Goal: Task Accomplishment & Management: Complete application form

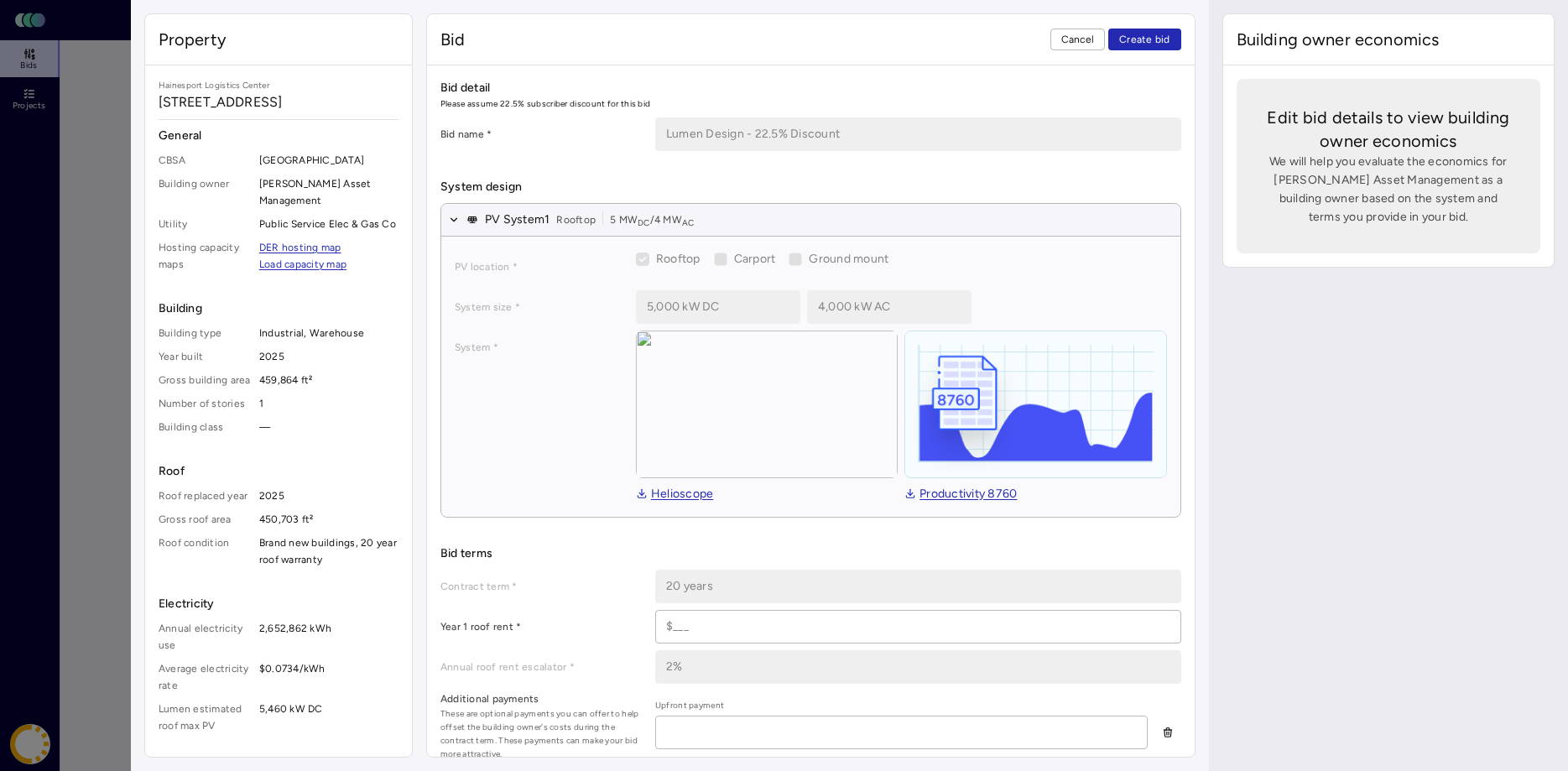
scroll to position [513, 0]
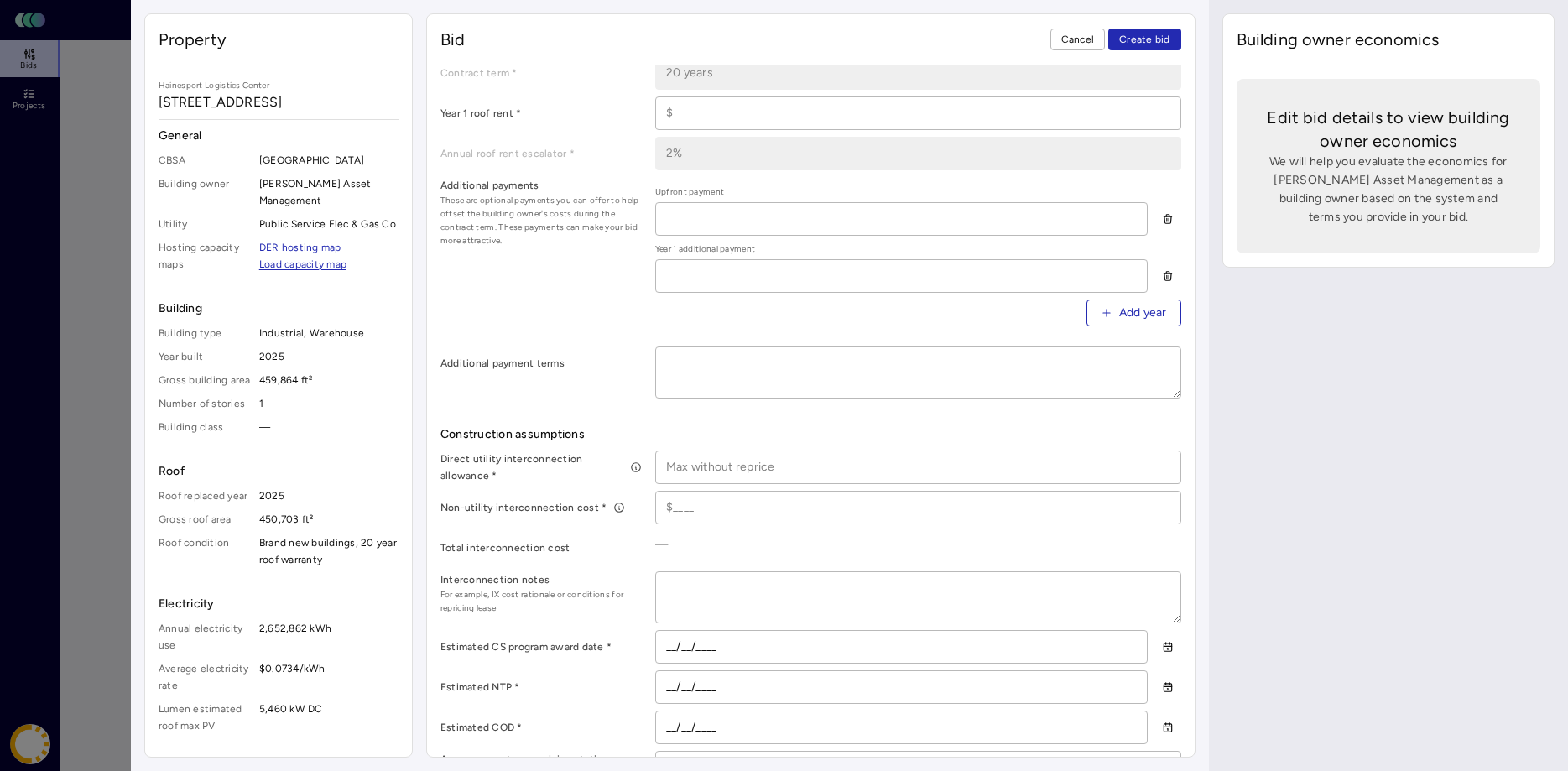
click at [1075, 41] on span "Cancel" at bounding box center [1078, 39] width 34 height 17
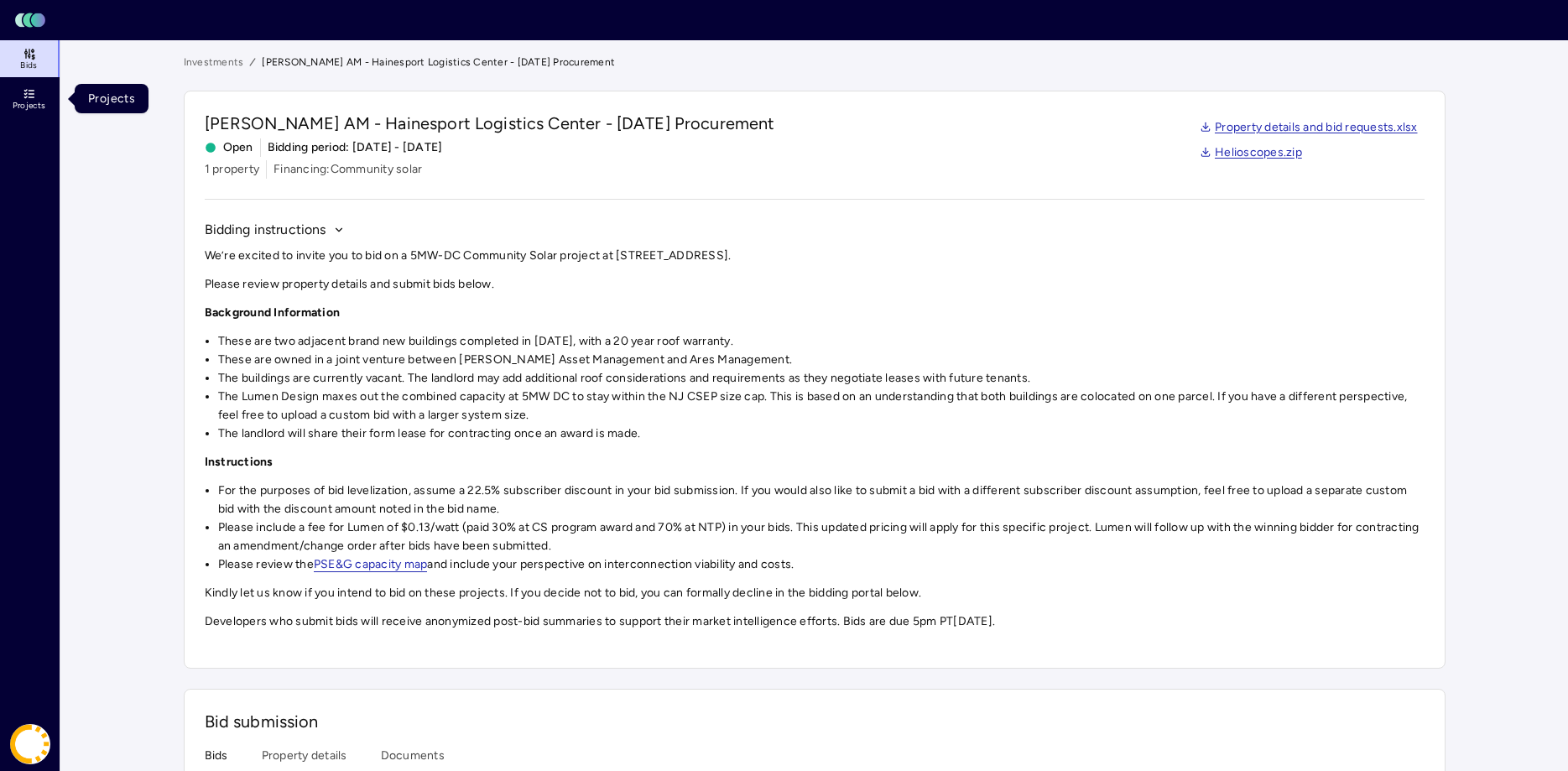
click at [35, 94] on icon at bounding box center [30, 94] width 14 height 14
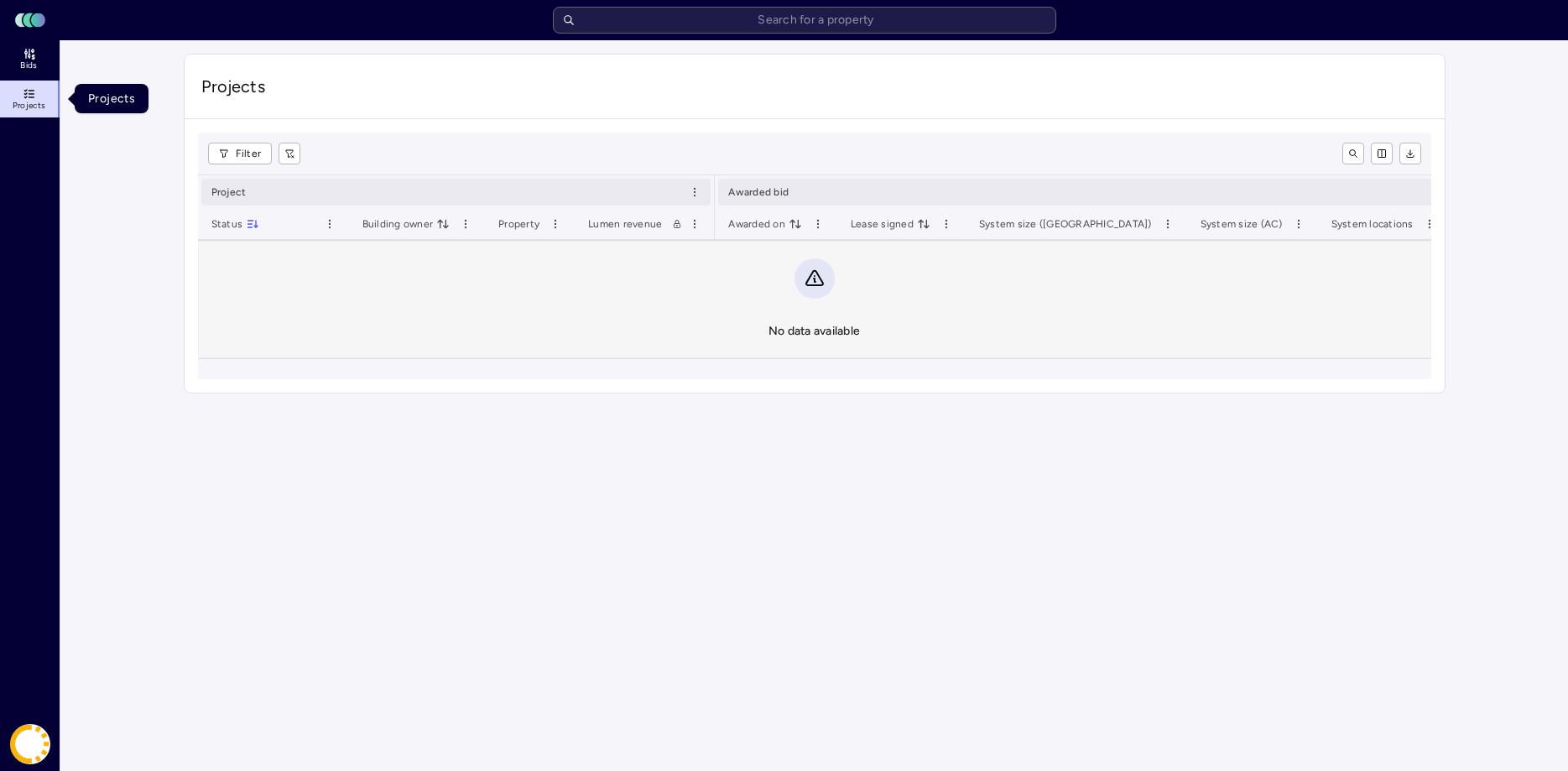
click at [23, 98] on icon at bounding box center [30, 94] width 14 height 14
click at [37, 58] on link "Bids" at bounding box center [31, 58] width 61 height 37
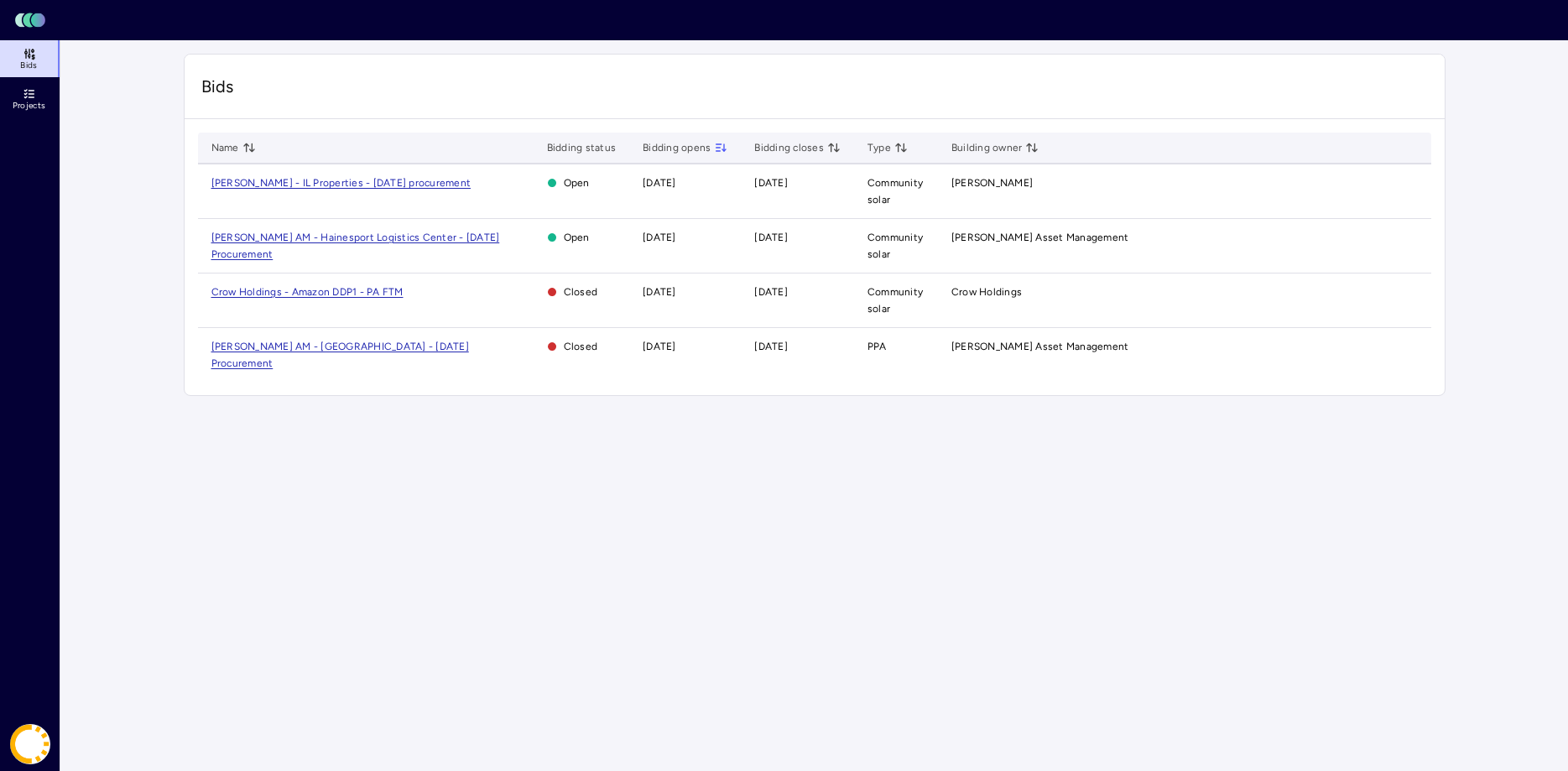
click at [383, 347] on span "[PERSON_NAME] AM - [GEOGRAPHIC_DATA] - [DATE] Procurement" at bounding box center [340, 354] width 258 height 29
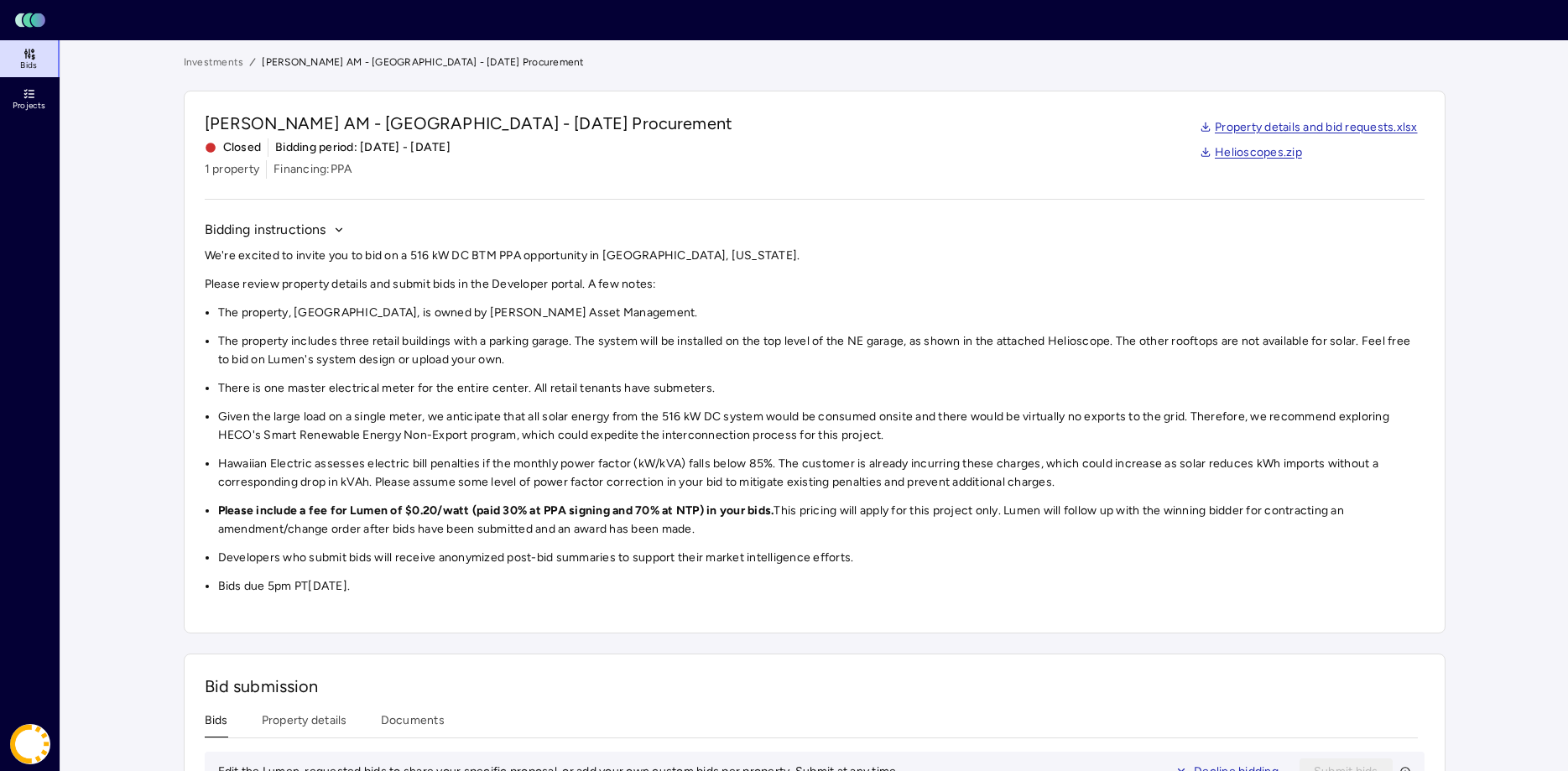
scroll to position [343, 0]
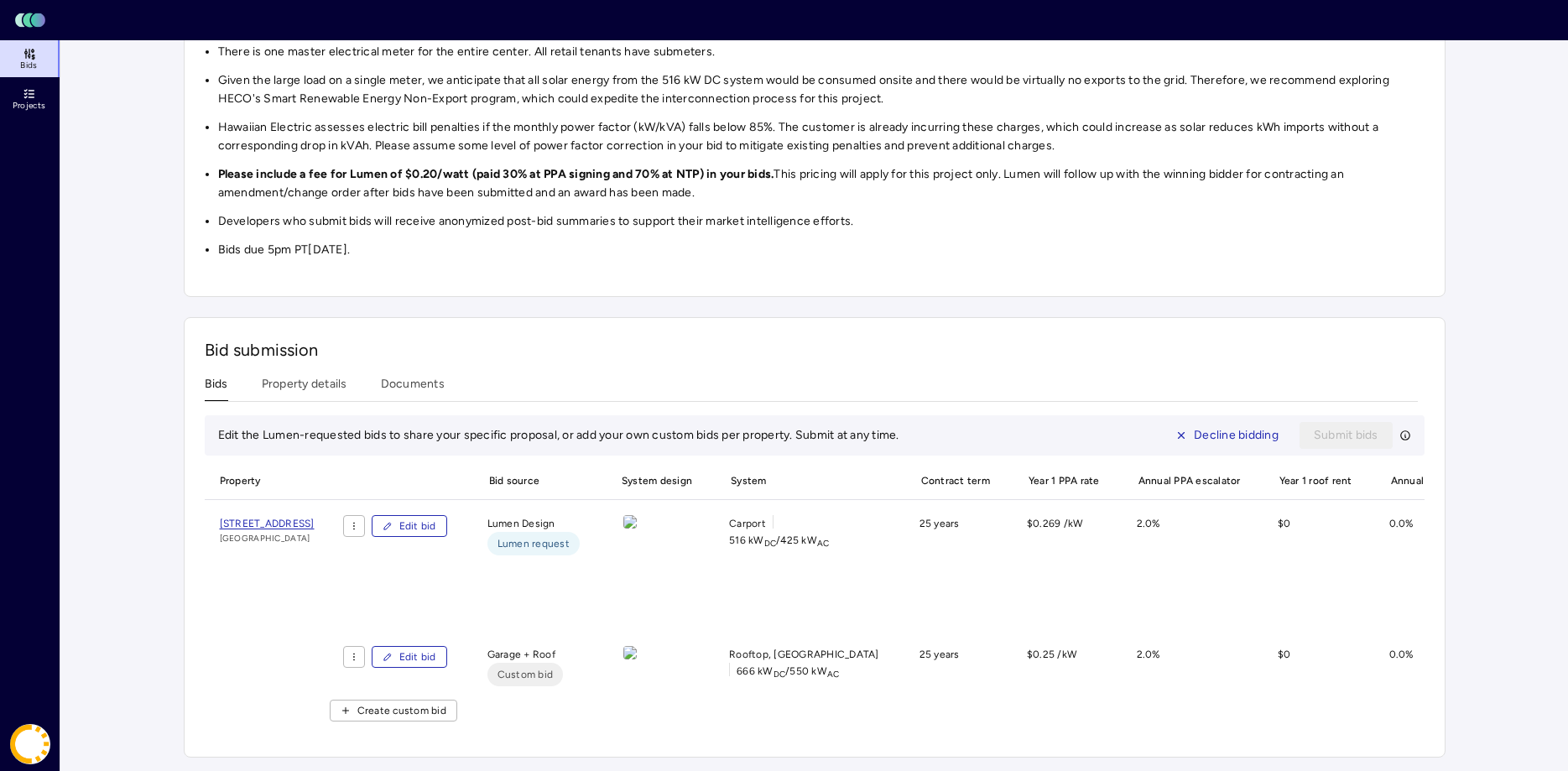
click at [637, 528] on img at bounding box center [630, 522] width 14 height 14
click at [436, 523] on span "Edit bid" at bounding box center [417, 525] width 37 height 17
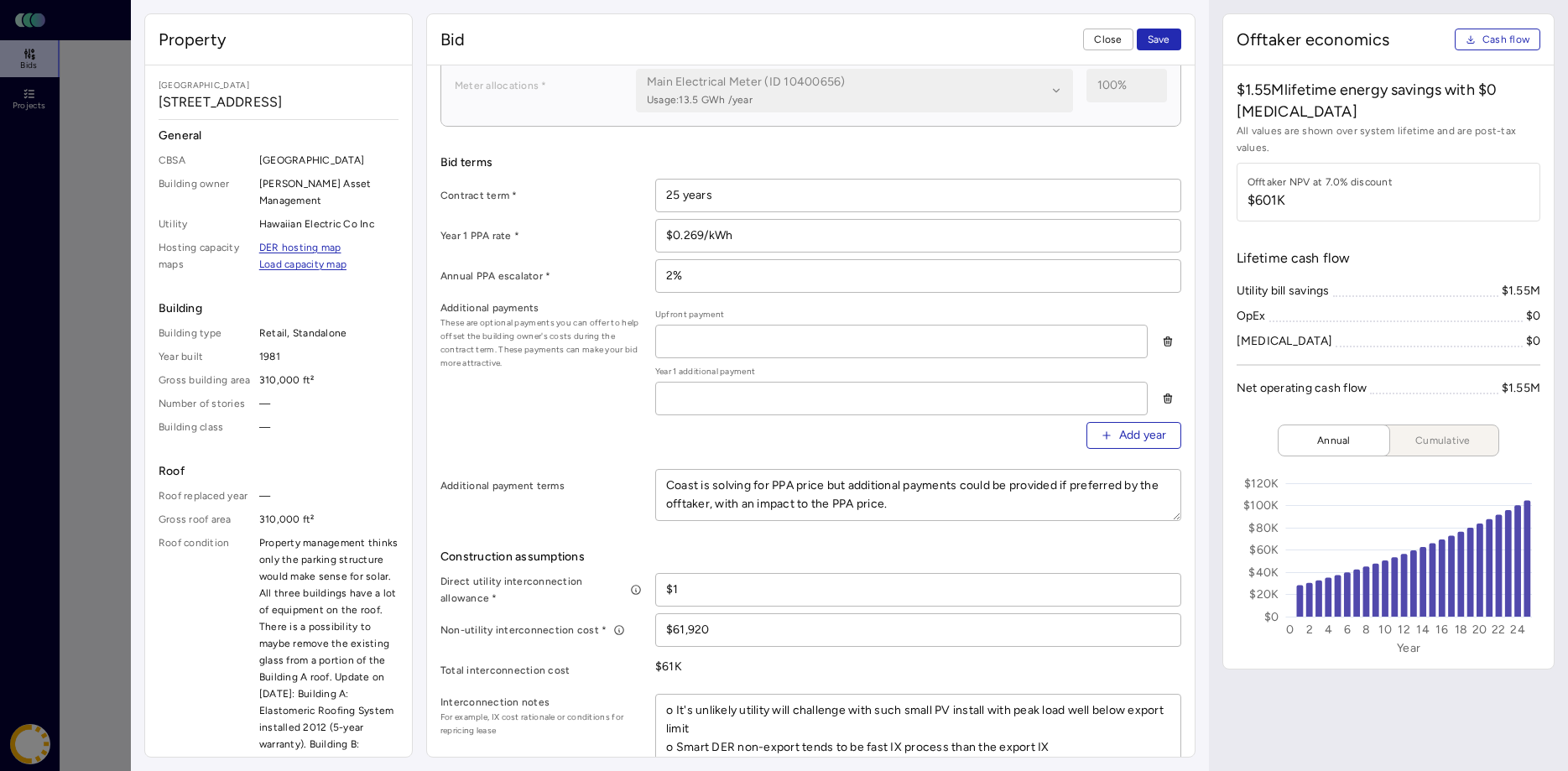
scroll to position [513, 0]
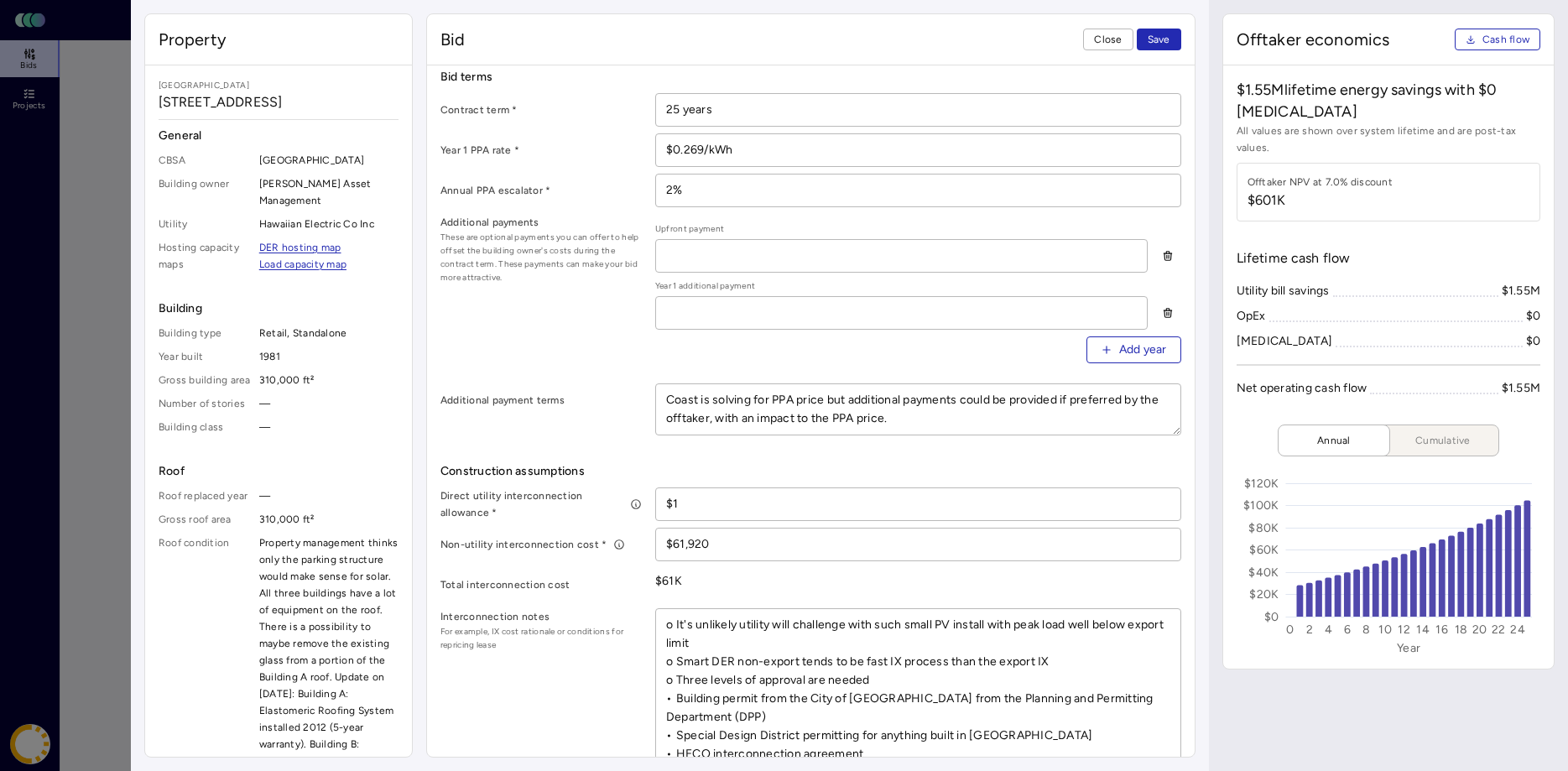
click at [1102, 37] on span "Close" at bounding box center [1108, 39] width 28 height 17
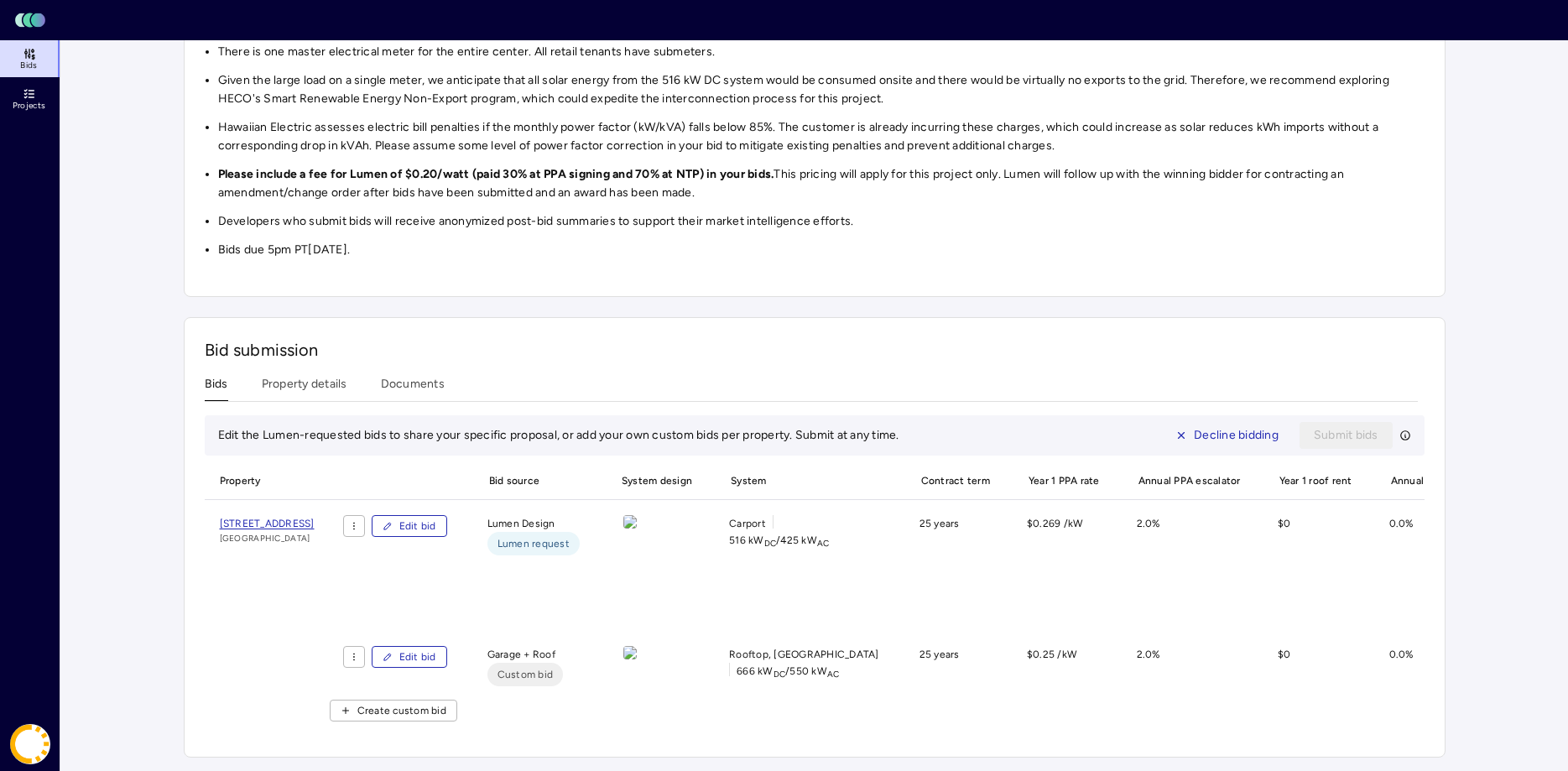
click at [436, 519] on span "Edit bid" at bounding box center [417, 525] width 37 height 17
type textarea "x"
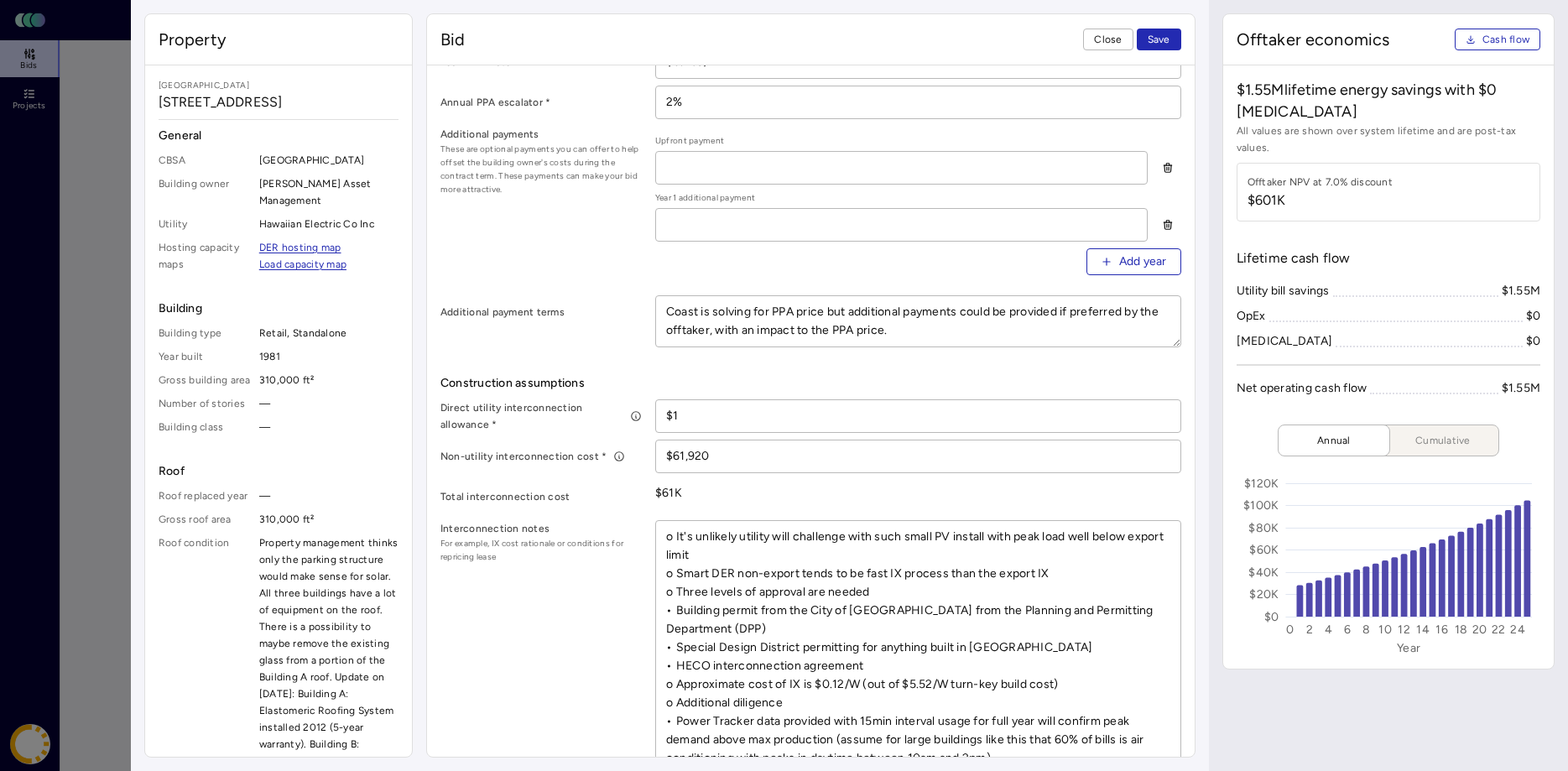
scroll to position [684, 0]
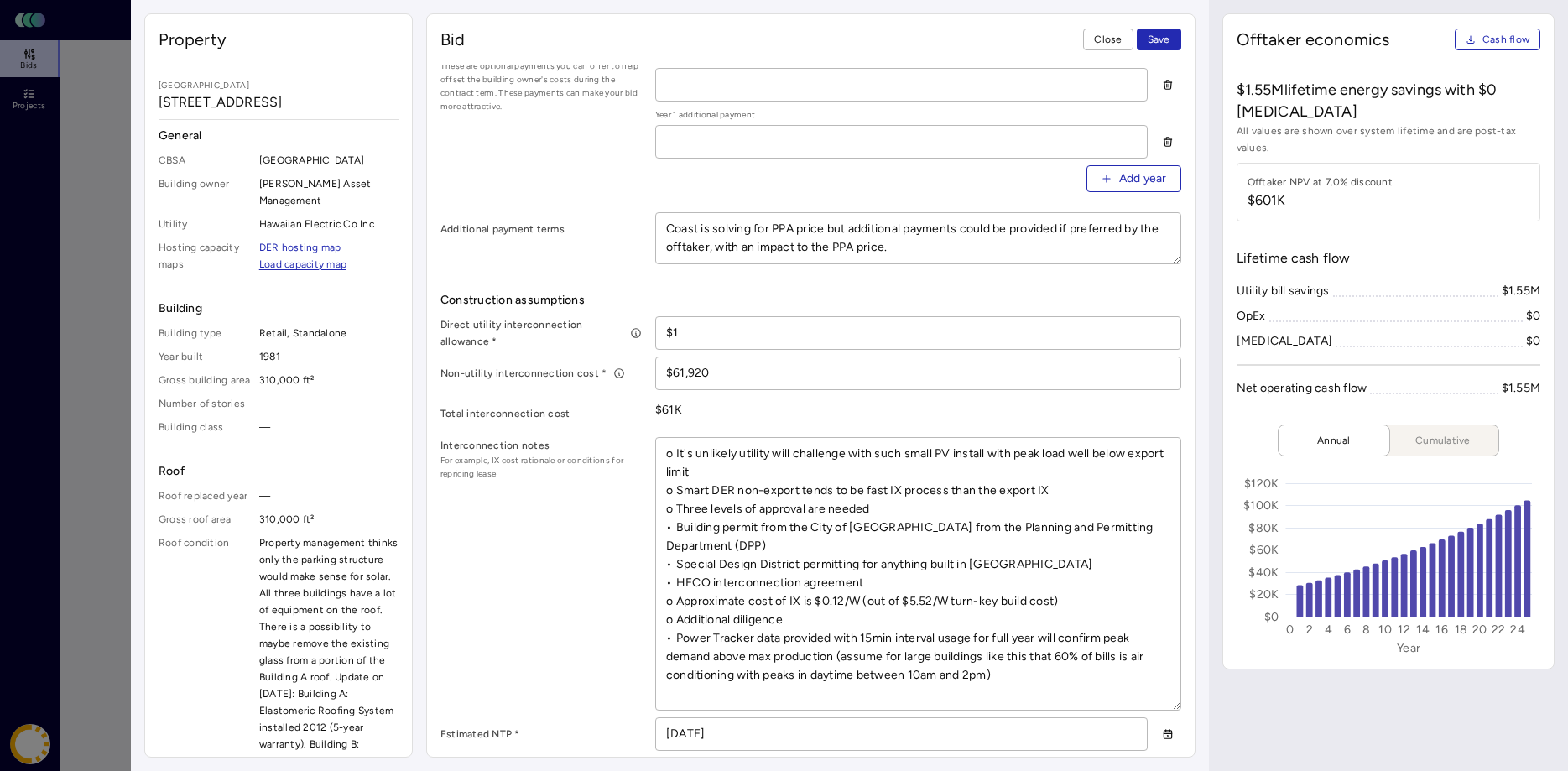
click at [1110, 35] on span "Close" at bounding box center [1108, 39] width 28 height 17
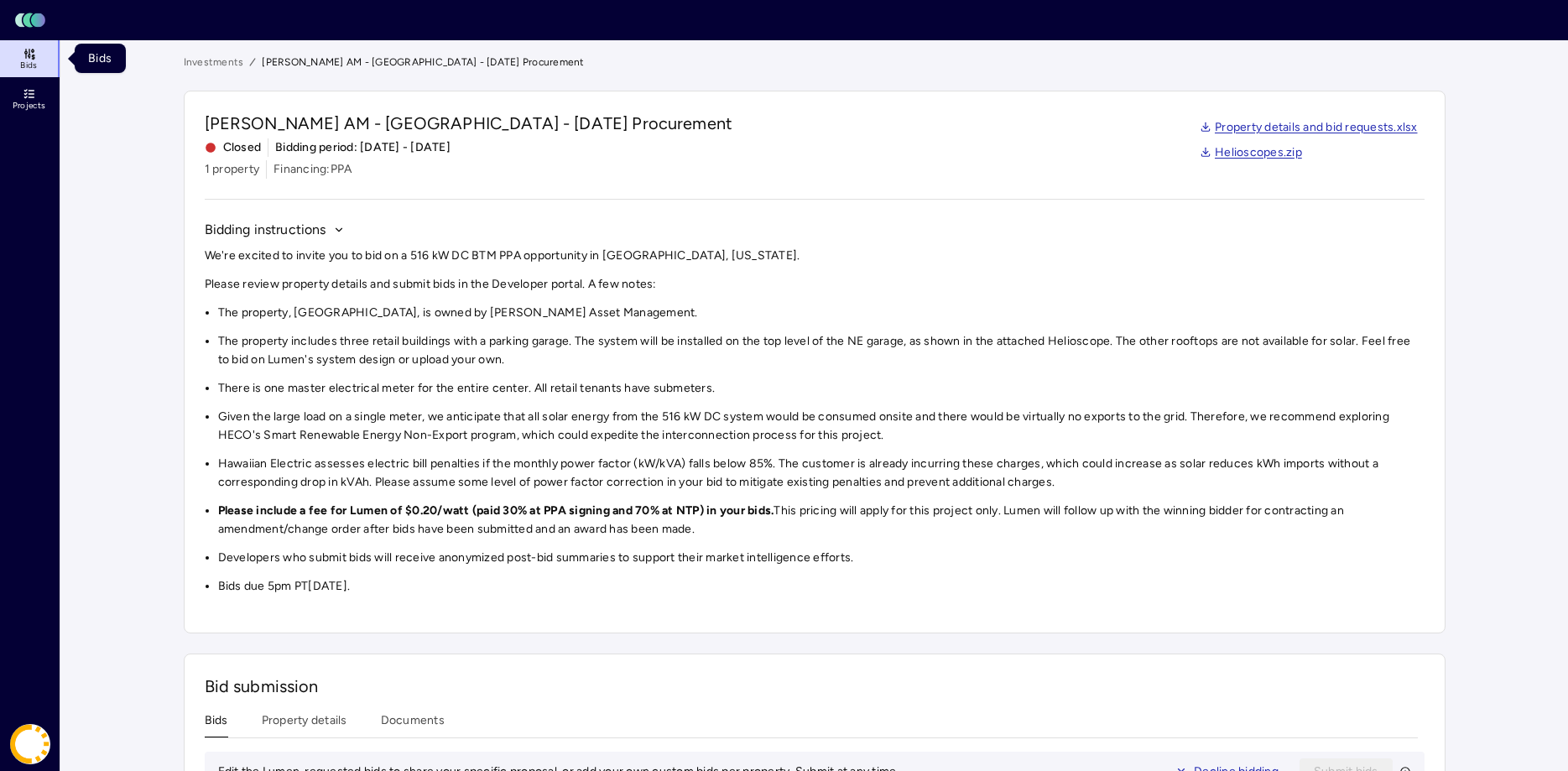
click at [28, 51] on icon at bounding box center [30, 54] width 14 height 14
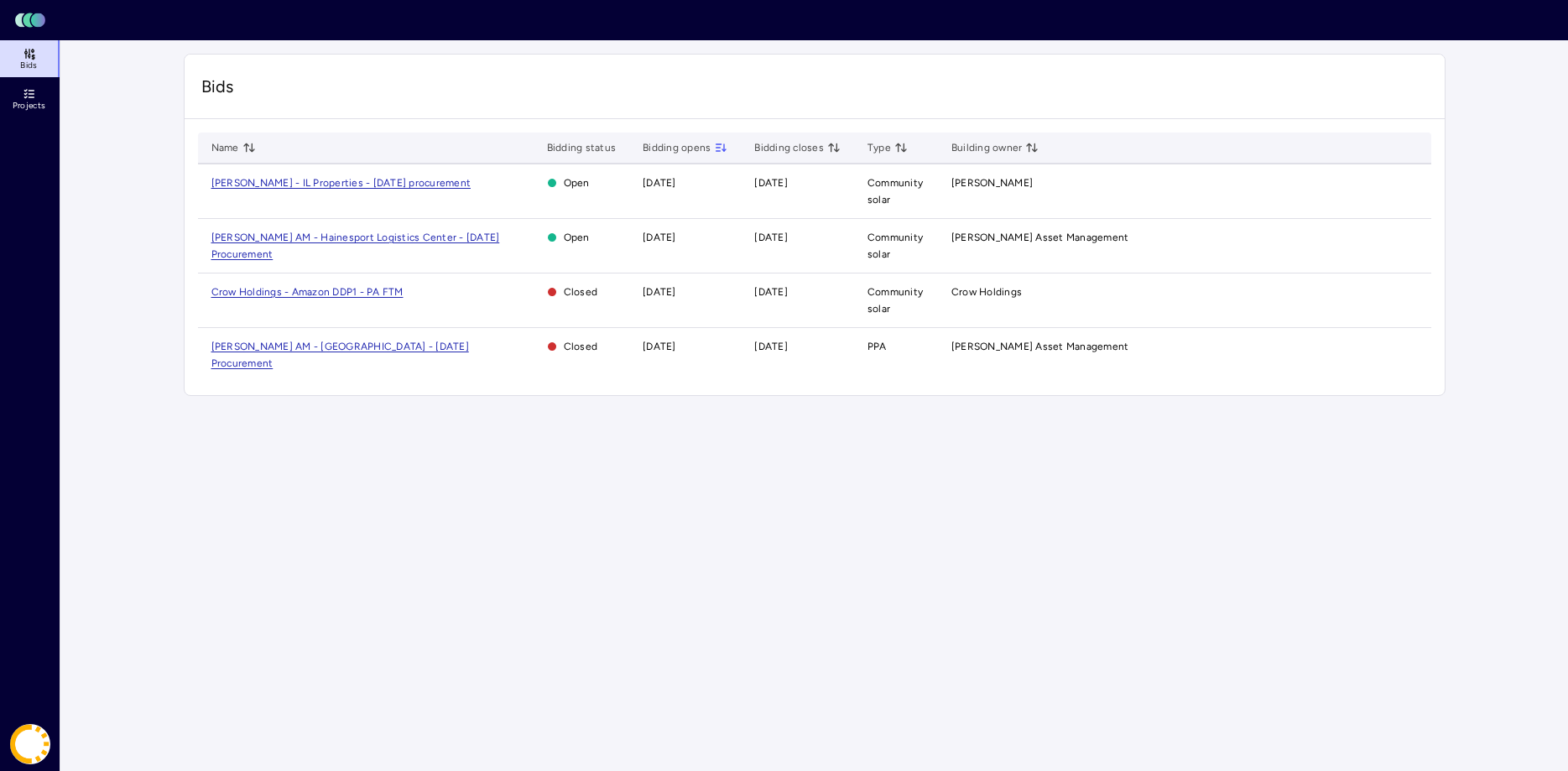
click at [355, 239] on span "[PERSON_NAME] AM - Hainesport Logistics Center - [DATE] Procurement" at bounding box center [355, 246] width 288 height 29
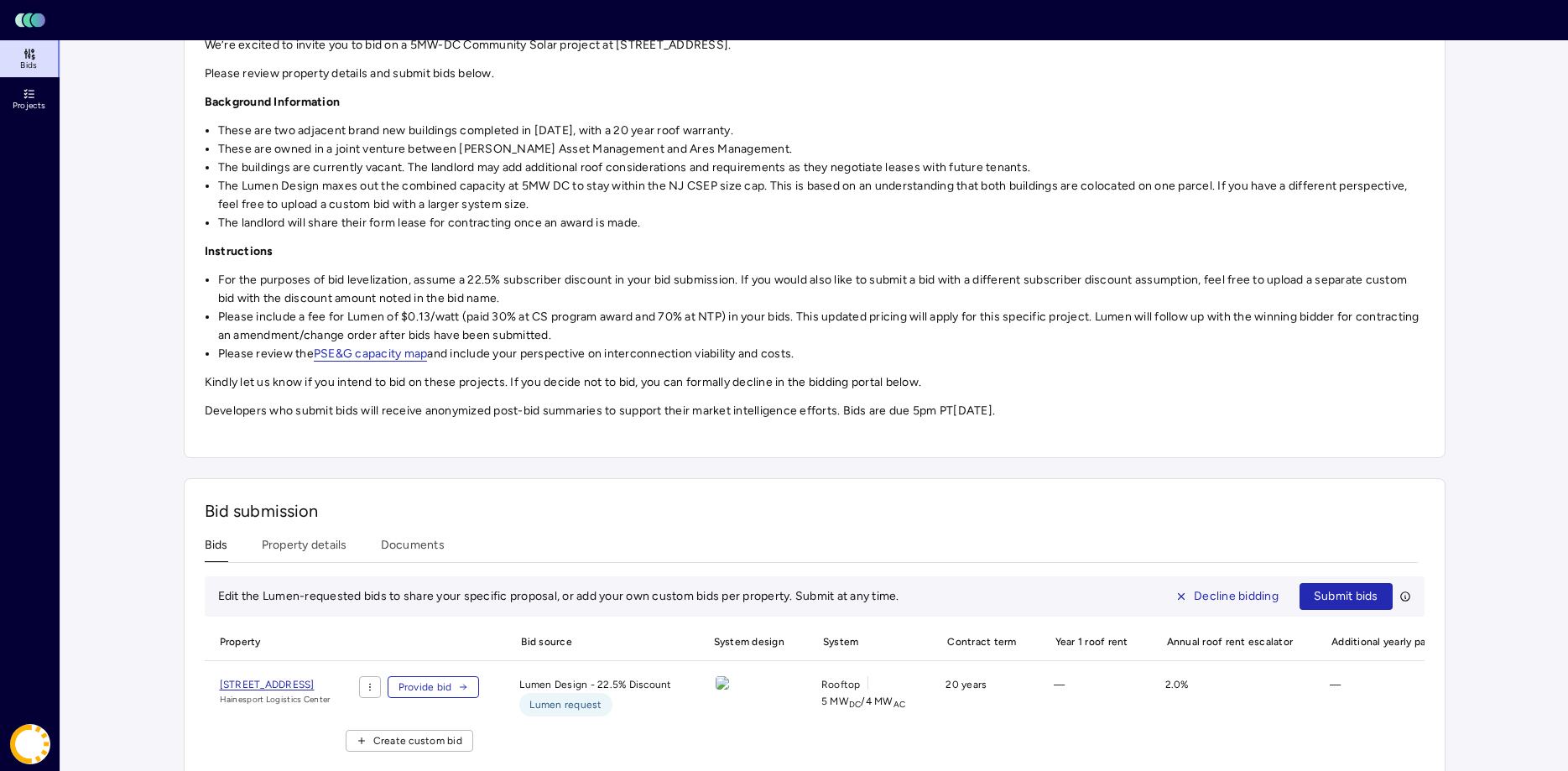
scroll to position [250, 0]
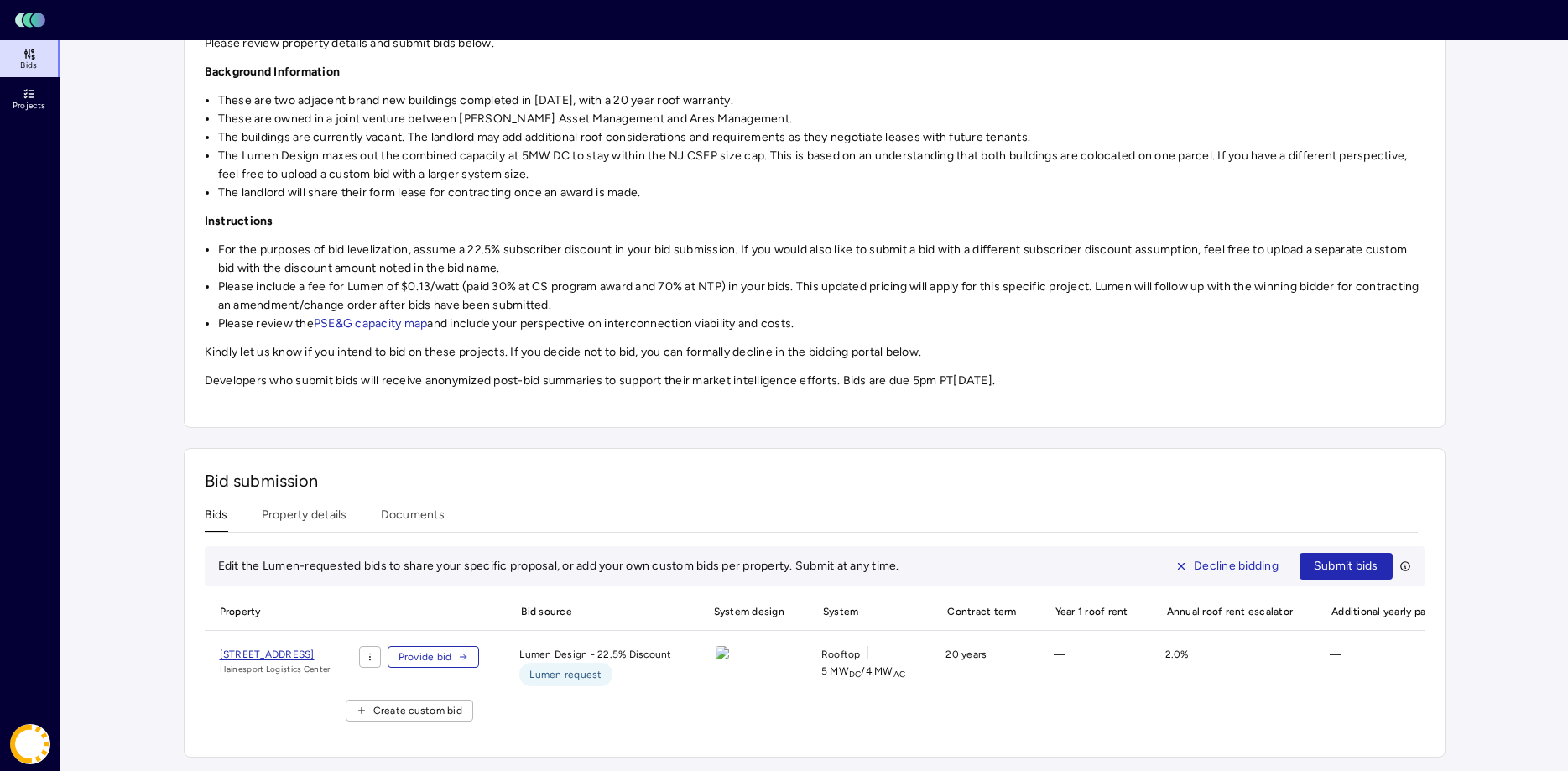
click at [452, 649] on span "Provide bid" at bounding box center [426, 656] width 53 height 17
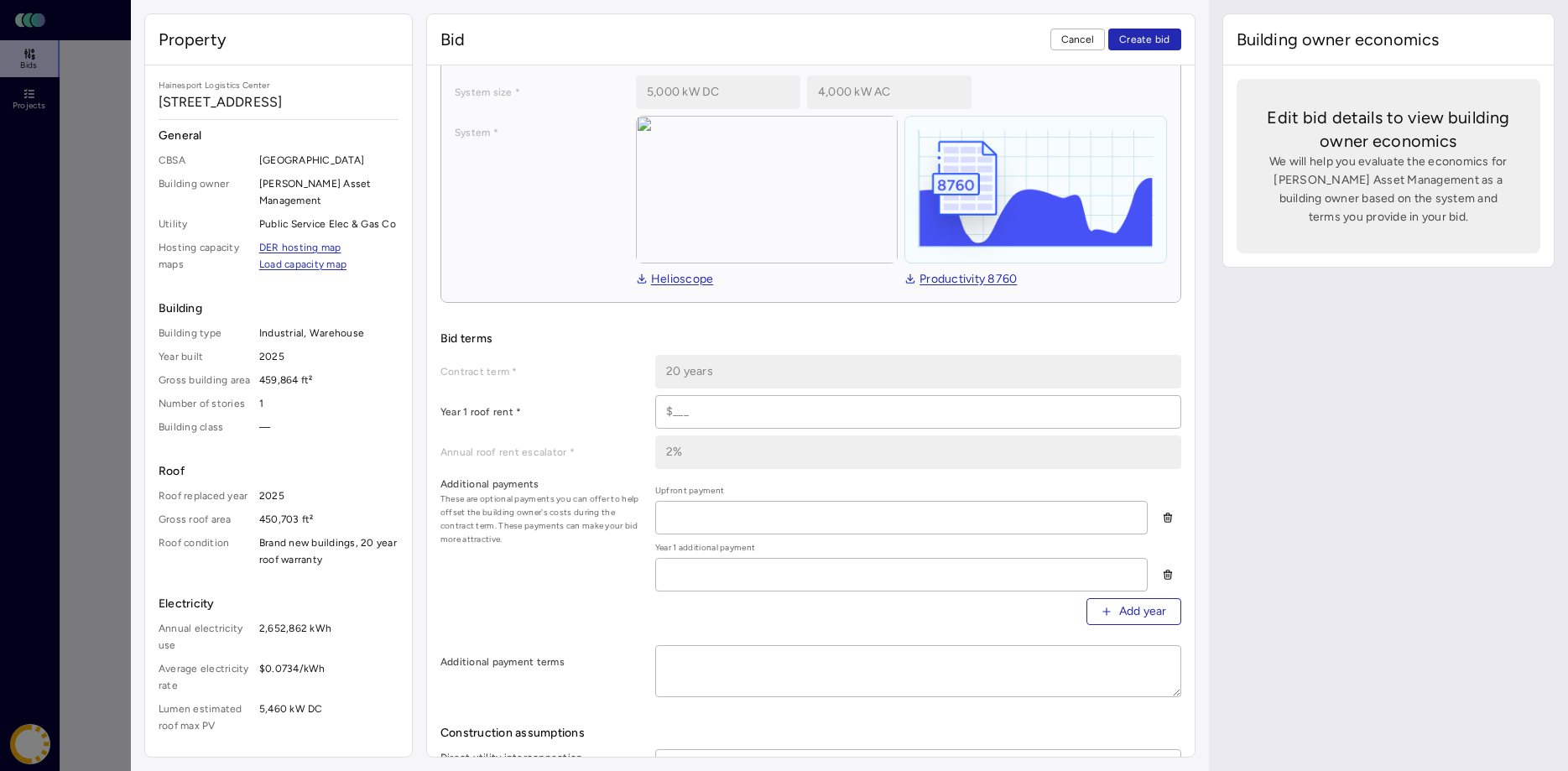
scroll to position [257, 0]
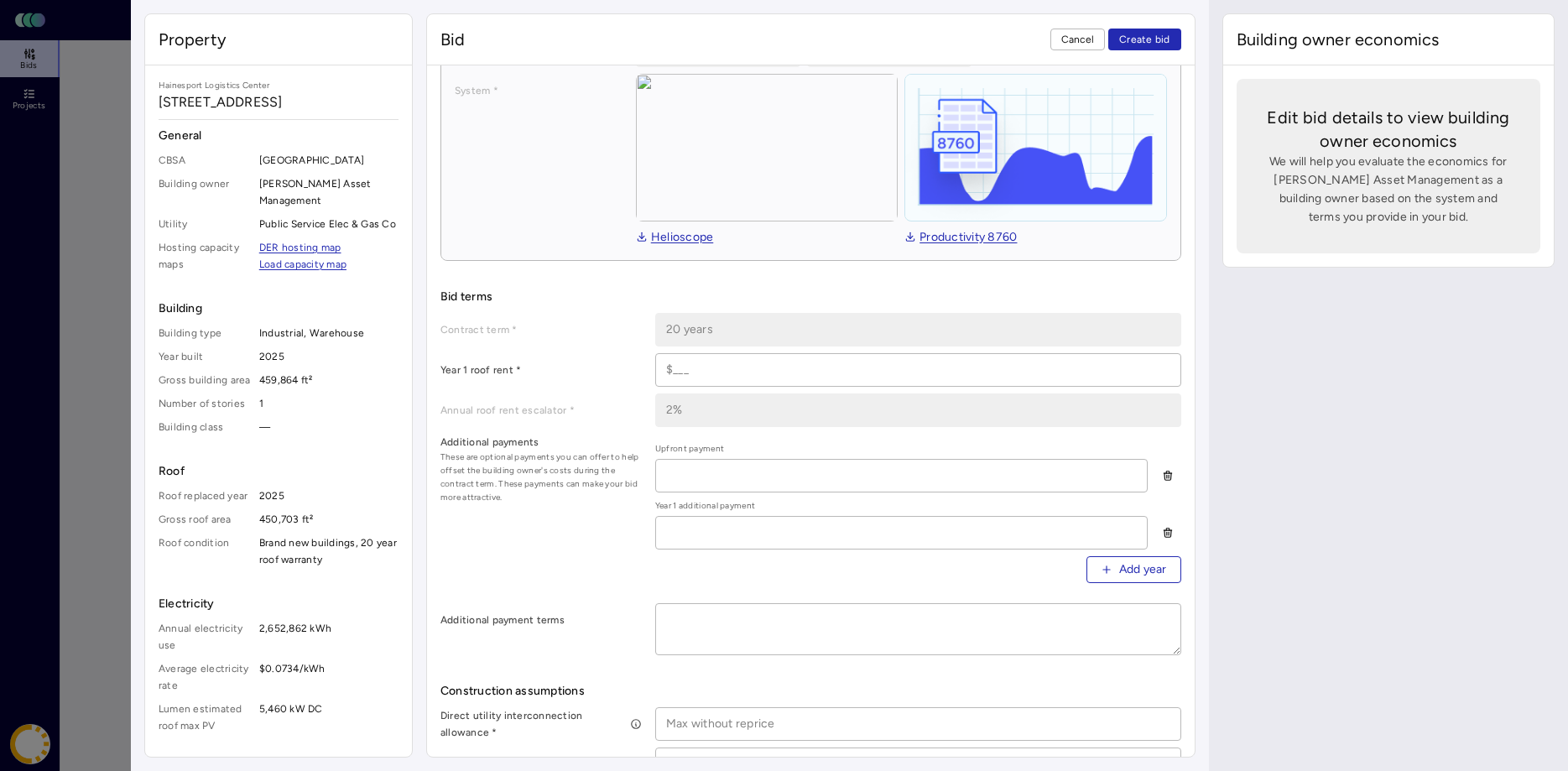
click at [705, 370] on input at bounding box center [917, 370] width 524 height 32
type input "$319,705"
click at [583, 520] on div "Additional payments These are optional payments you can offer to help offset th…" at bounding box center [811, 514] width 741 height 163
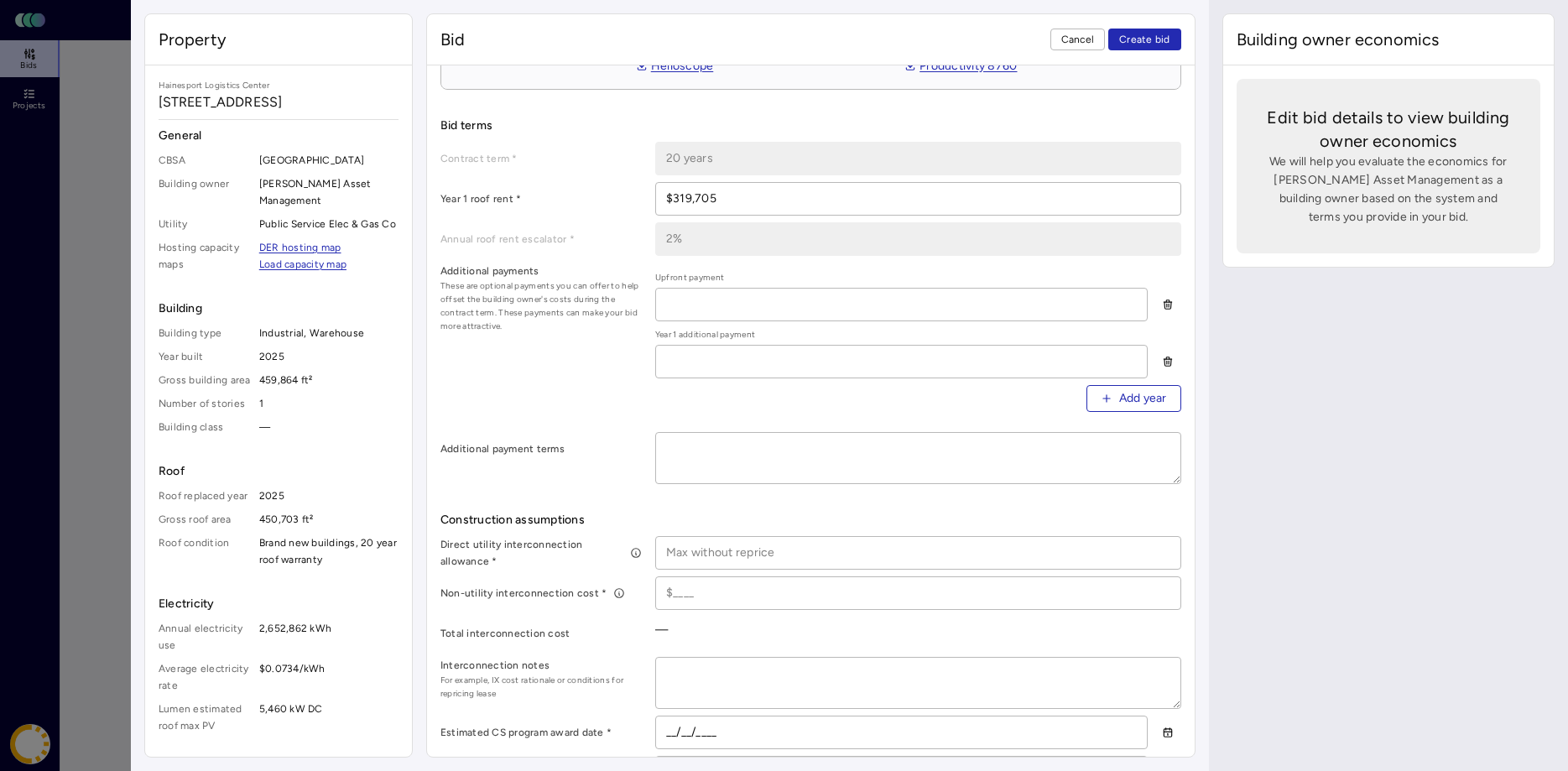
scroll to position [513, 0]
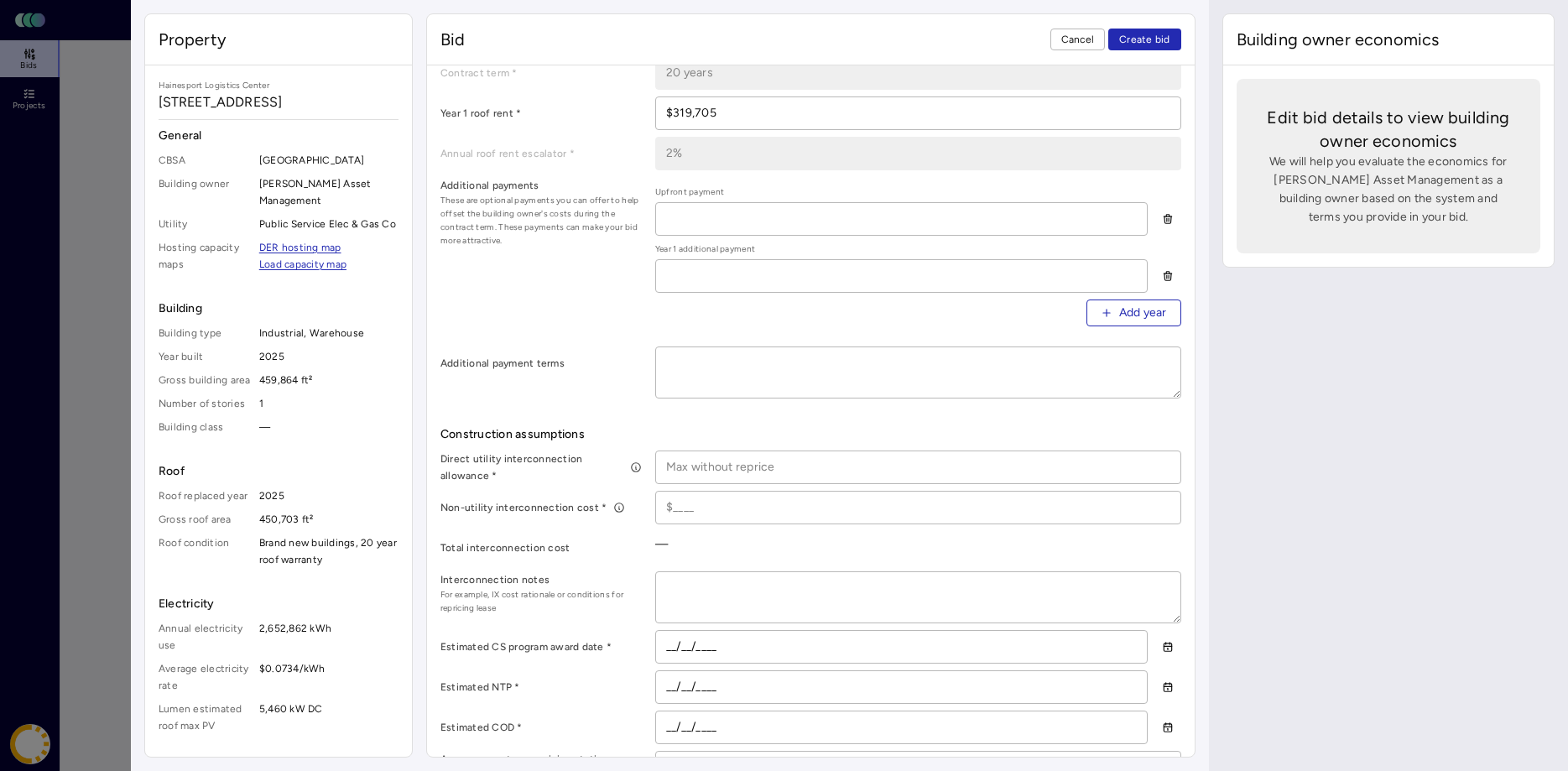
click at [685, 464] on input at bounding box center [917, 467] width 524 height 32
type input "$1,250,000"
click at [625, 533] on div "Total interconnection cost" at bounding box center [541, 548] width 201 height 34
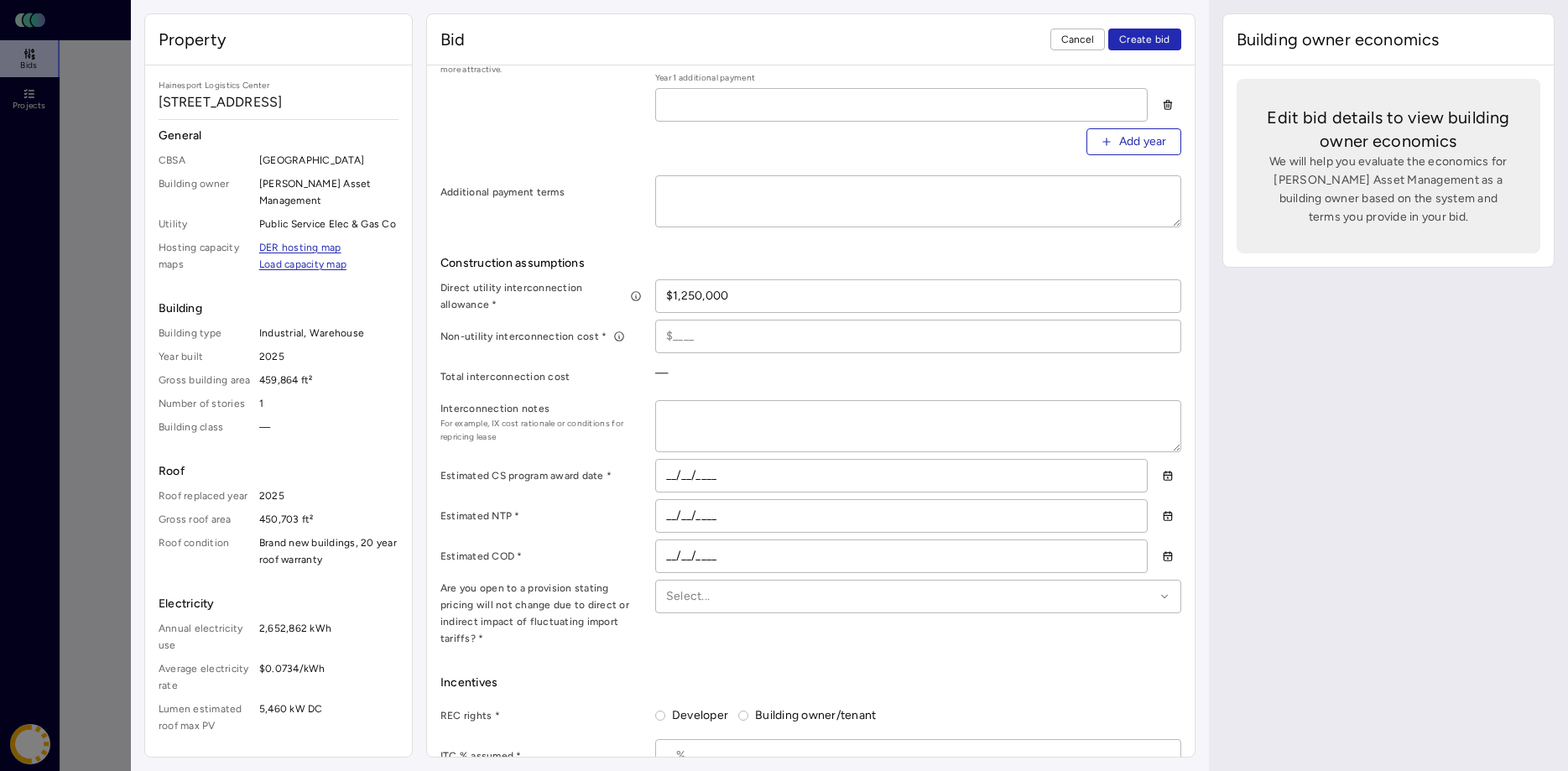
click at [703, 331] on input at bounding box center [917, 337] width 524 height 32
type input "$1"
click at [638, 384] on label "Total interconnection cost" at bounding box center [541, 376] width 201 height 17
click at [690, 420] on textarea at bounding box center [917, 425] width 524 height 50
type textarea "x"
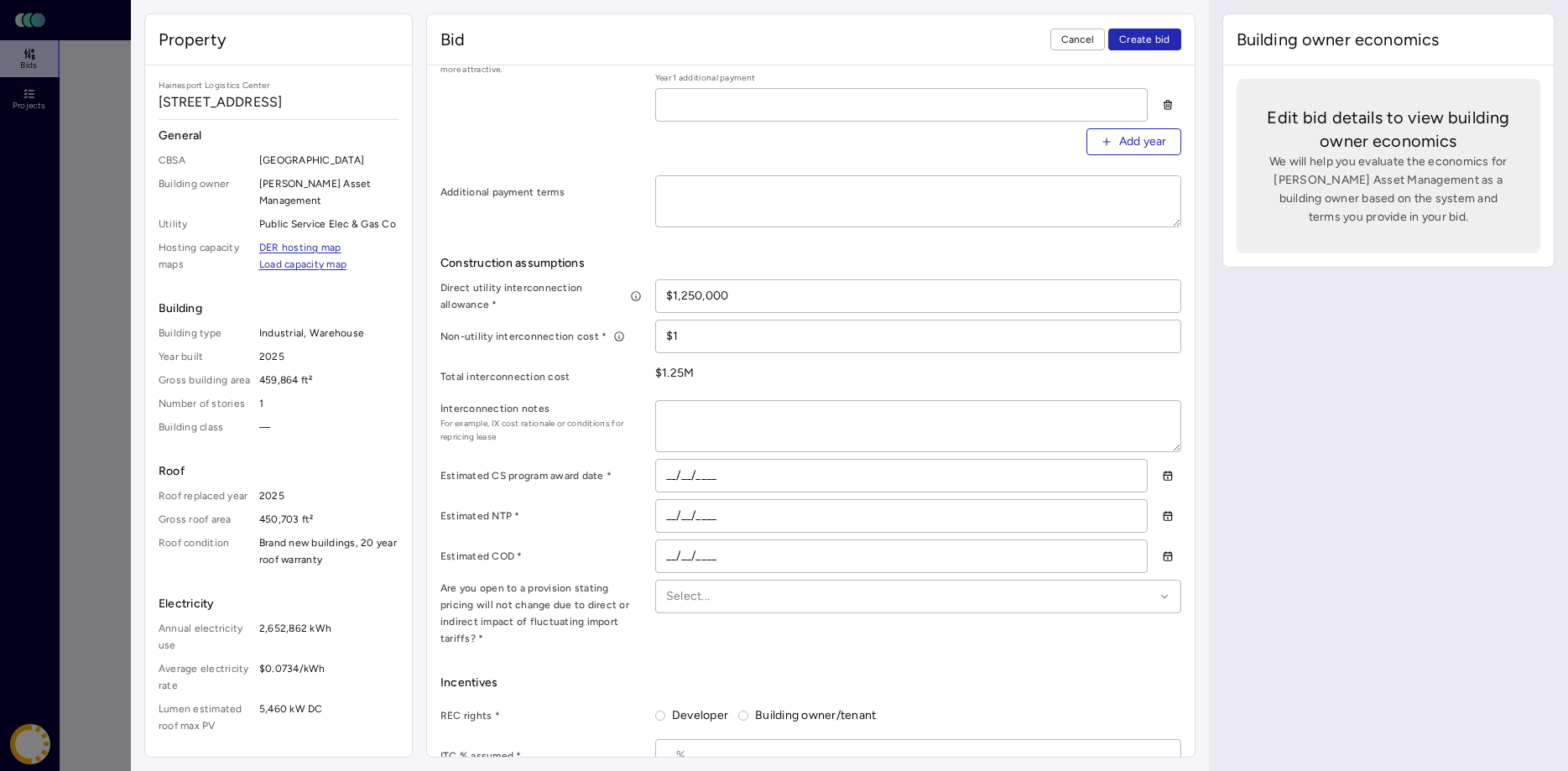
type textarea "G"
type textarea "x"
type textarea "Gi"
type textarea "x"
type textarea "Giv"
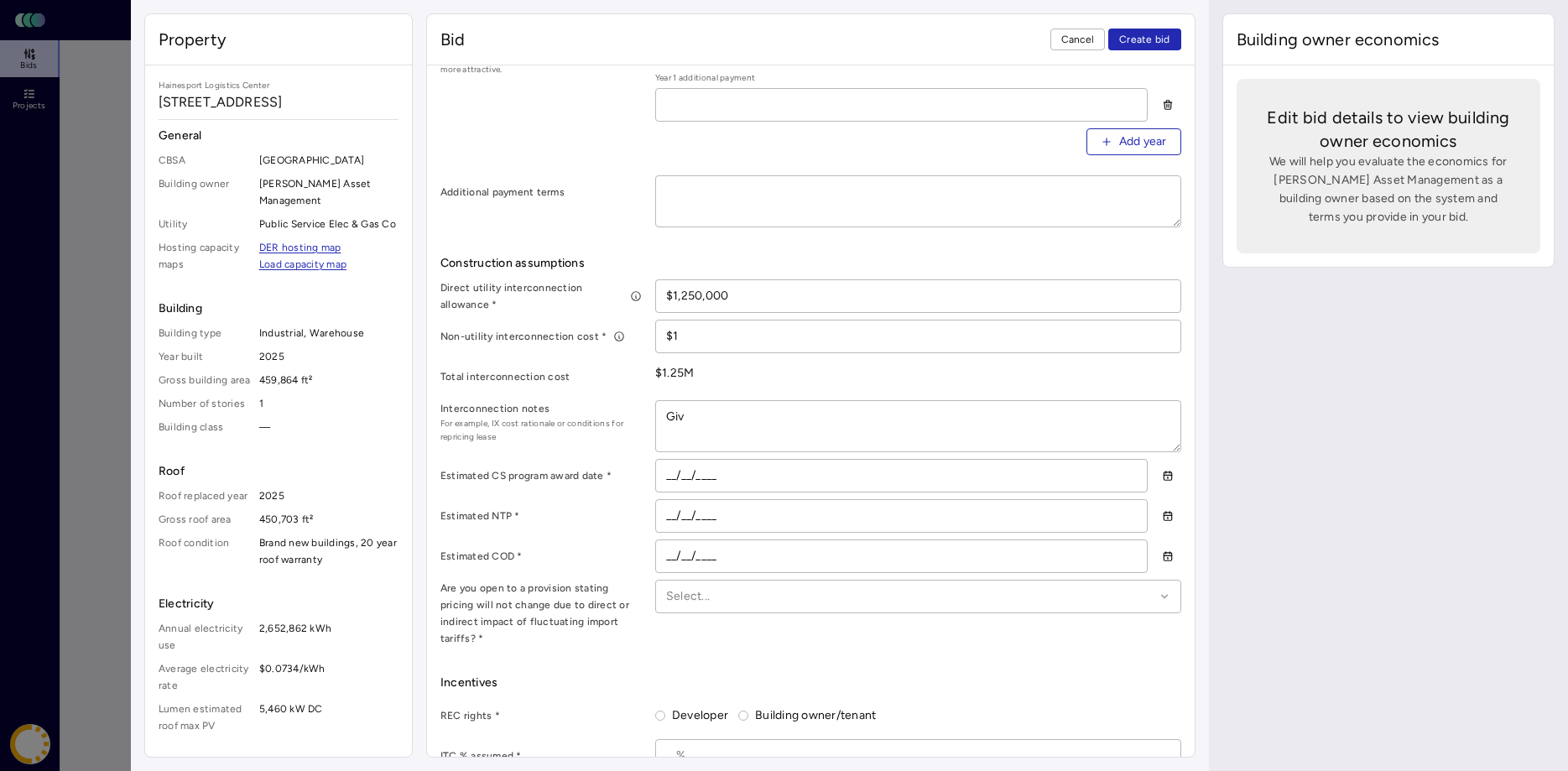
type textarea "x"
type textarea "Give"
type textarea "x"
type textarea "Given"
type textarea "x"
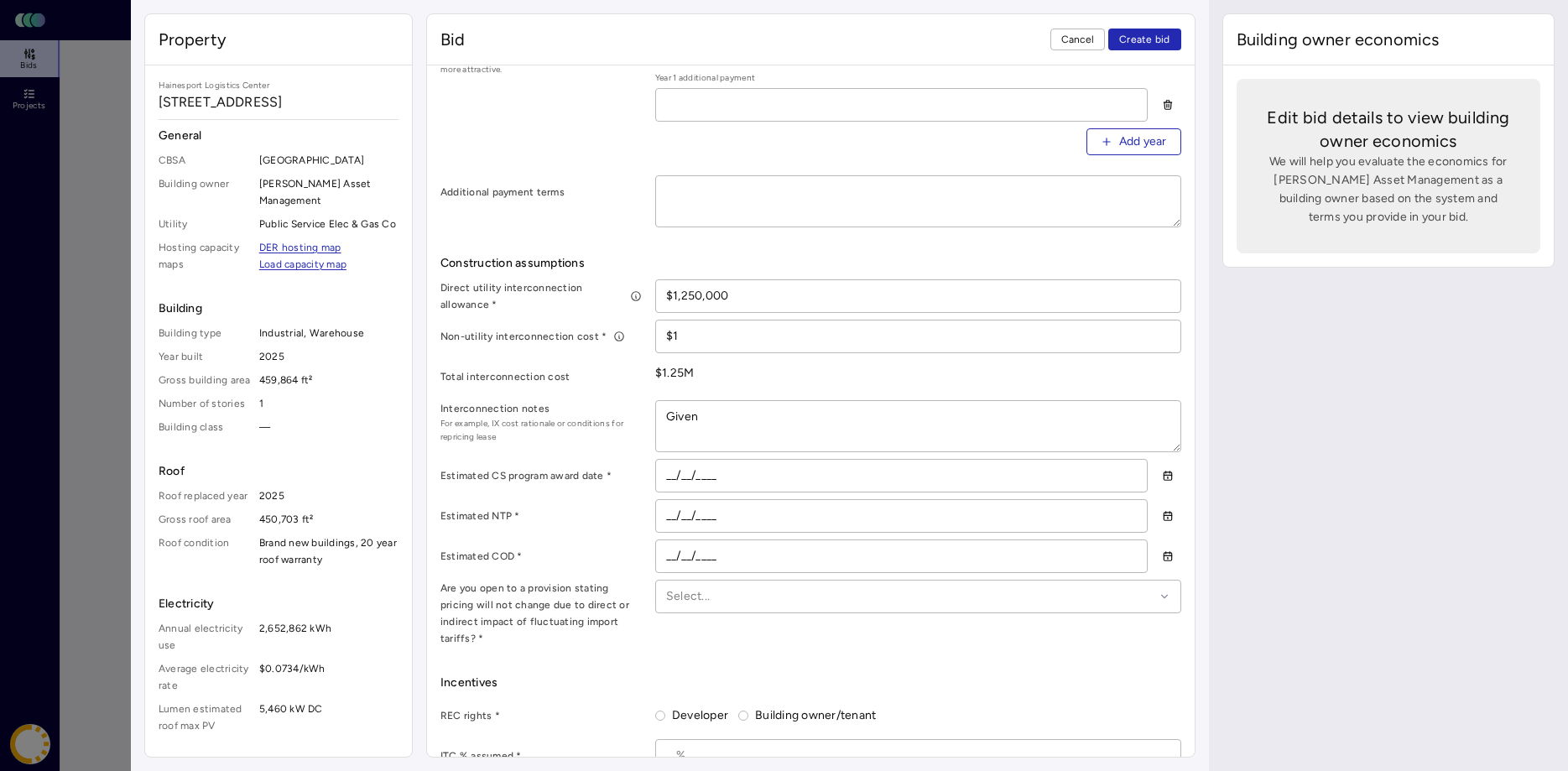
type textarea "Given"
type textarea "x"
type textarea "Given t"
type textarea "x"
type textarea "Given th"
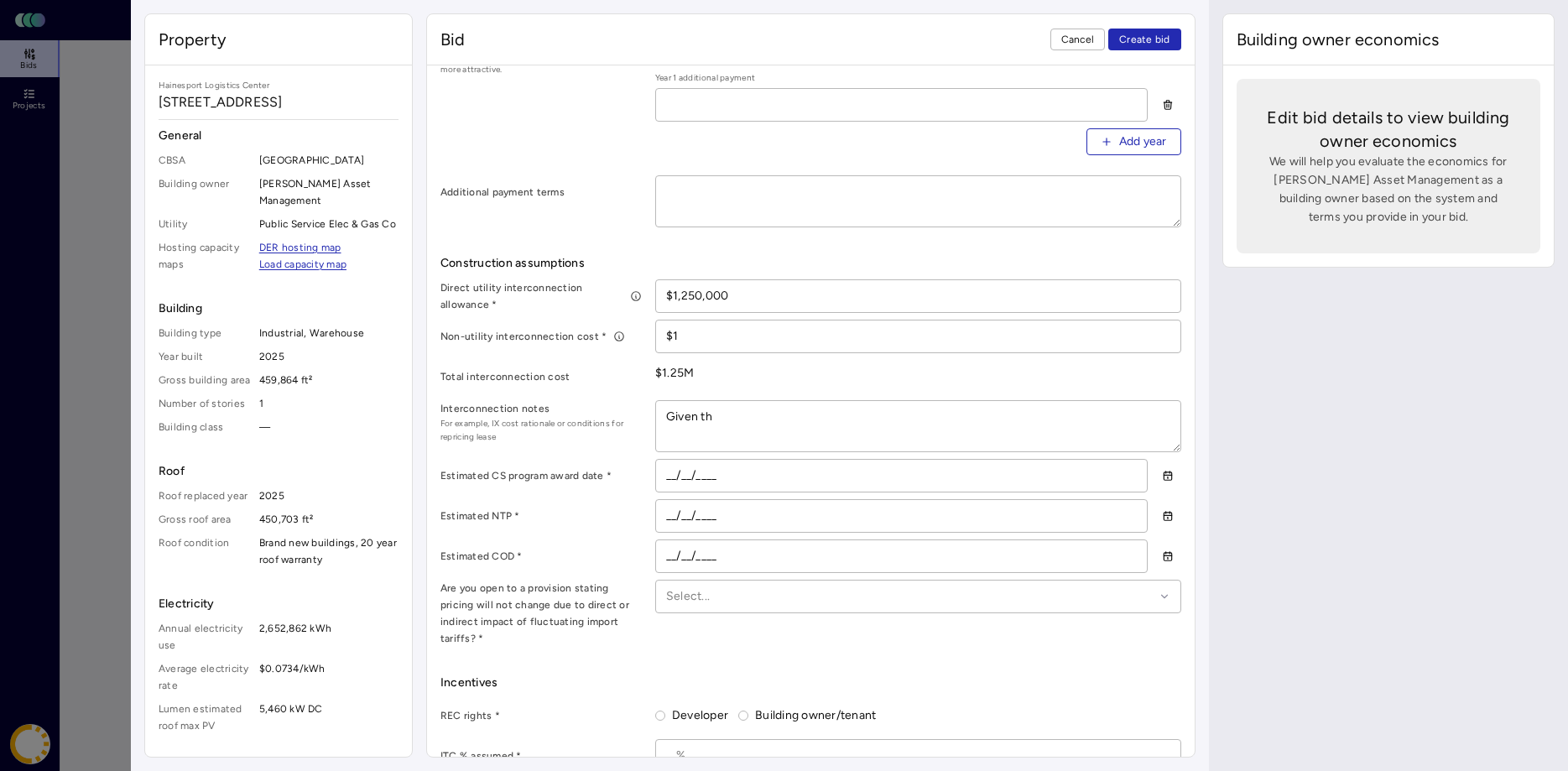
type textarea "x"
type textarea "Given the"
type textarea "x"
type textarea "Given the"
type textarea "x"
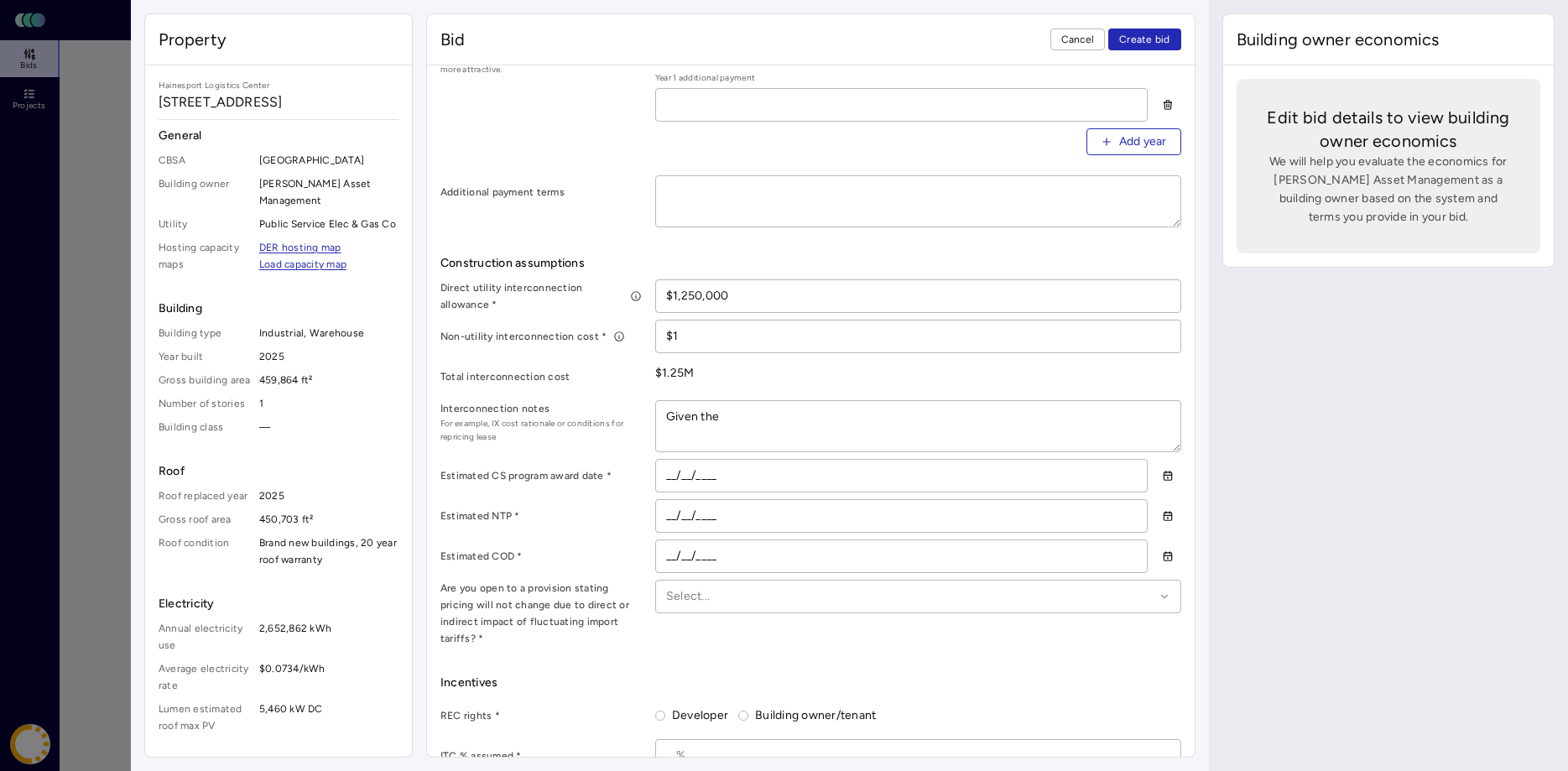
type textarea "Given the d"
type textarea "x"
type textarea "Given the dt"
type textarea "x"
type textarea "Given the d"
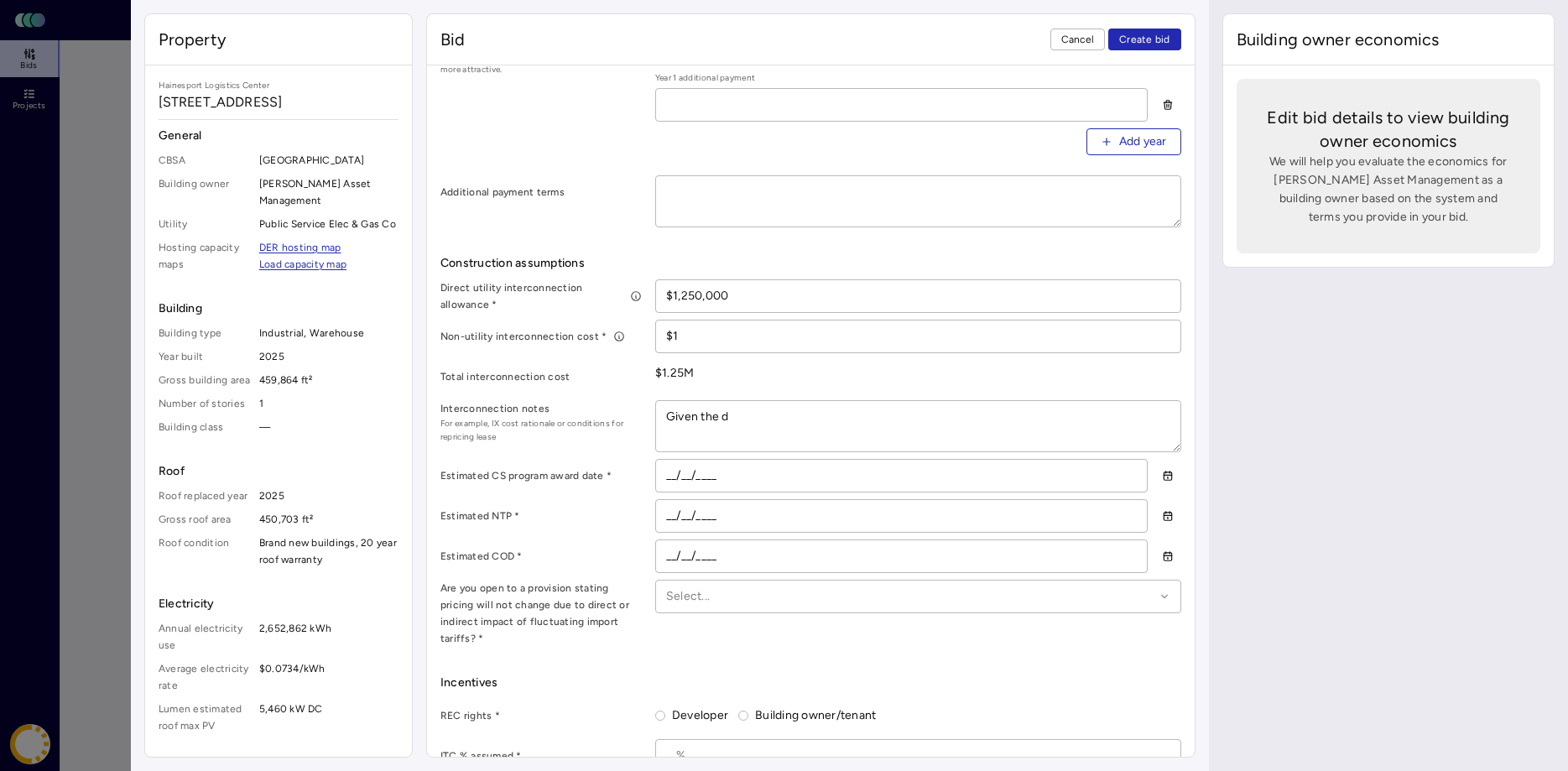
type textarea "x"
type textarea "Given the de"
type textarea "x"
type textarea "Given the det"
type textarea "x"
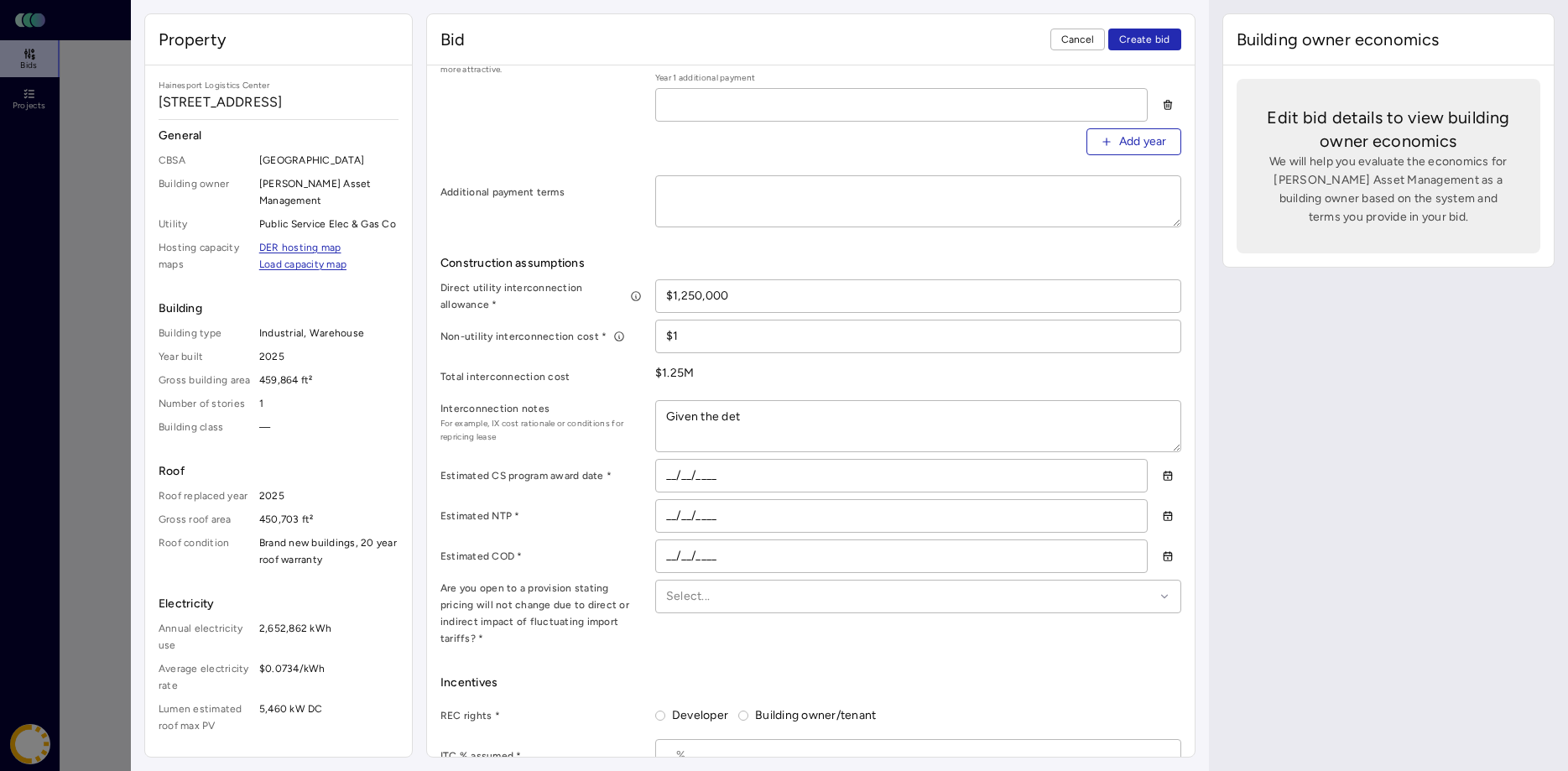
type textarea "Given the deta"
type textarea "x"
type textarea "Given the detai"
type textarea "x"
type textarea "Given the detail"
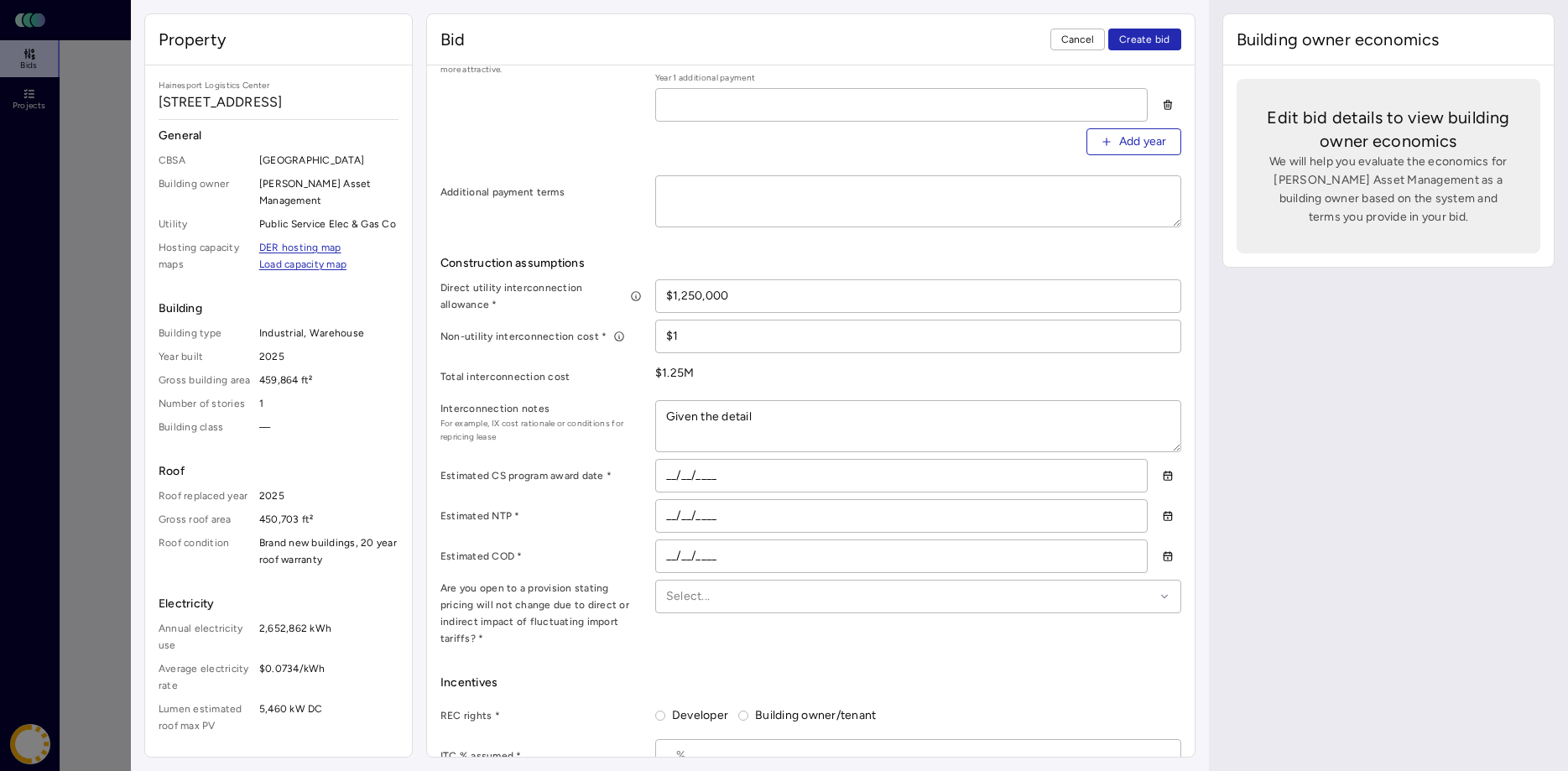
type textarea "x"
type textarea "Given the details"
type textarea "x"
type textarea "Given the details"
type textarea "x"
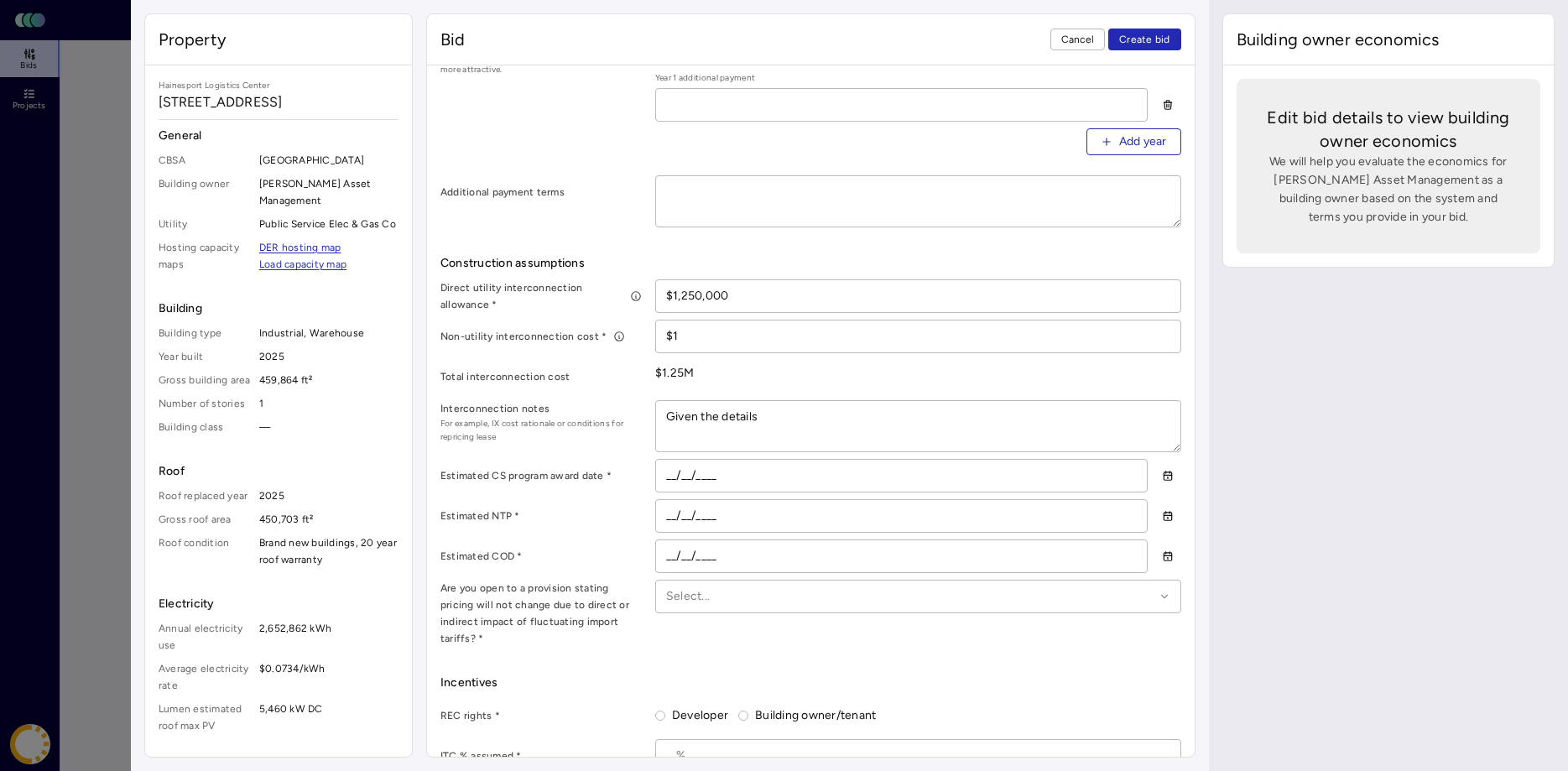
type textarea "Given the details o"
type textarea "x"
type textarea "Given the details of"
type textarea "x"
type textarea "Given the details of"
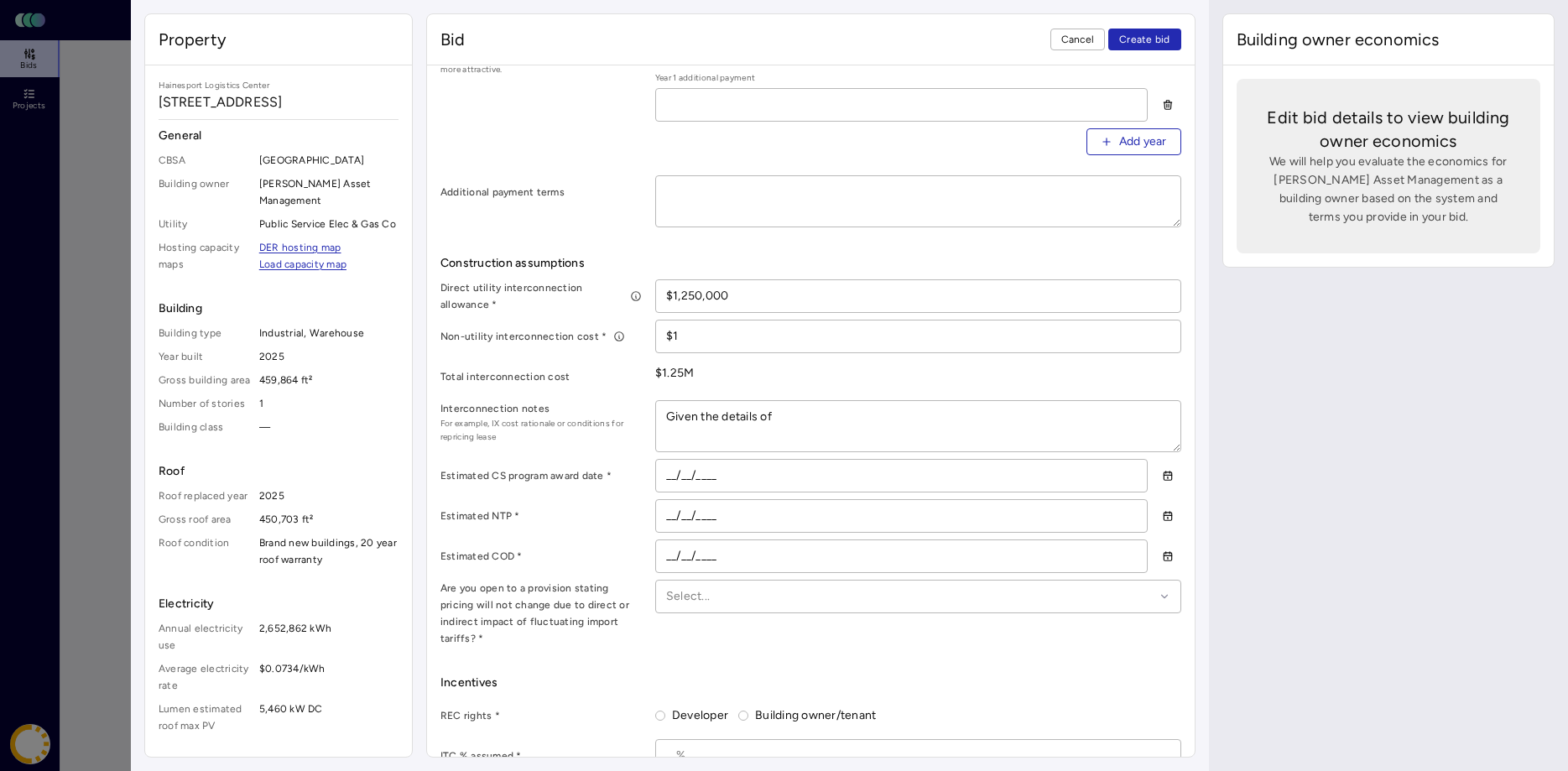
type textarea "x"
type textarea "Given the details of t"
type textarea "x"
type textarea "Given the details of th"
type textarea "x"
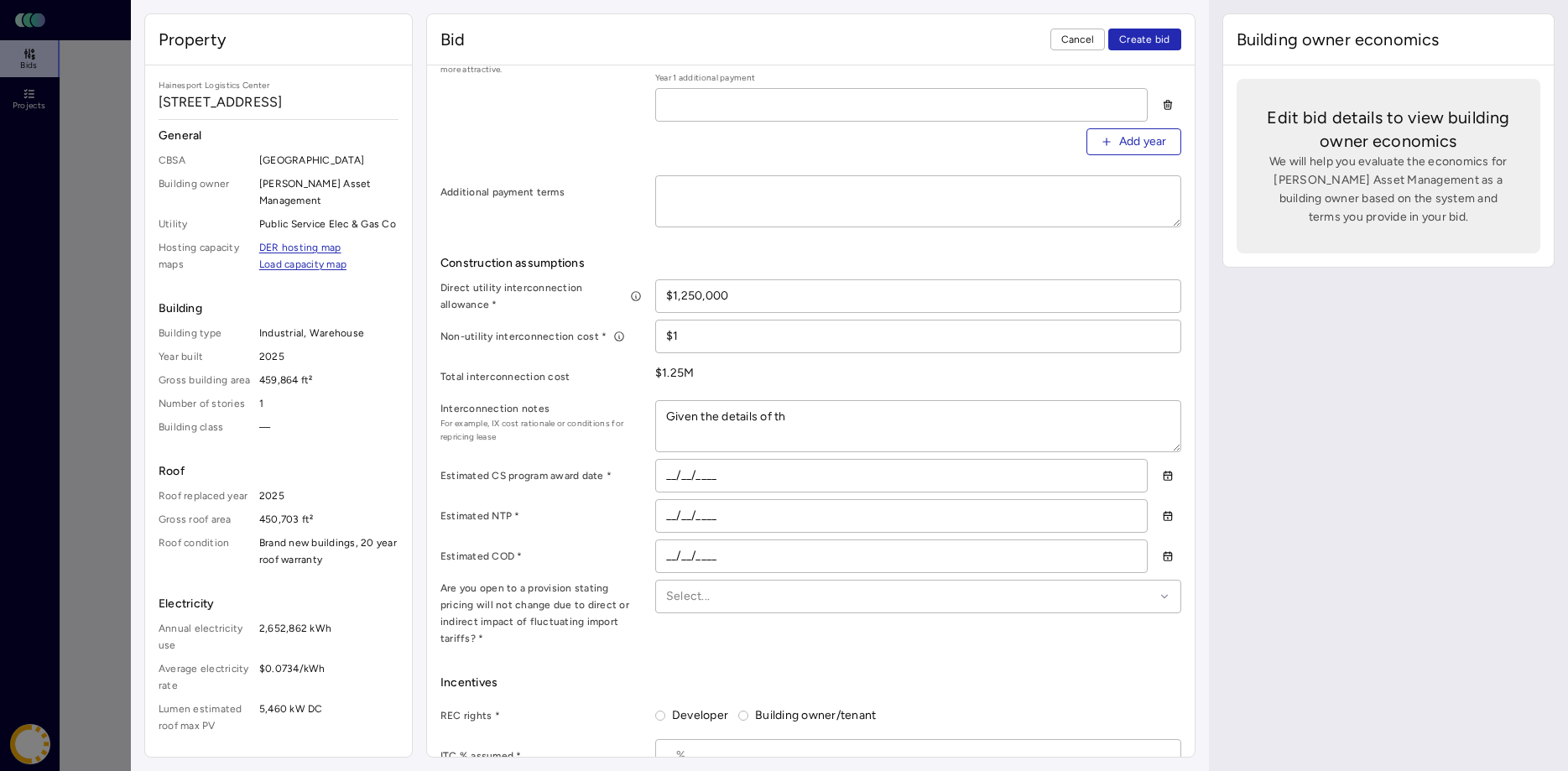
type textarea "Given the details of the"
type textarea "x"
type textarea "Given the details of the"
type textarea "x"
type textarea "Given the details of the P"
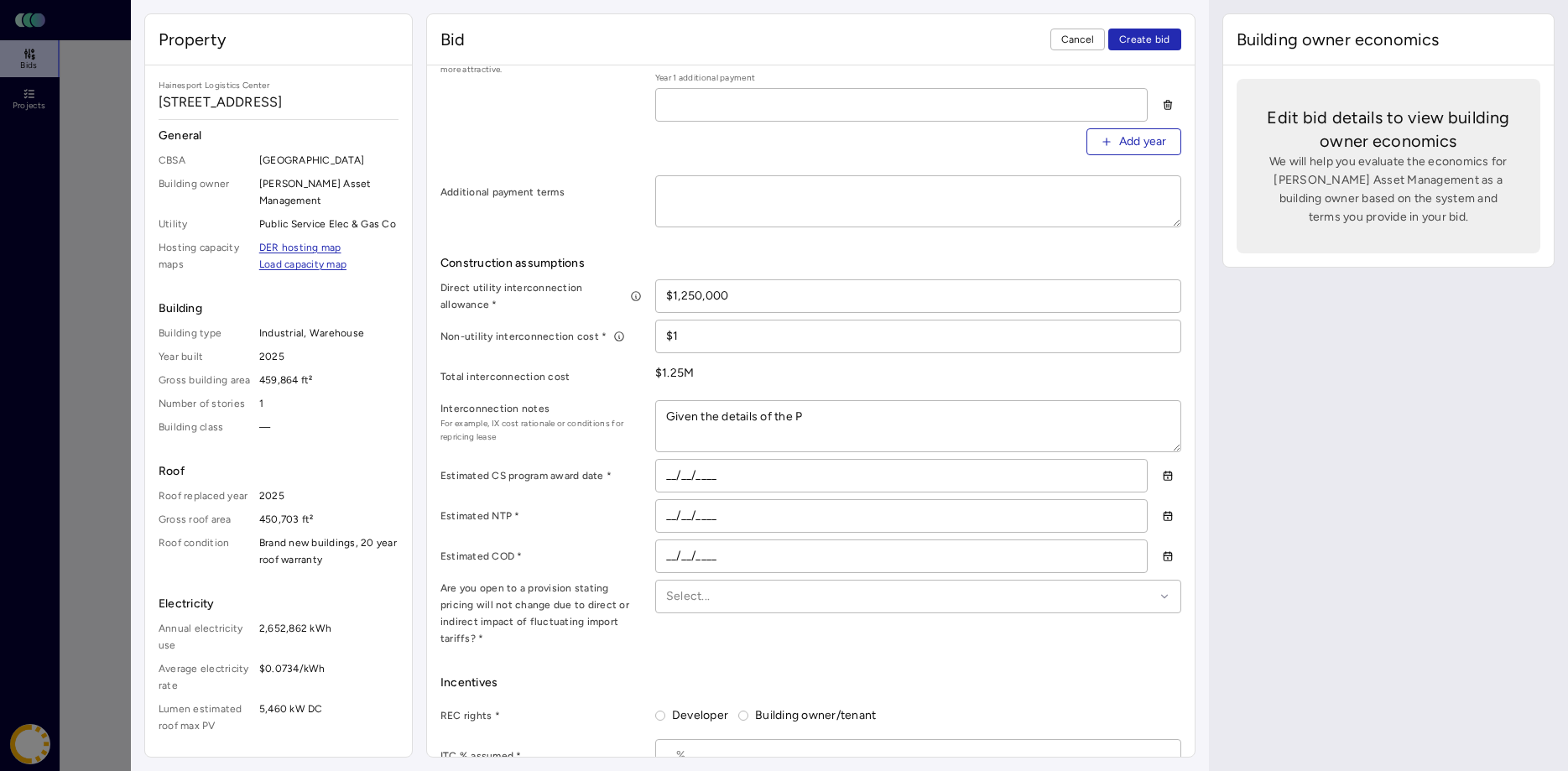
type textarea "x"
type textarea "Given the details of the PS"
type textarea "x"
type textarea "Given the details of the PSE"
type textarea "x"
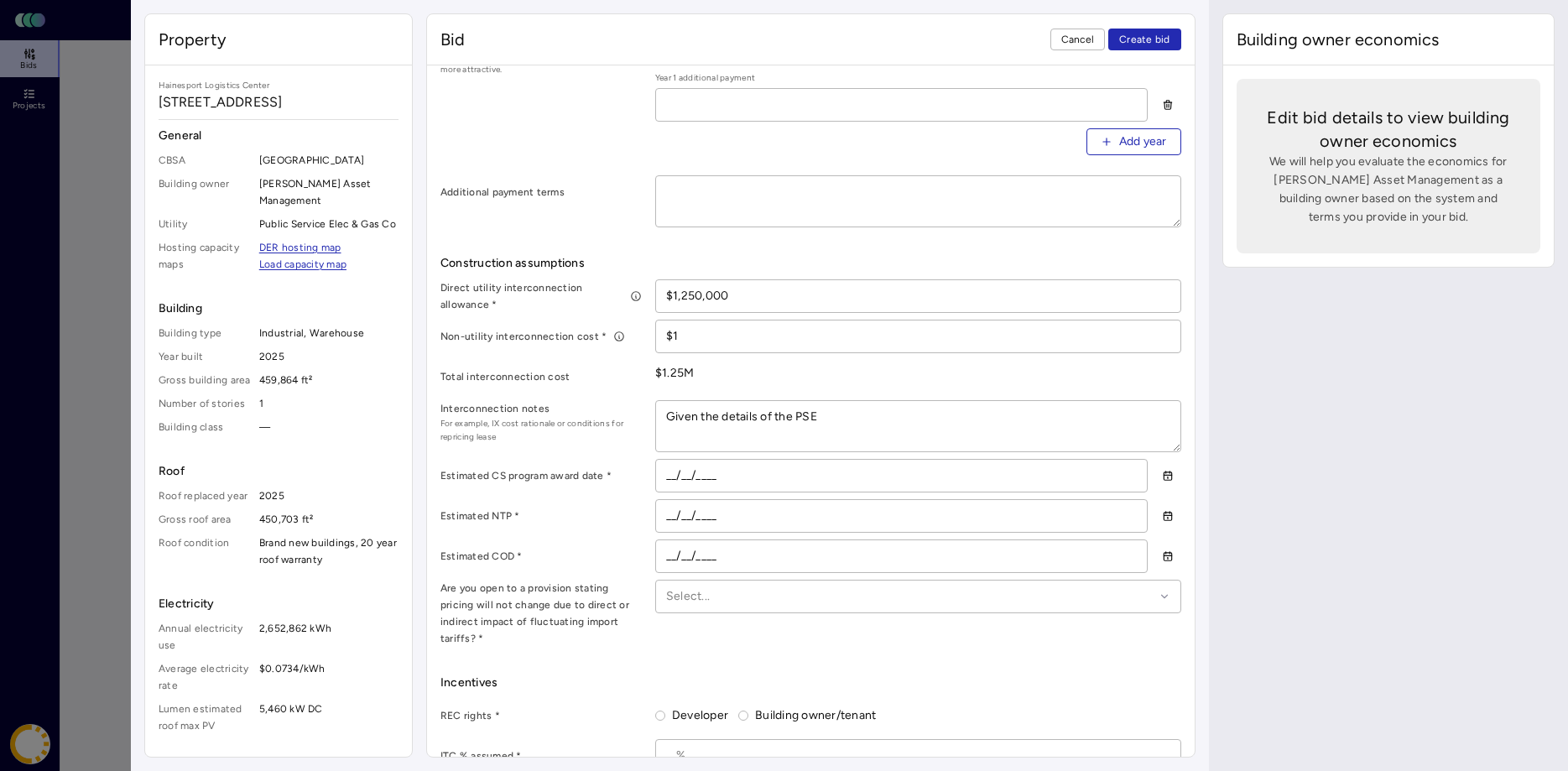
type textarea "Given the details of the PSEG"
type textarea "x"
type textarea "Given the details of the PSEG"
type textarea "x"
type textarea "Given the details of the PSEG h"
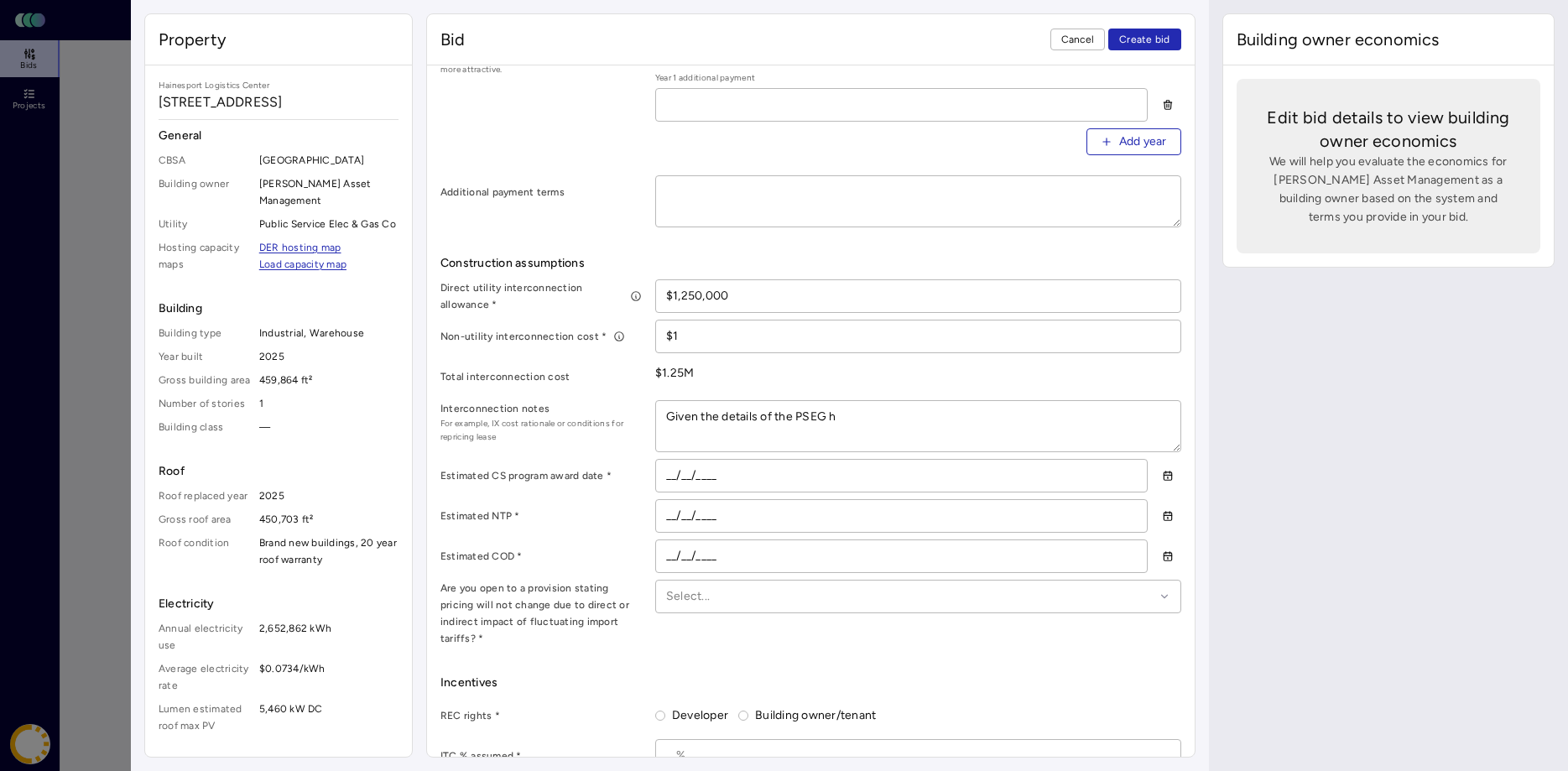
type textarea "x"
type textarea "Given the details of the PSEG ho"
type textarea "x"
type textarea "Given the details of the PSEG hos"
type textarea "x"
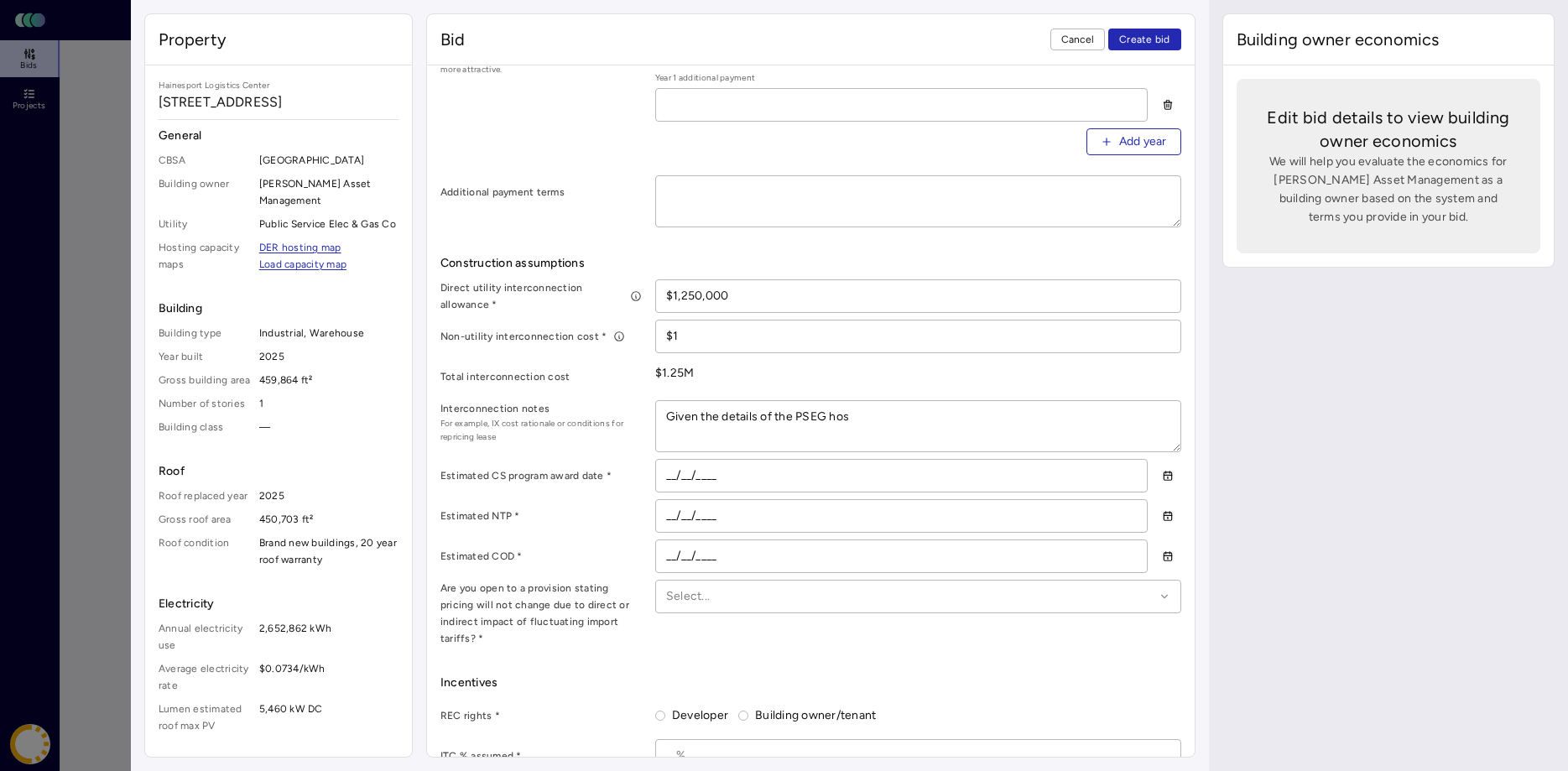
type textarea "Given the details of the PSEG host"
type textarea "x"
type textarea "Given the details of the PSEG hosti"
type textarea "x"
type textarea "Given the details of the PSEG hostin"
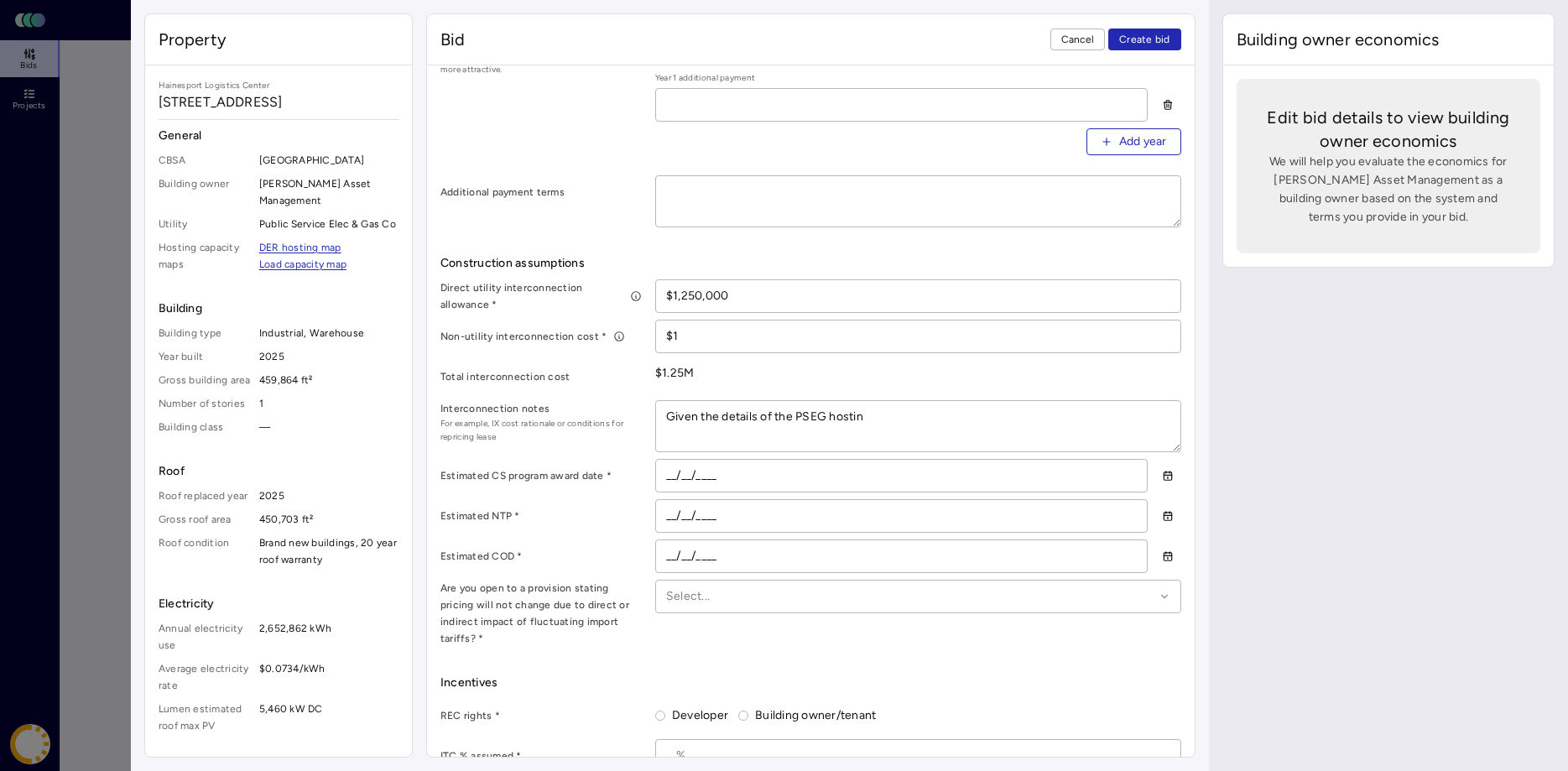
type textarea "x"
type textarea "Given the details of the PSEG hosting"
type textarea "x"
type textarea "Given the details of the PSEG hosting"
type textarea "x"
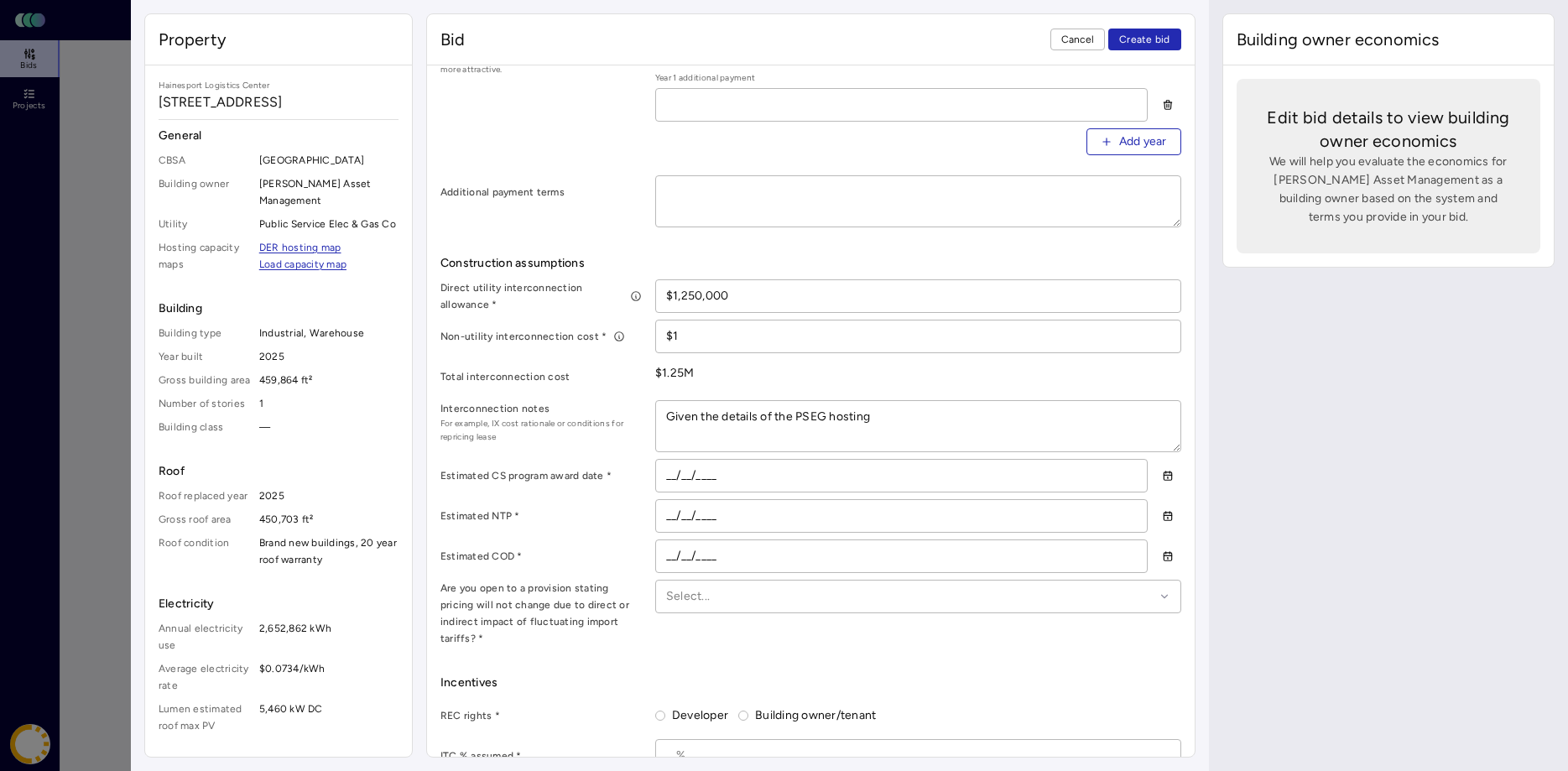
type textarea "Given the details of the PSEG hosting c"
type textarea "x"
type textarea "Given the details of the PSEG hosting ca"
type textarea "x"
type textarea "Given the details of the PSEG hosting cap"
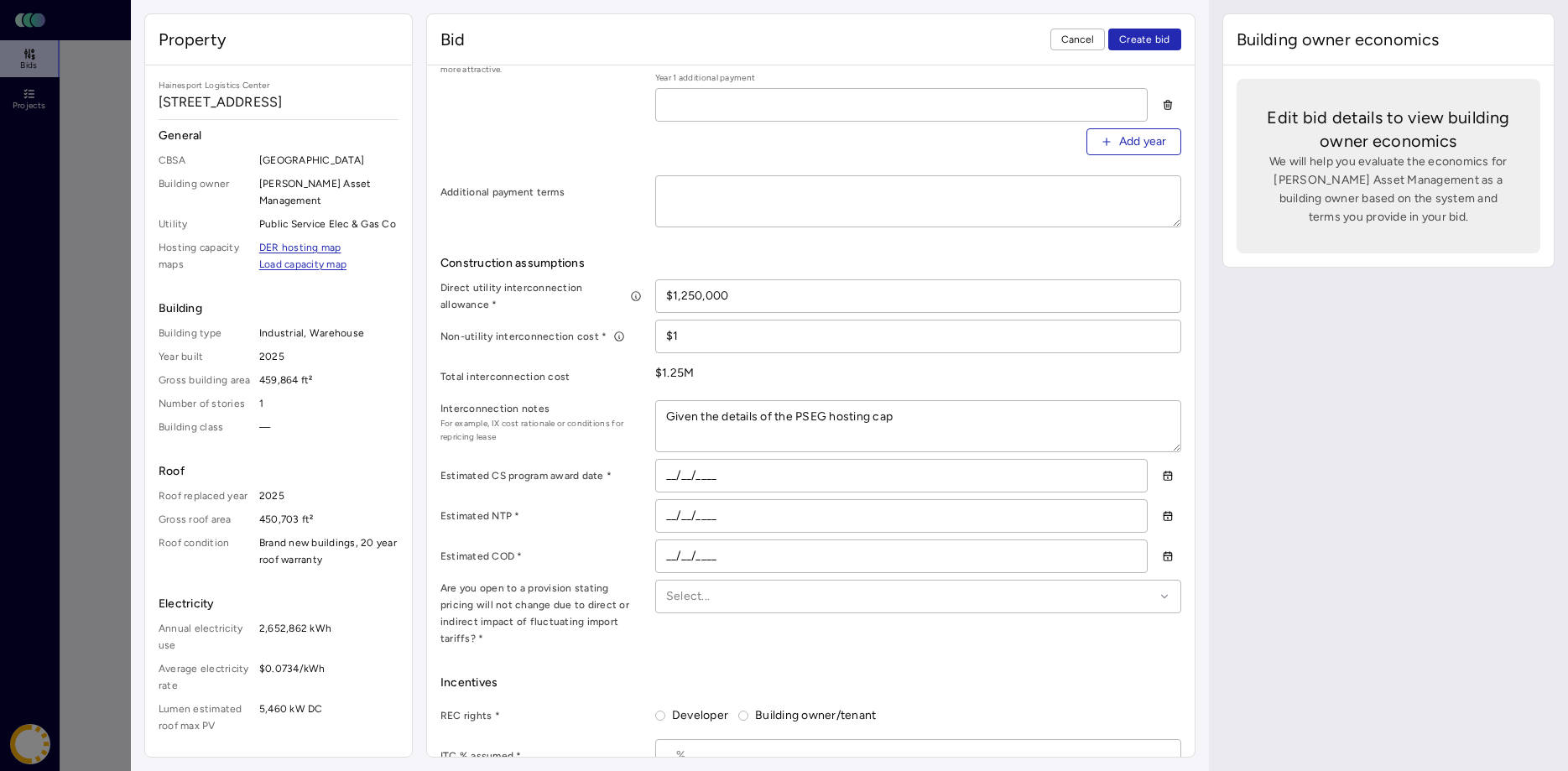
type textarea "x"
type textarea "Given the details of the PSEG hosting capa"
type textarea "x"
type textarea "Given the details of the PSEG hosting capac"
type textarea "x"
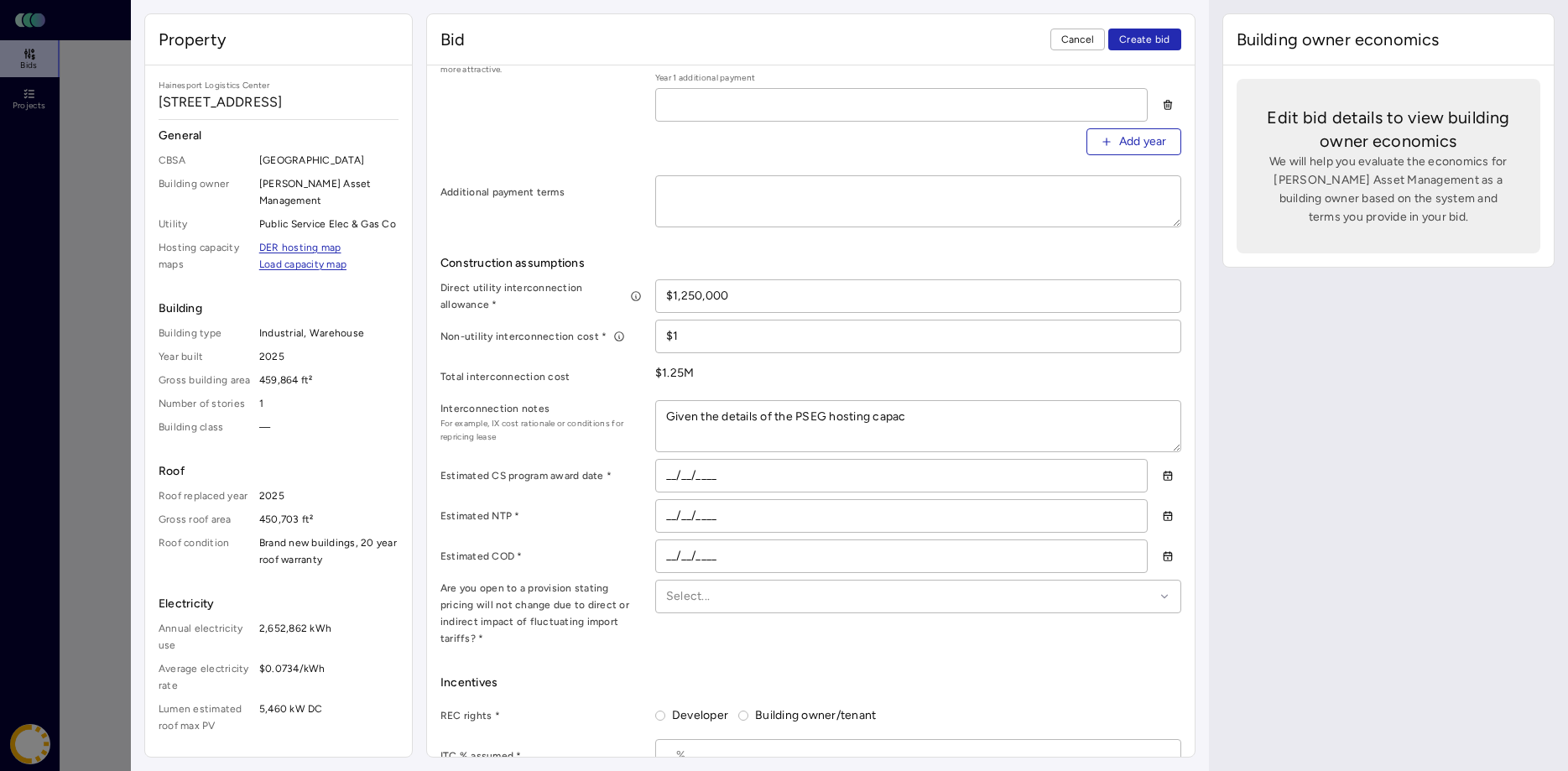
type textarea "Given the details of the PSEG hosting capaci"
type textarea "x"
type textarea "Given the details of the PSEG hosting capacit"
type textarea "x"
type textarea "Given the details of the PSEG hosting capacity"
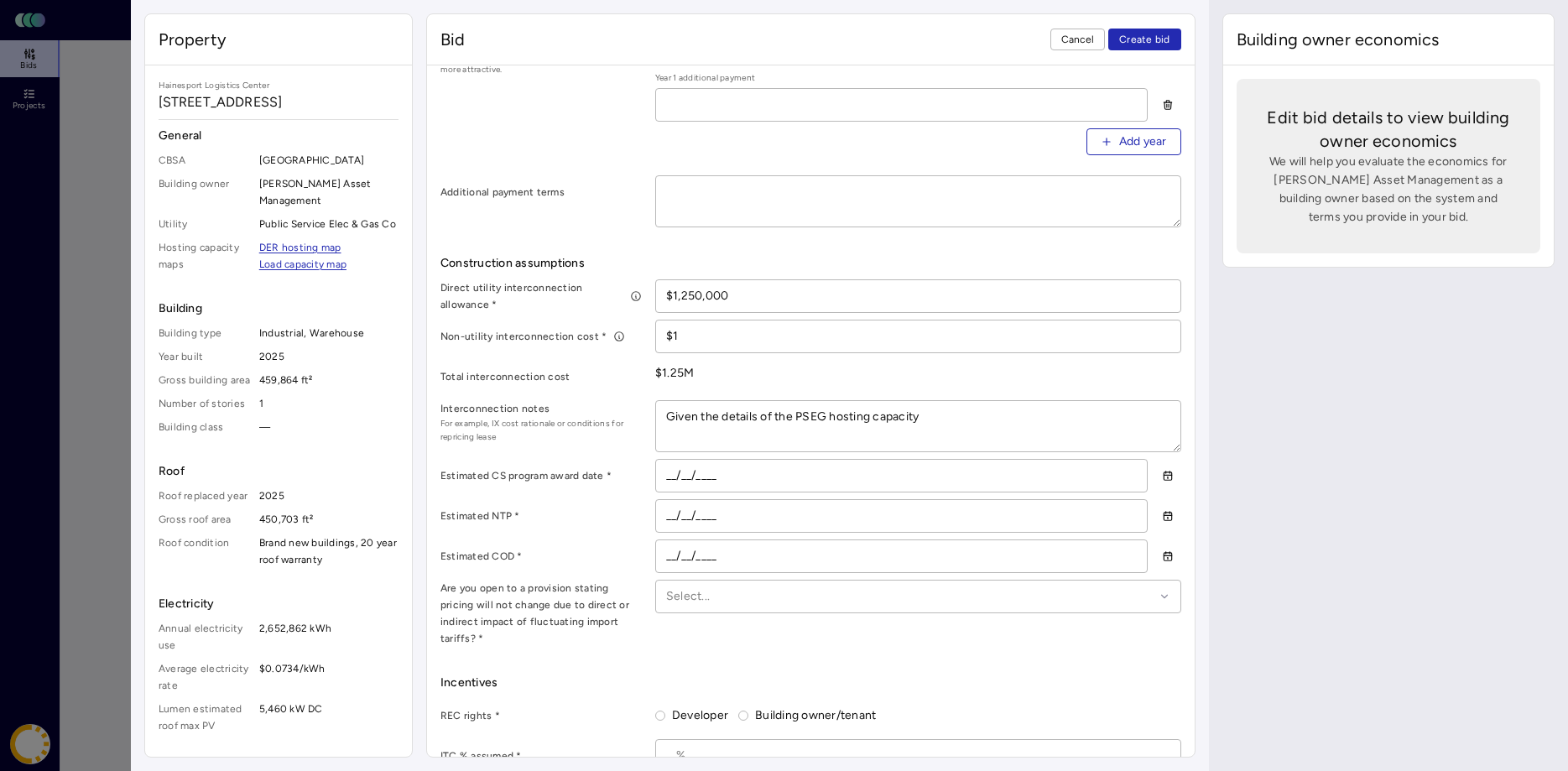
type textarea "x"
type textarea "Given the details of the PSEG hosting capacity"
type textarea "x"
type textarea "Given the details of the PSEG hosting capacity m"
type textarea "x"
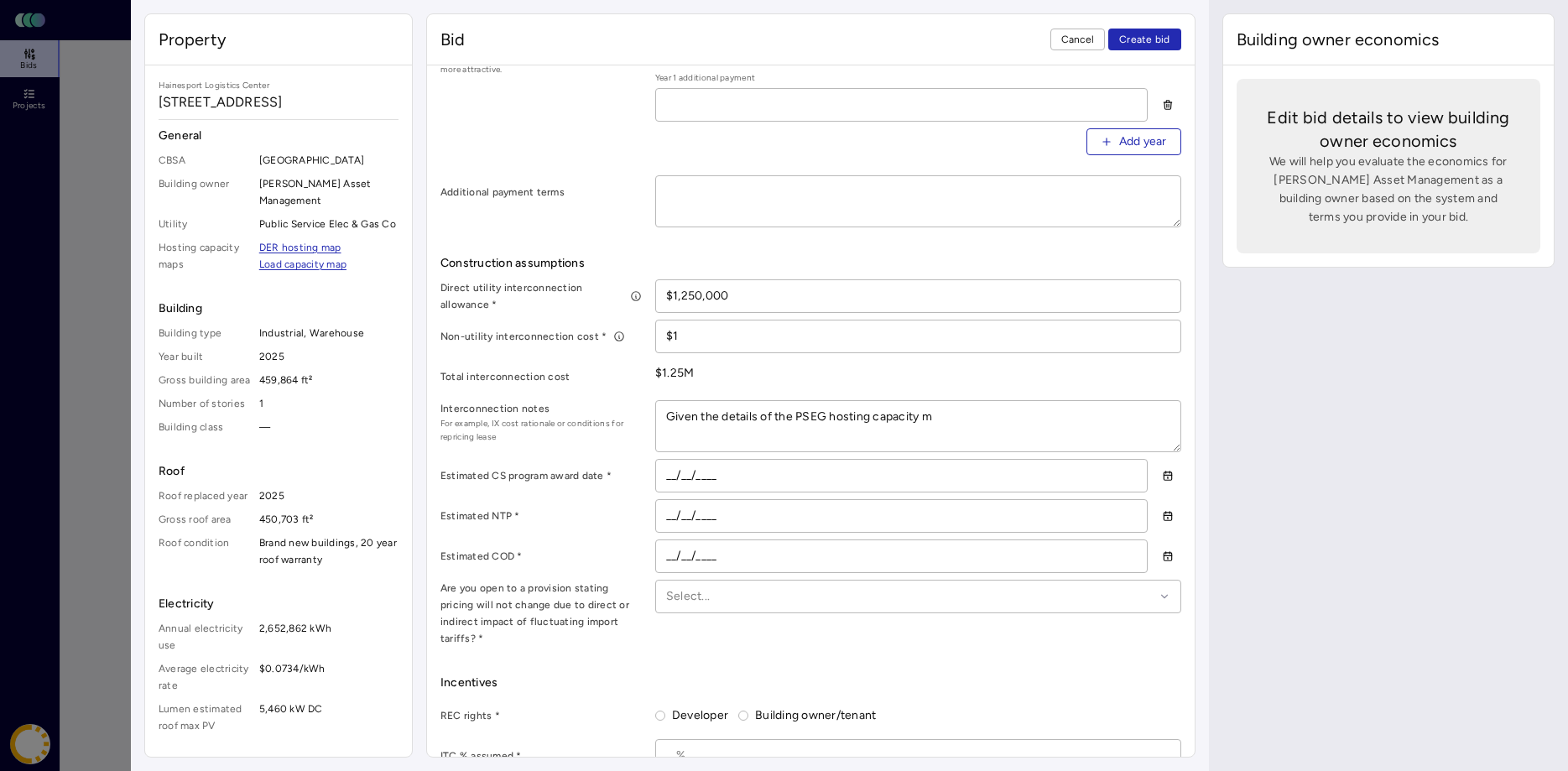
type textarea "Given the details of the PSEG hosting capacity ma"
type textarea "x"
type textarea "Given the details of the PSEG hosting capacity map"
type textarea "x"
type textarea "Given the details of the PSEG hosting capacity map,"
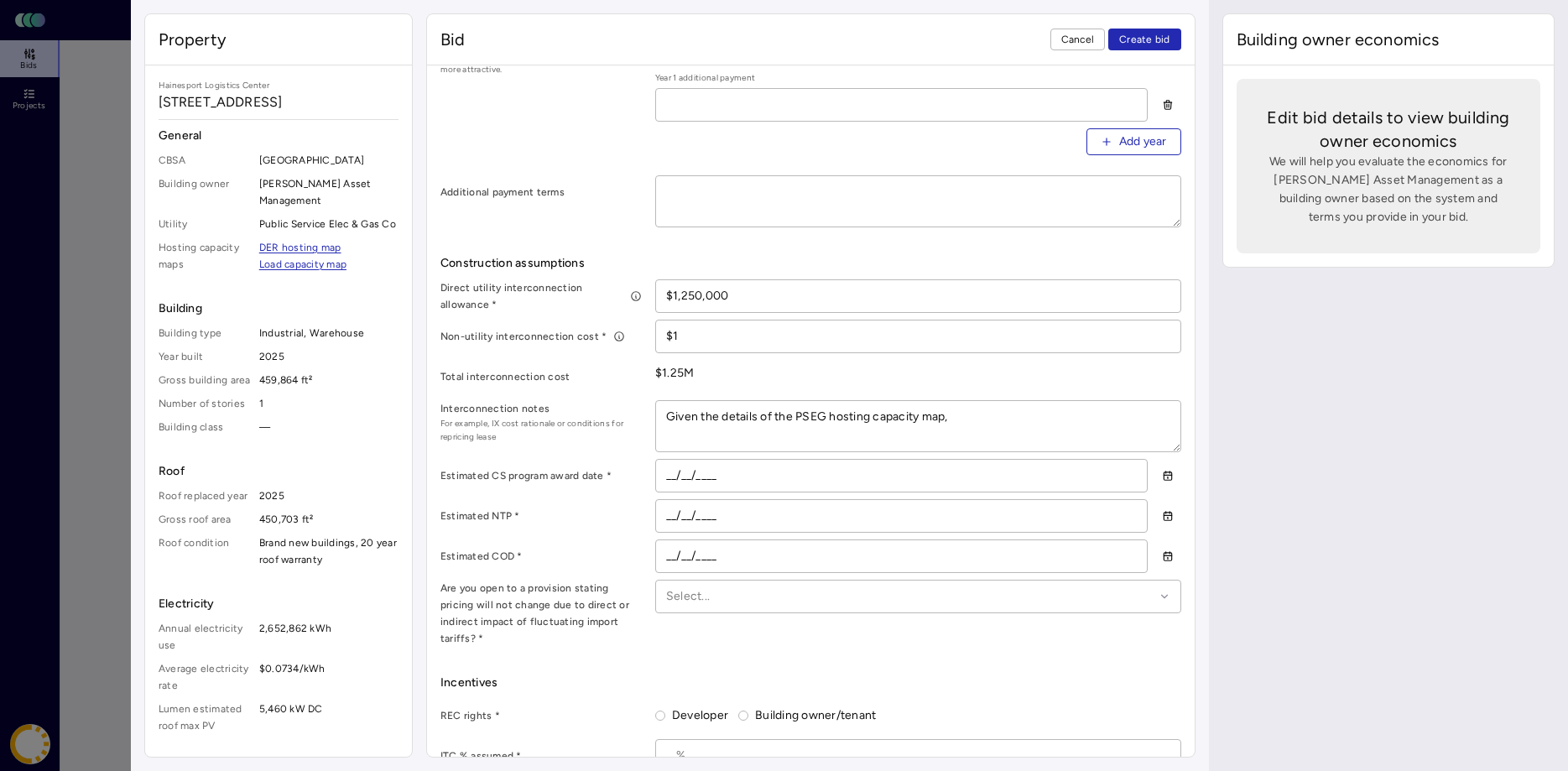
type textarea "x"
type textarea "Given the details of the PSEG hosting capacity map,"
type textarea "x"
type textarea "Given the details of the PSEG hosting capacity map, m"
type textarea "x"
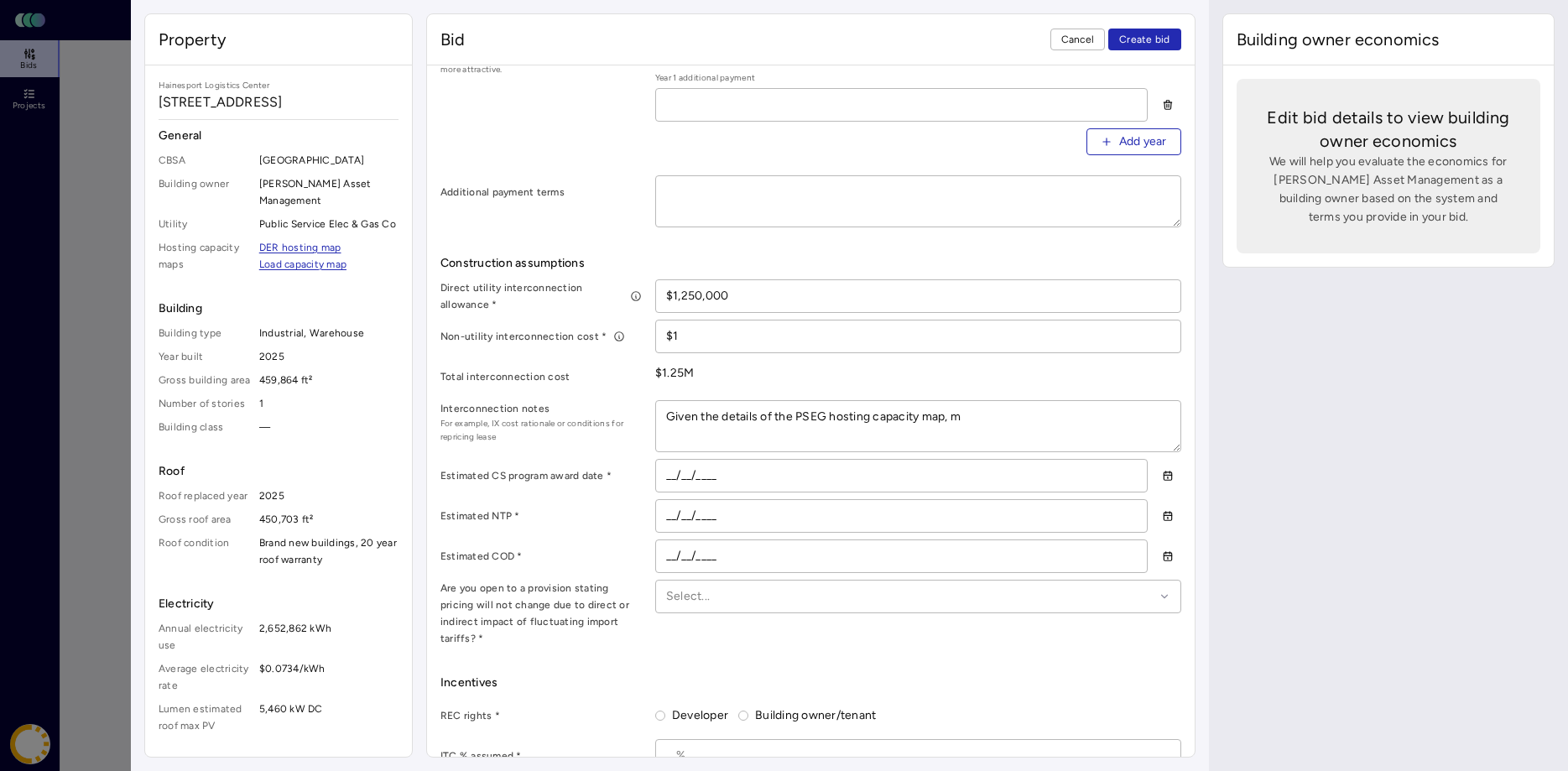
type textarea "Given the details of the PSEG hosting capacity map, me"
type textarea "x"
type textarea "Given the details of the PSEG hosting capacity map, me"
type textarea "x"
type textarea "Given the details of the PSEG hosting capacity map, me a"
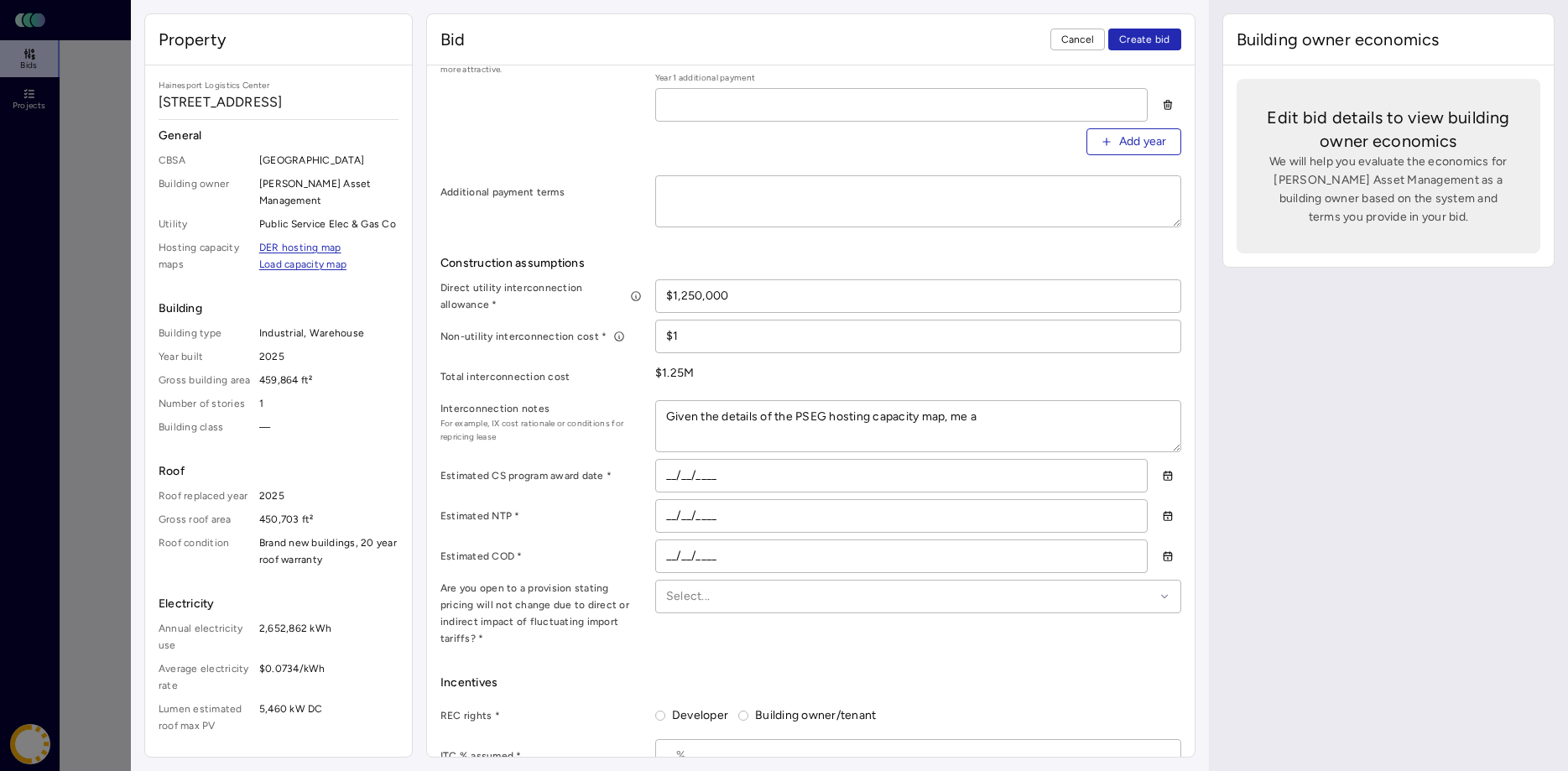
type textarea "x"
type textarea "Given the details of the PSEG hosting capacity map, me as"
type textarea "x"
type textarea "Given the details of the PSEG hosting capacity map, me ass"
type textarea "x"
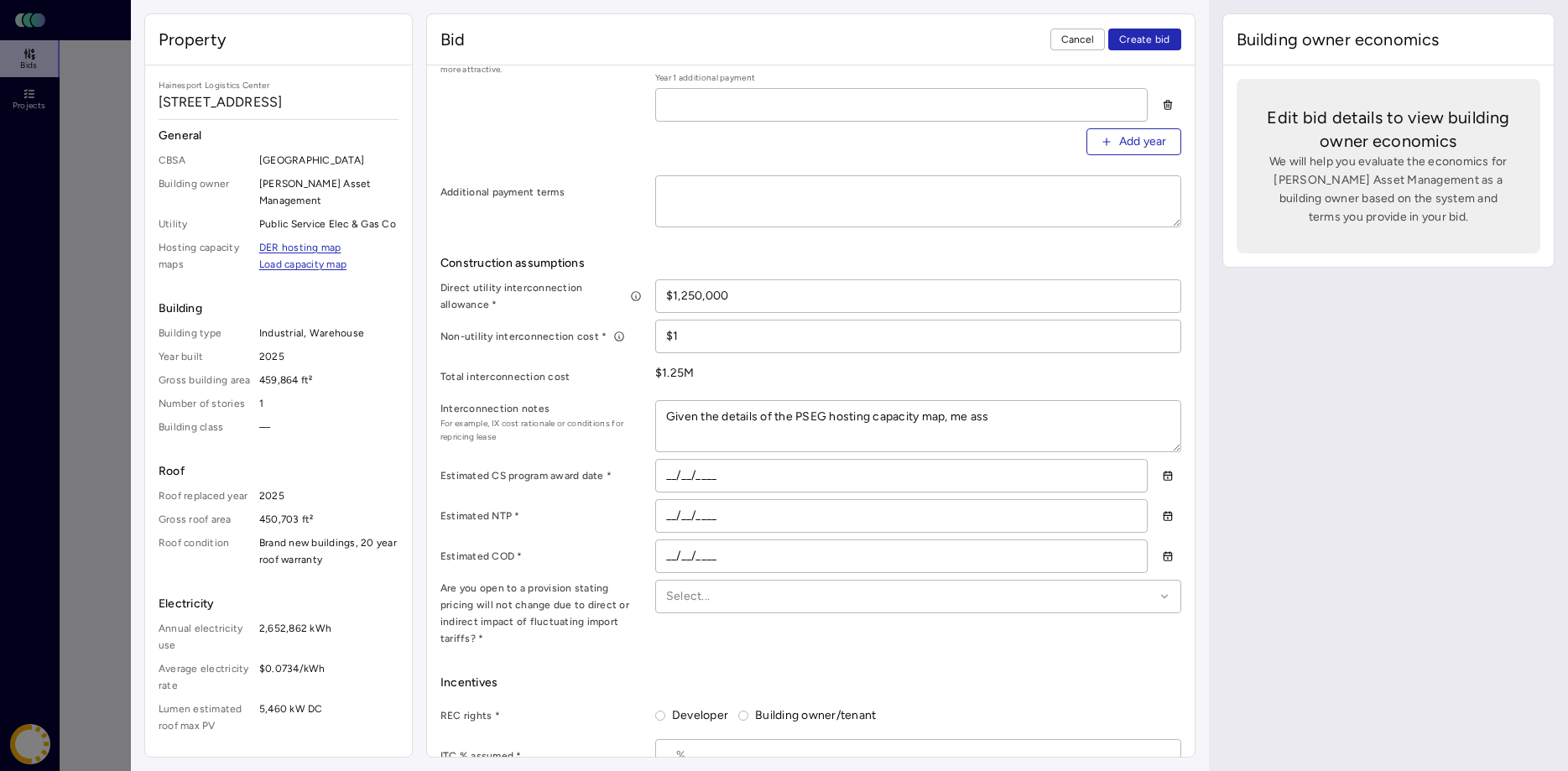
type textarea "Given the details of the PSEG hosting capacity map, me assu"
type textarea "x"
type textarea "Given the details of the PSEG hosting capacity map, me assum"
type textarea "x"
type textarea "Given the details of the PSEG hosting capacity map, me assume"
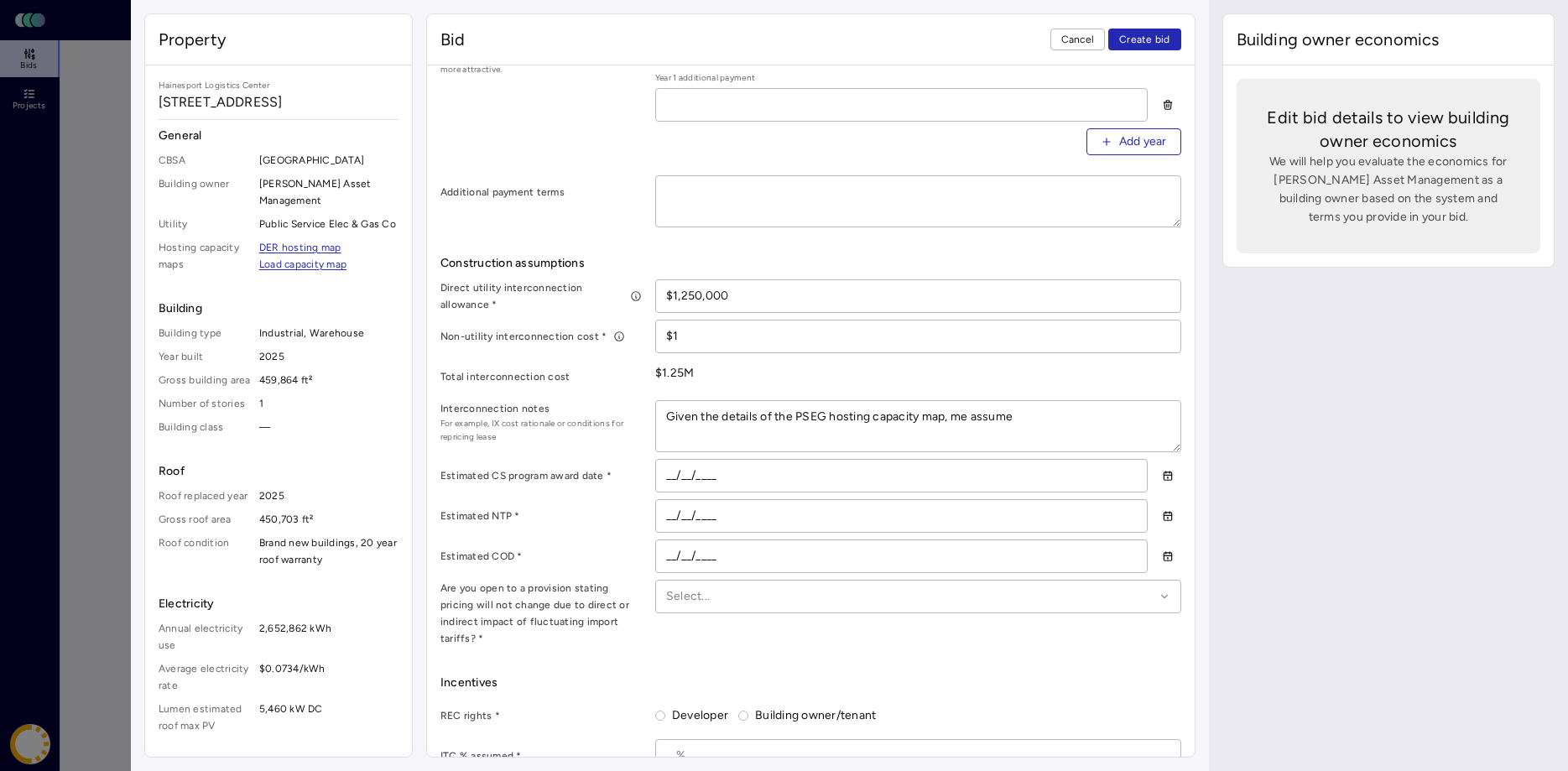
type textarea "x"
type textarea "Given the details of the PSEG hosting capacity map, me assume"
type textarea "x"
type textarea "Given the details of the PSEG hosting capacity map, me assume u"
type textarea "x"
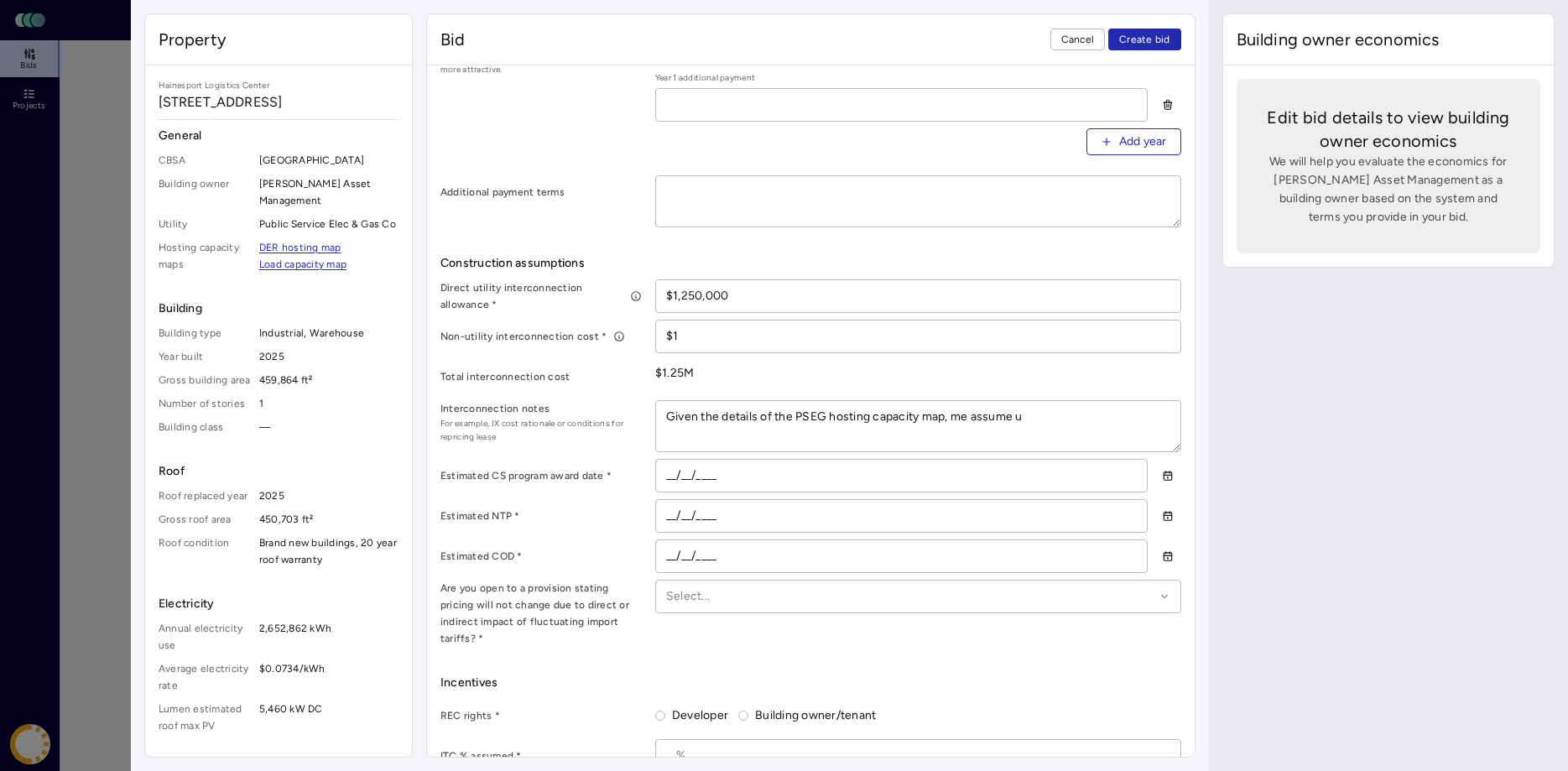
type textarea "Given the details of the PSEG hosting capacity map, me assume up"
type textarea "x"
type textarea "Given the details of the PSEG hosting capacity map, me assume upg"
type textarea "x"
type textarea "Given the details of the PSEG hosting capacity map, me assume upgr"
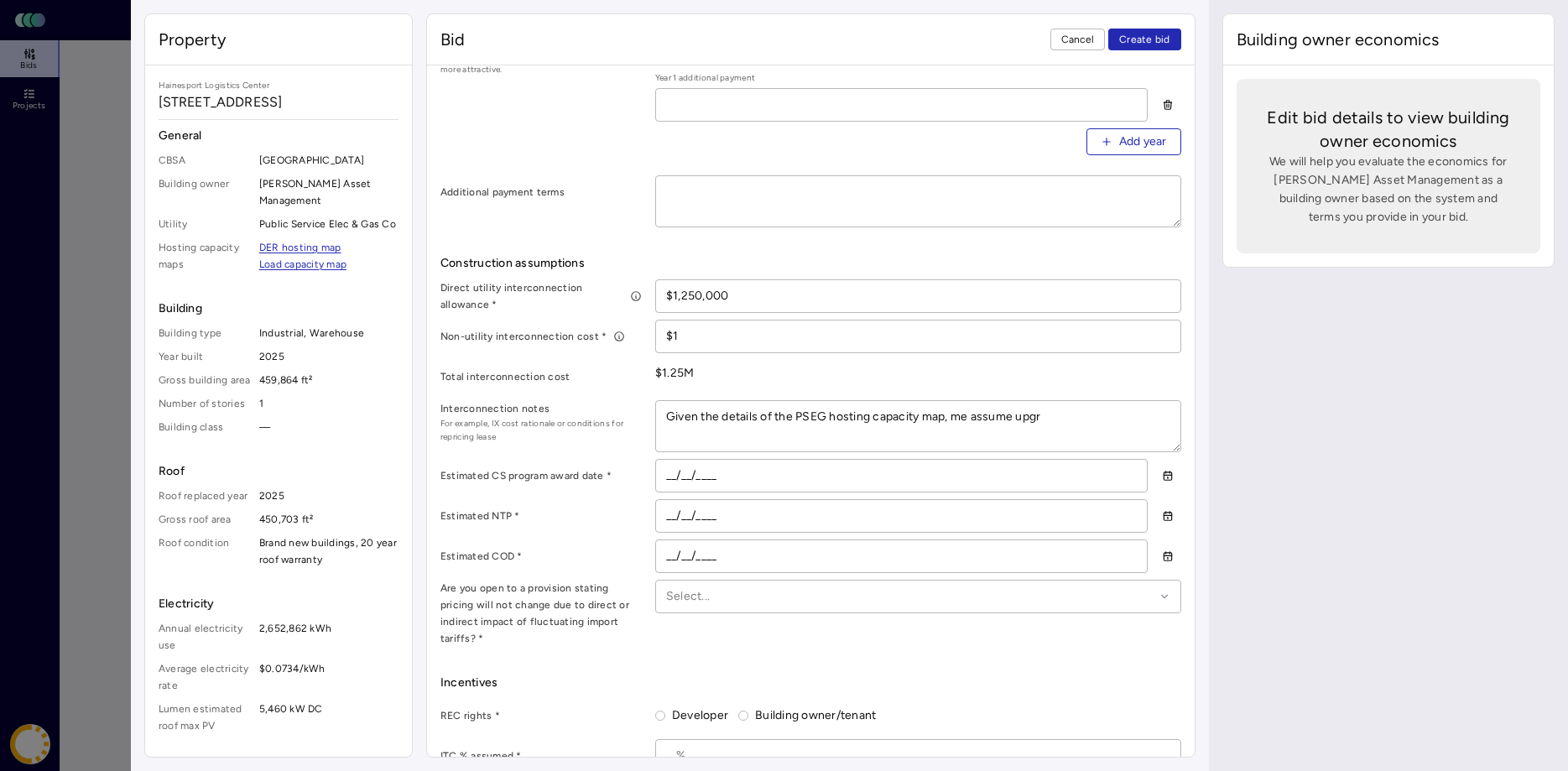
type textarea "x"
type textarea "Given the details of the PSEG hosting capacity map, me assume upgra"
type textarea "x"
type textarea "Given the details of the PSEG hosting capacity map, me assume upgrad"
type textarea "x"
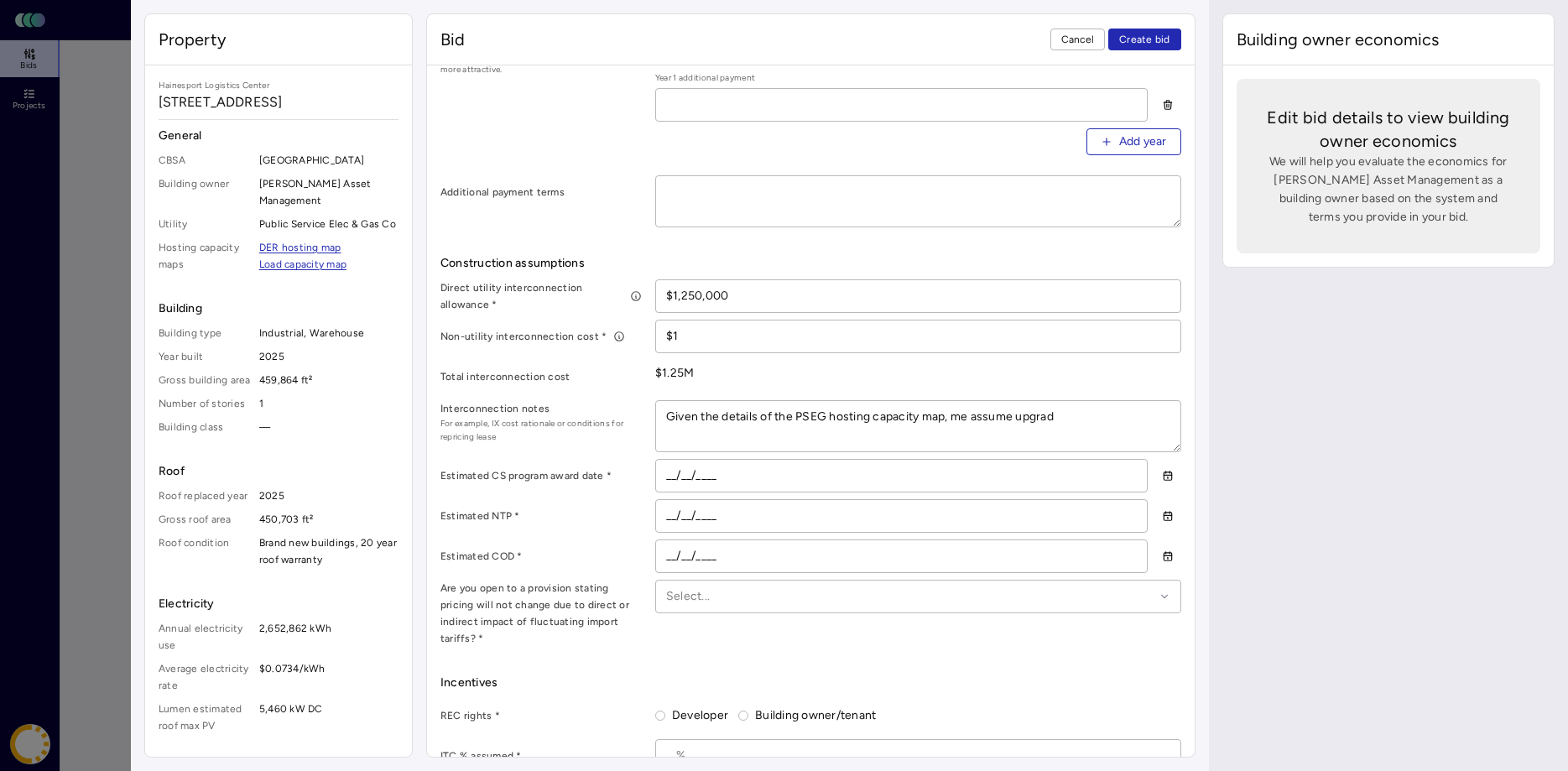
type textarea "Given the details of the PSEG hosting capacity map, me assume upgrade"
type textarea "x"
type textarea "Given the details of the PSEG hosting capacity map, me assume upgrades"
type textarea "x"
type textarea "Given the details of the PSEG hosting capacity map, me assume upgrades"
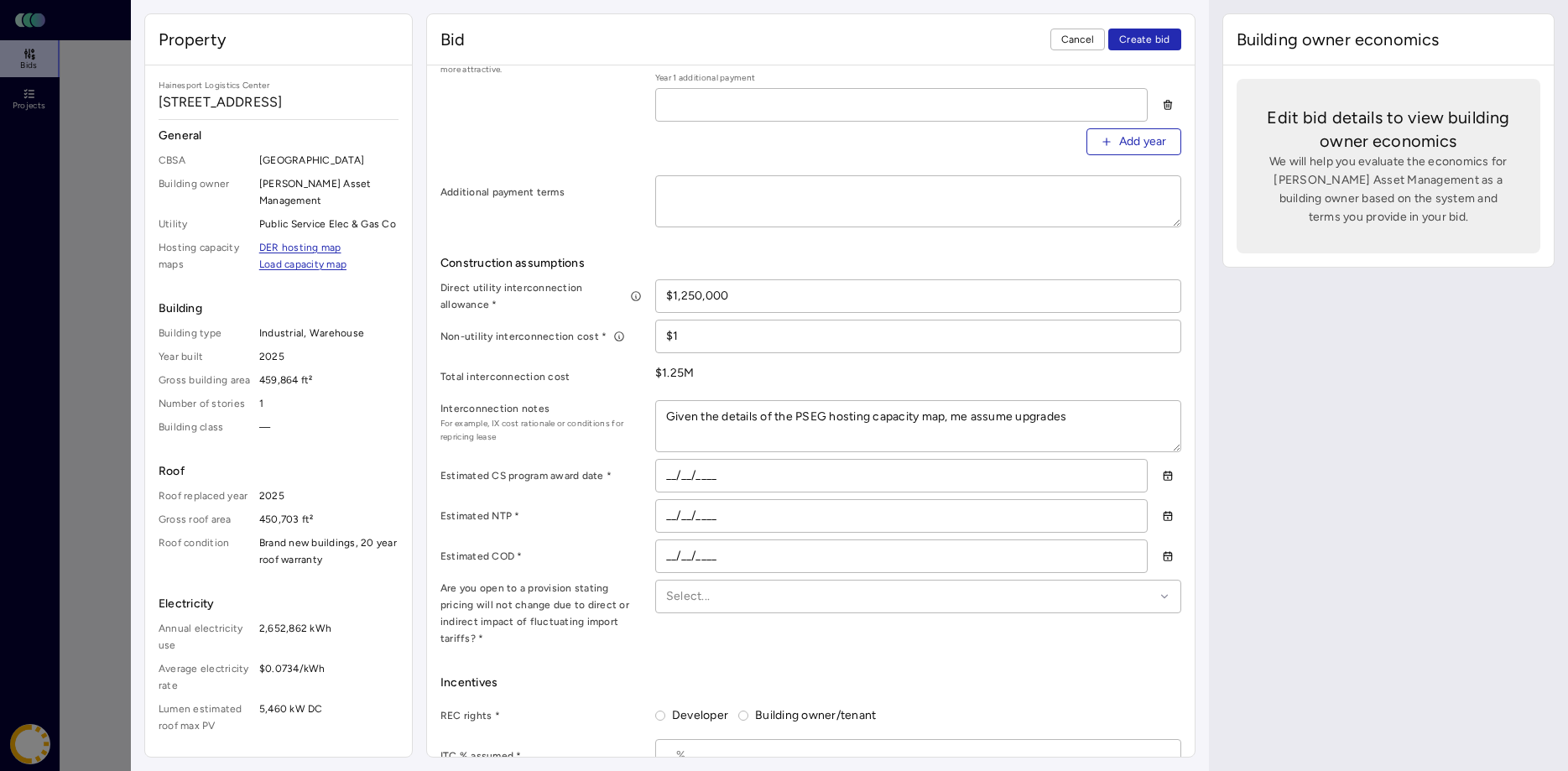
type textarea "x"
type textarea "Given the details of the PSEG hosting capacity map, me assume upgrades w"
type textarea "x"
type textarea "Given the details of the PSEG hosting capacity map, me assume upgrades wi"
type textarea "x"
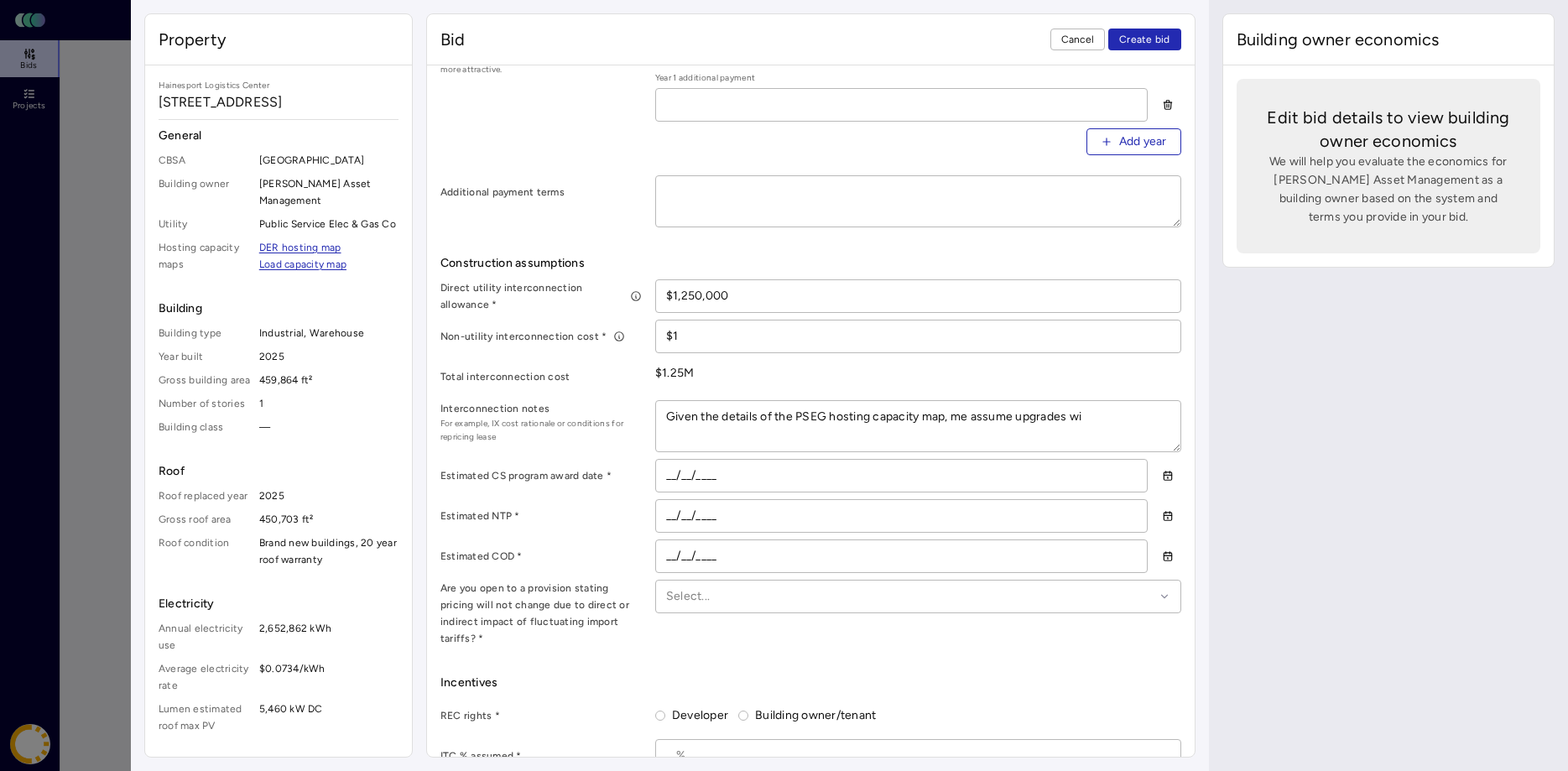
type textarea "Given the details of the PSEG hosting capacity map, me assume upgrades wil"
type textarea "x"
type textarea "Given the details of the PSEG hosting capacity map, me assume upgrades will"
type textarea "x"
type textarea "Given the details of the PSEG hosting capacity map, me assume upgrades will"
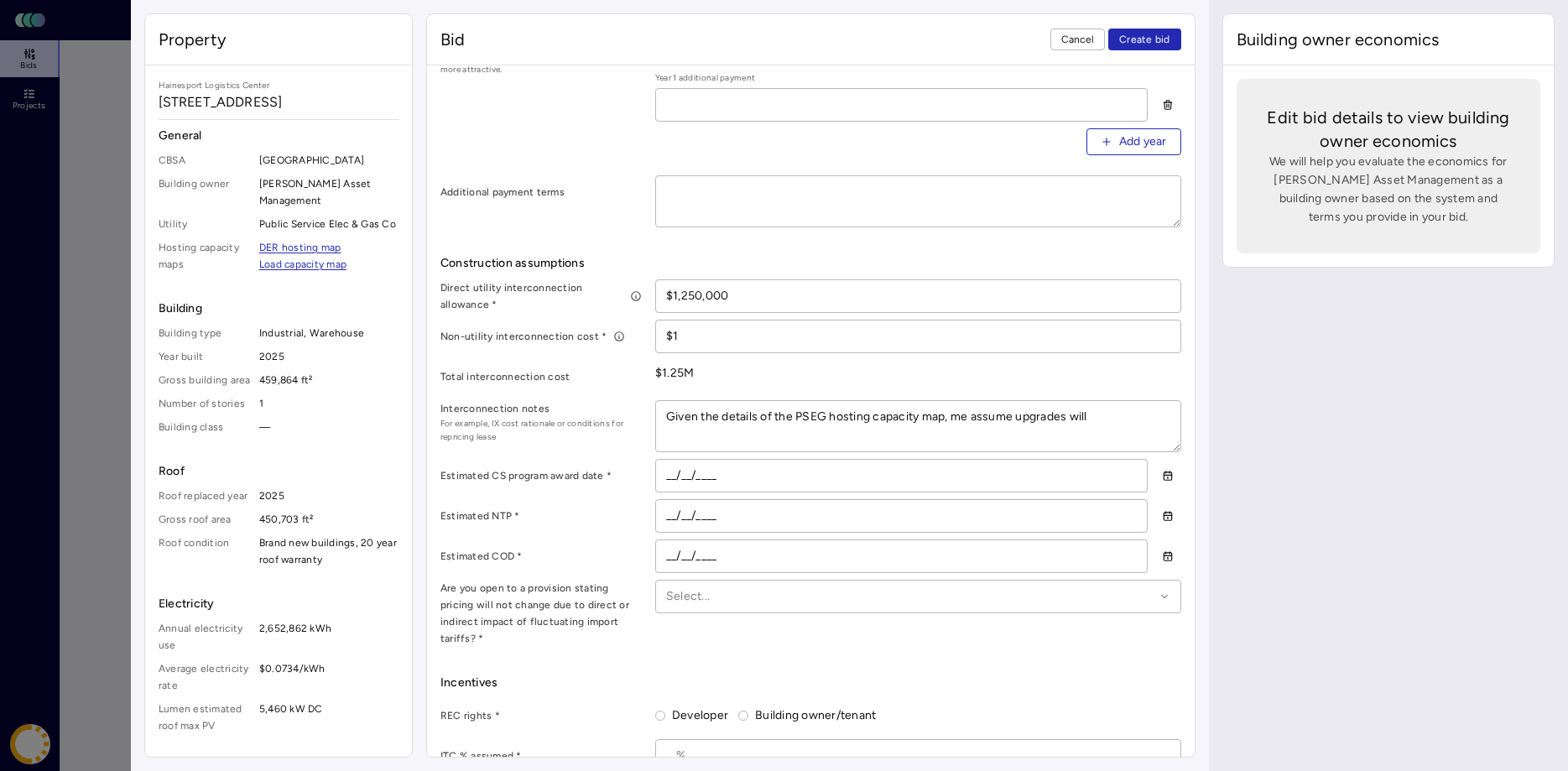
type textarea "x"
type textarea "Given the details of the PSEG hosting capacity map, me assume upgrades will n"
type textarea "x"
type textarea "Given the details of the PSEG hosting capacity map, me assume upgrades will nb"
type textarea "x"
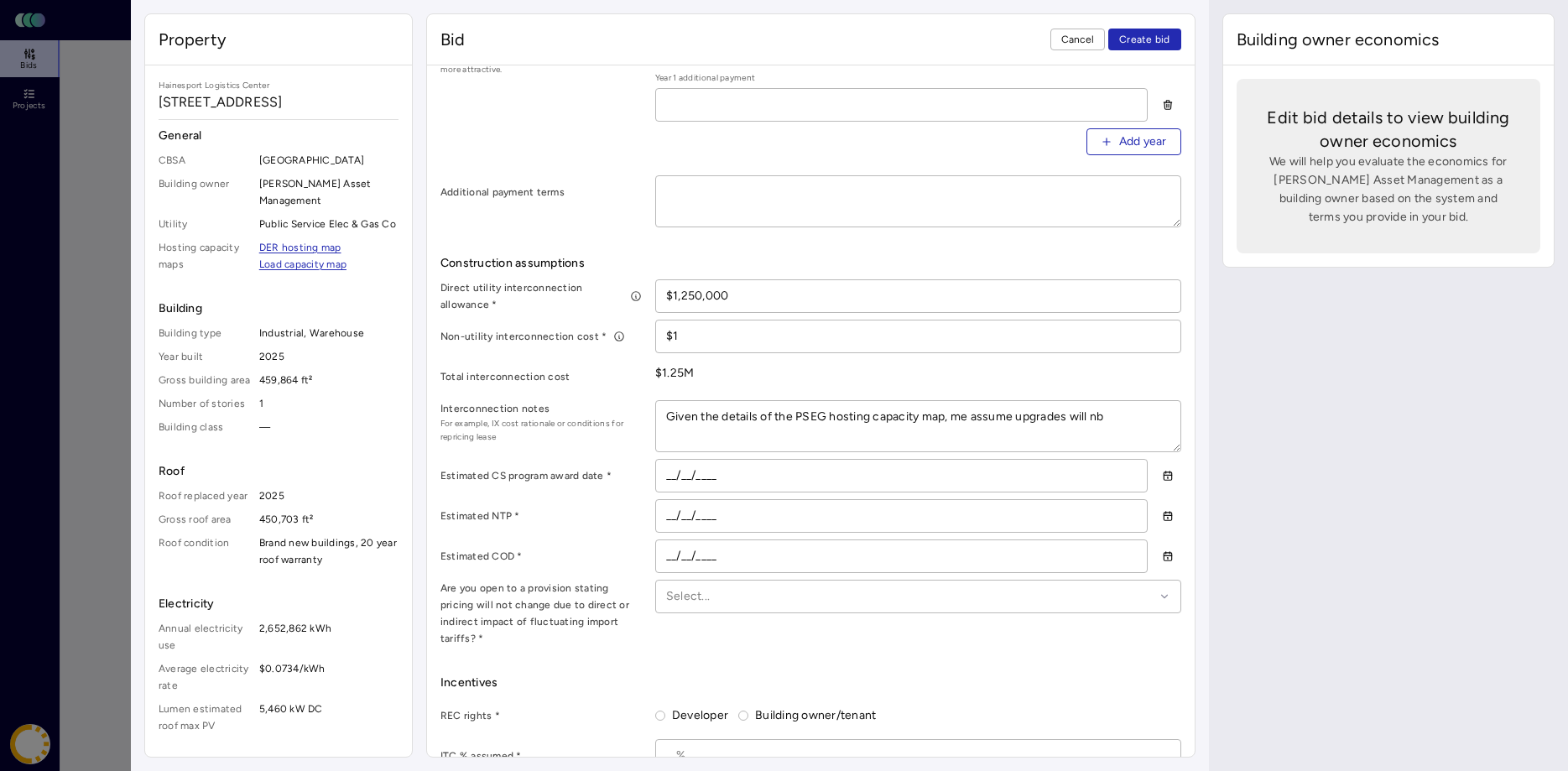
type textarea "Given the details of the PSEG hosting capacity map, me assume upgrades will nbe"
type textarea "x"
type textarea "Given the details of the PSEG hosting capacity map, me assume upgrades will nbe"
type textarea "x"
type textarea "Given the details of the PSEG hosting capacity map, me assume upgrades will nbe"
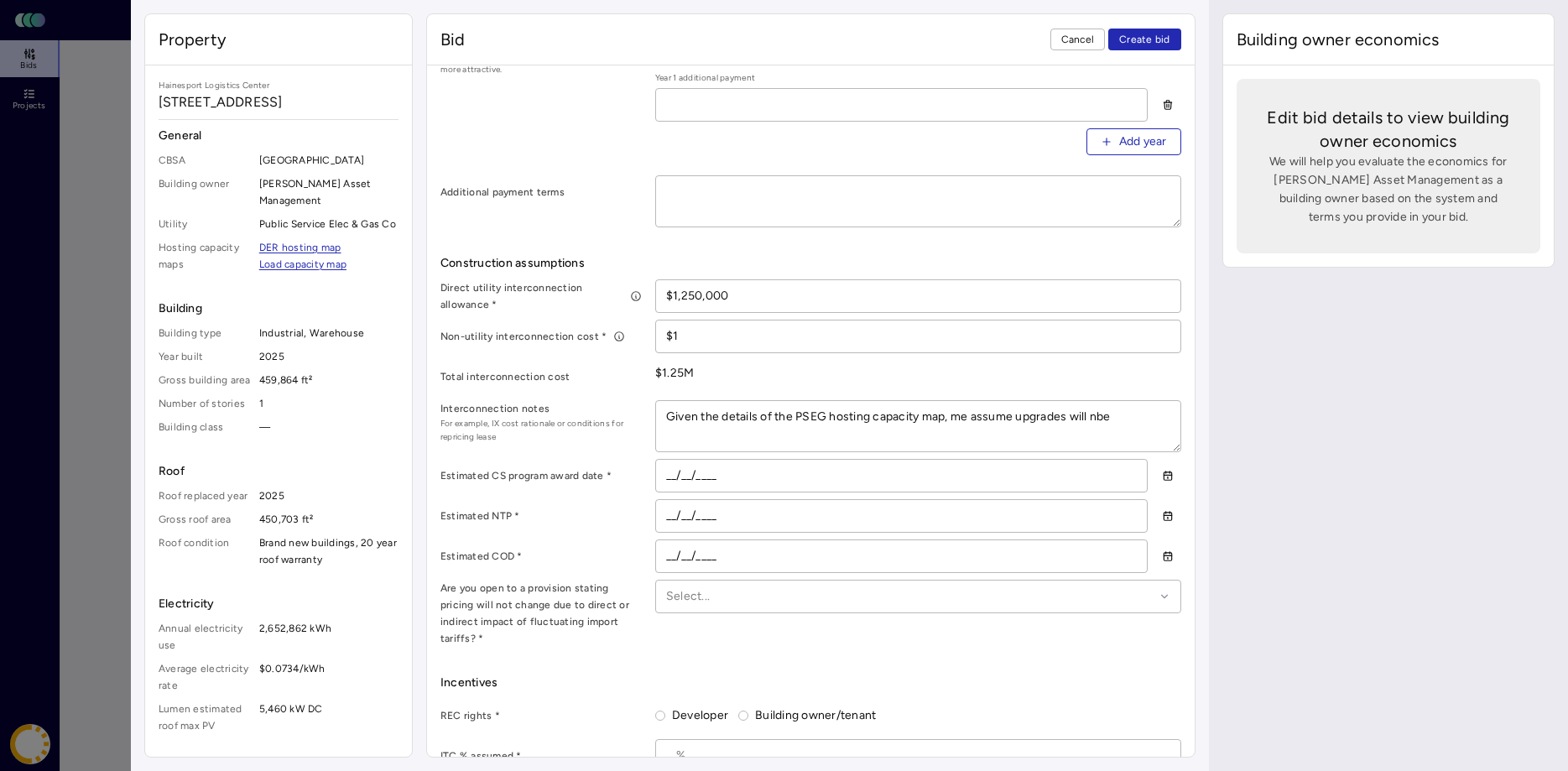
type textarea "x"
type textarea "Given the details of the PSEG hosting capacity map, me assume upgrades will nb"
type textarea "x"
type textarea "Given the details of the PSEG hosting capacity map, me assume upgrades will n"
type textarea "x"
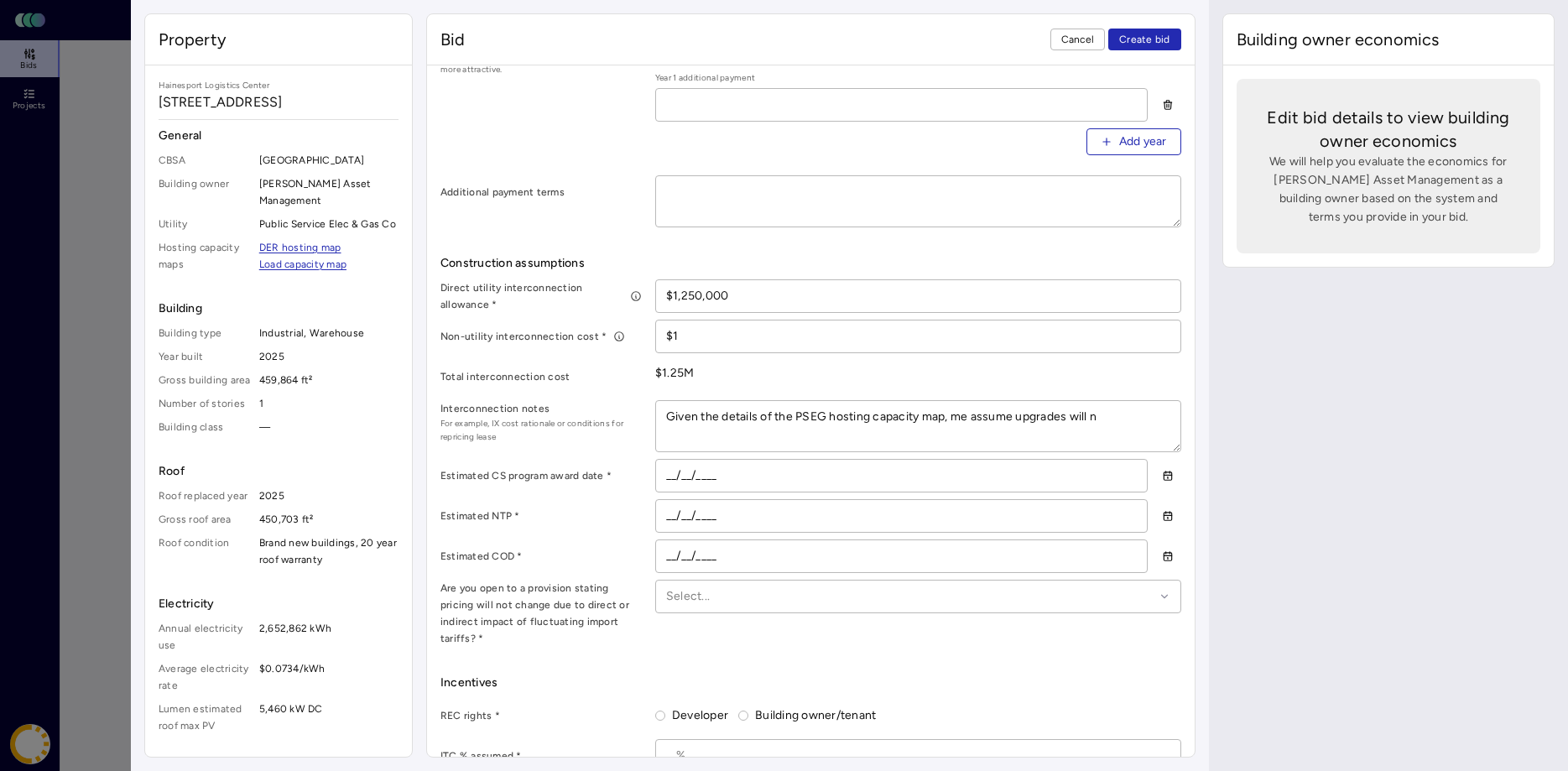
type textarea "Given the details of the PSEG hosting capacity map, me assume upgrades will"
type textarea "x"
type textarea "Given the details of the PSEG hosting capacity map, me assume upgrades will b"
type textarea "x"
type textarea "Given the details of the PSEG hosting capacity map, me assume upgrades will be"
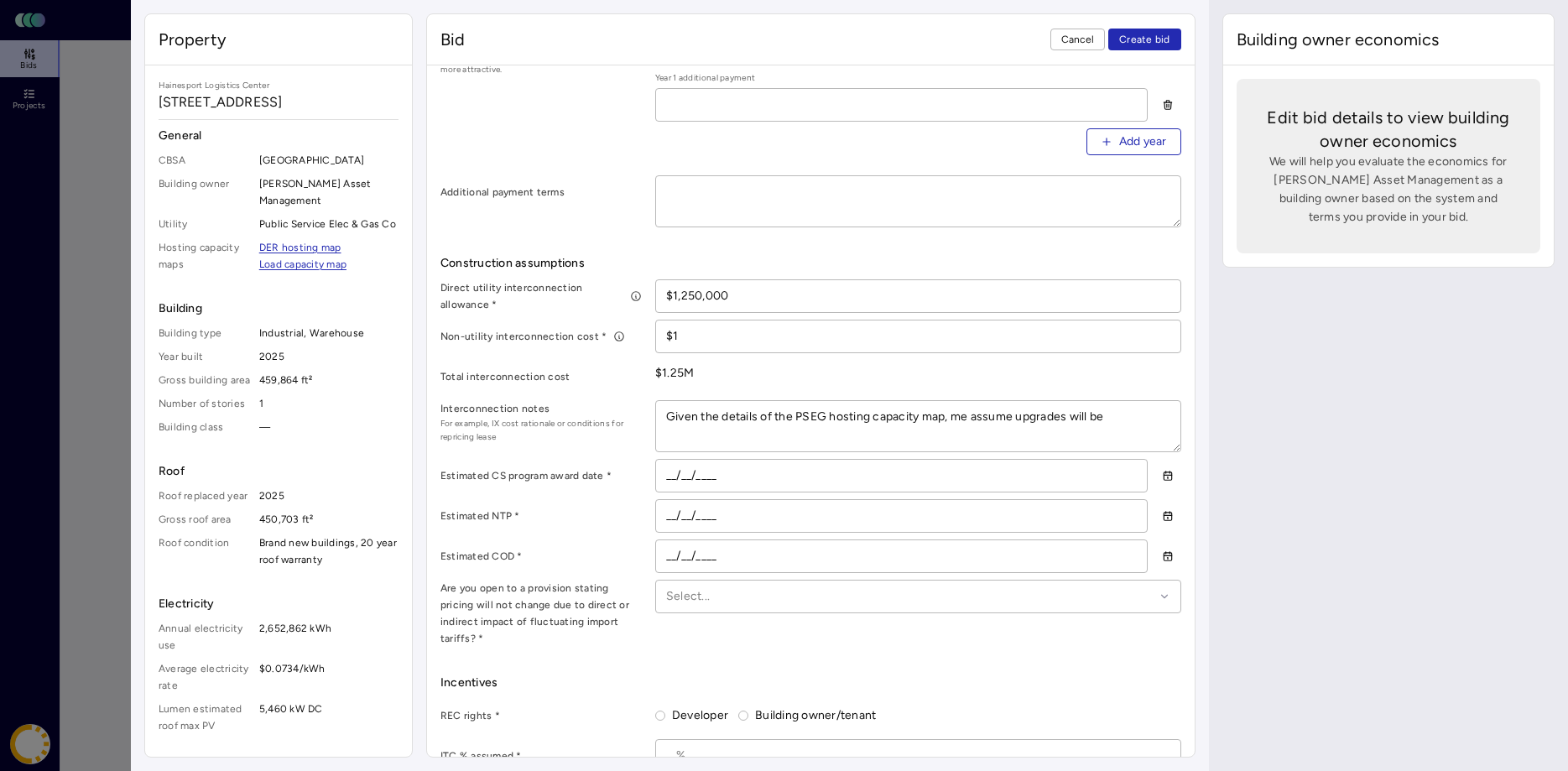
type textarea "x"
type textarea "Given the details of the PSEG hosting capacity map, me assume upgrades will be"
type textarea "x"
type textarea "Given the details of the PSEG hosting capacity map, me assume upgrades will be n"
type textarea "x"
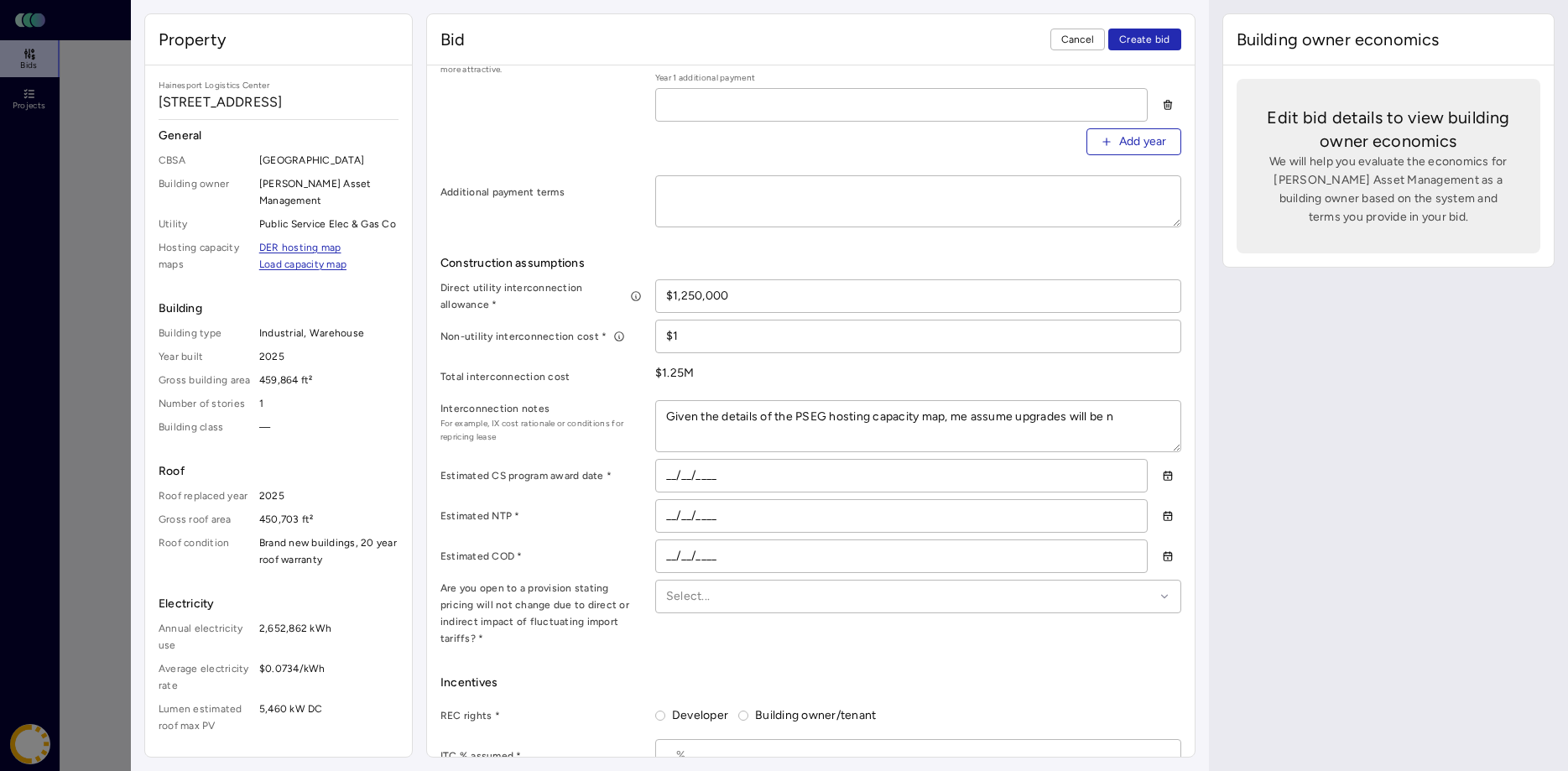
type textarea "Given the details of the PSEG hosting capacity map, me assume upgrades will be …"
type textarea "x"
type textarea "Given the details of the PSEG hosting capacity map, me assume upgrades will be …"
type textarea "x"
type textarea "Given the details of the PSEG hosting capacity map, me assume upgrades will be …"
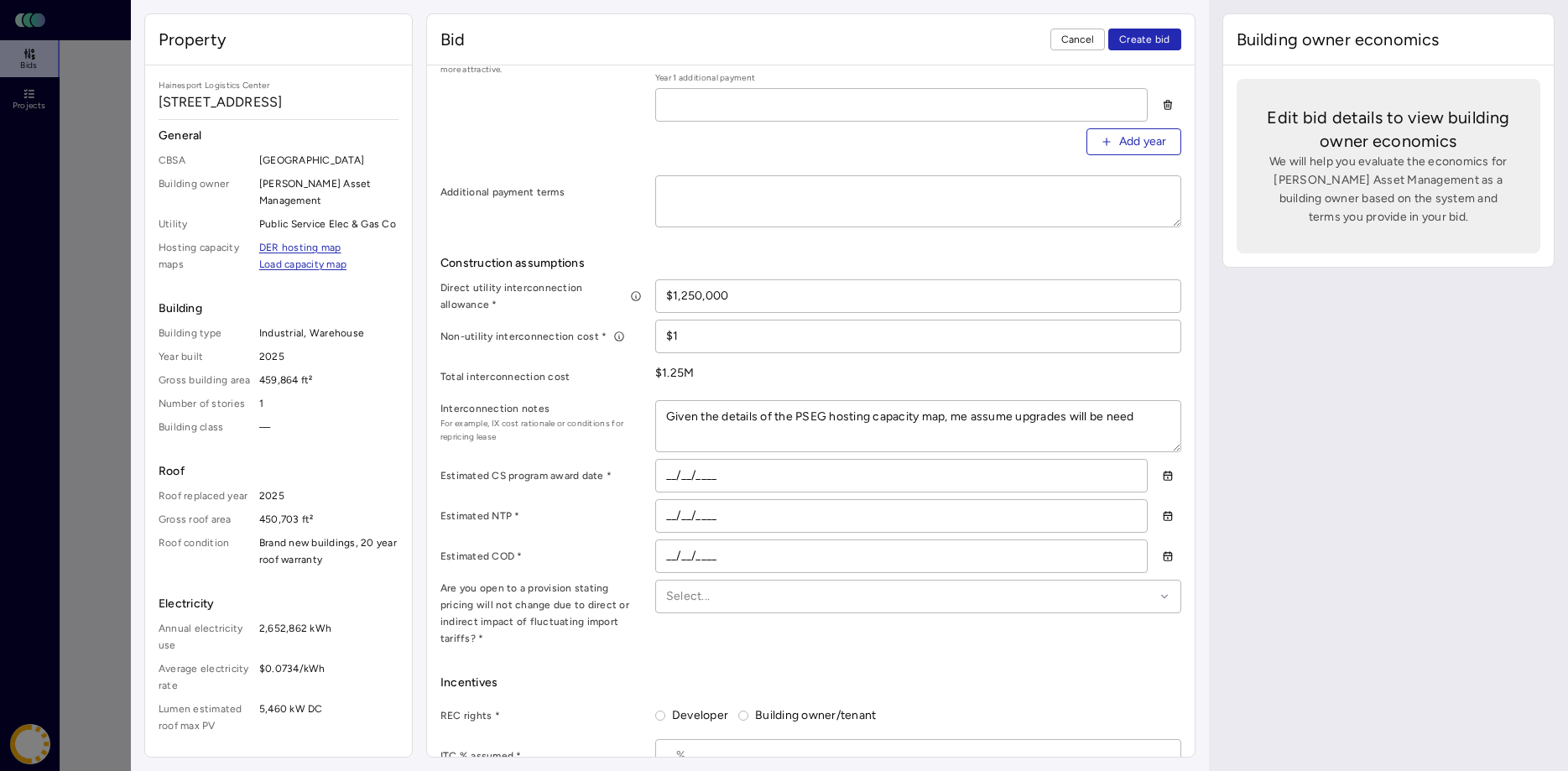
type textarea "x"
type textarea "Given the details of the PSEG hosting capacity map, me assume upgrades will be …"
type textarea "x"
type textarea "Given the details of the PSEG hosting capacity map, me assume upgrades will be …"
type textarea "x"
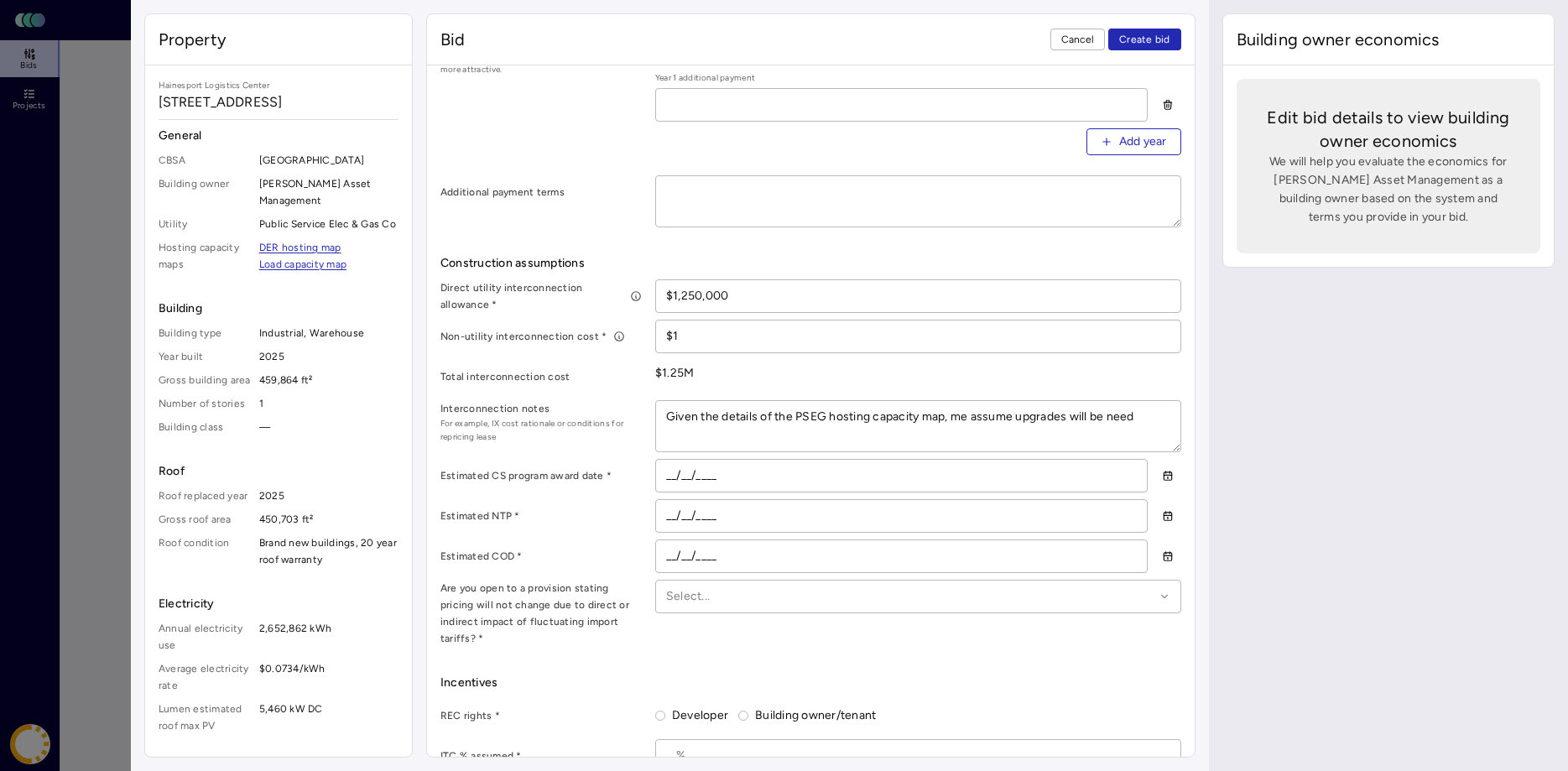
type textarea "Given the details of the PSEG hosting capacity map, me assume upgrades will be …"
type textarea "x"
type textarea "Given the details of the PSEG hosting capacity map, me assume upgrades will be …"
type textarea "x"
type textarea "Given the details of the PSEG hosting capacity map, me assume upgrades will be …"
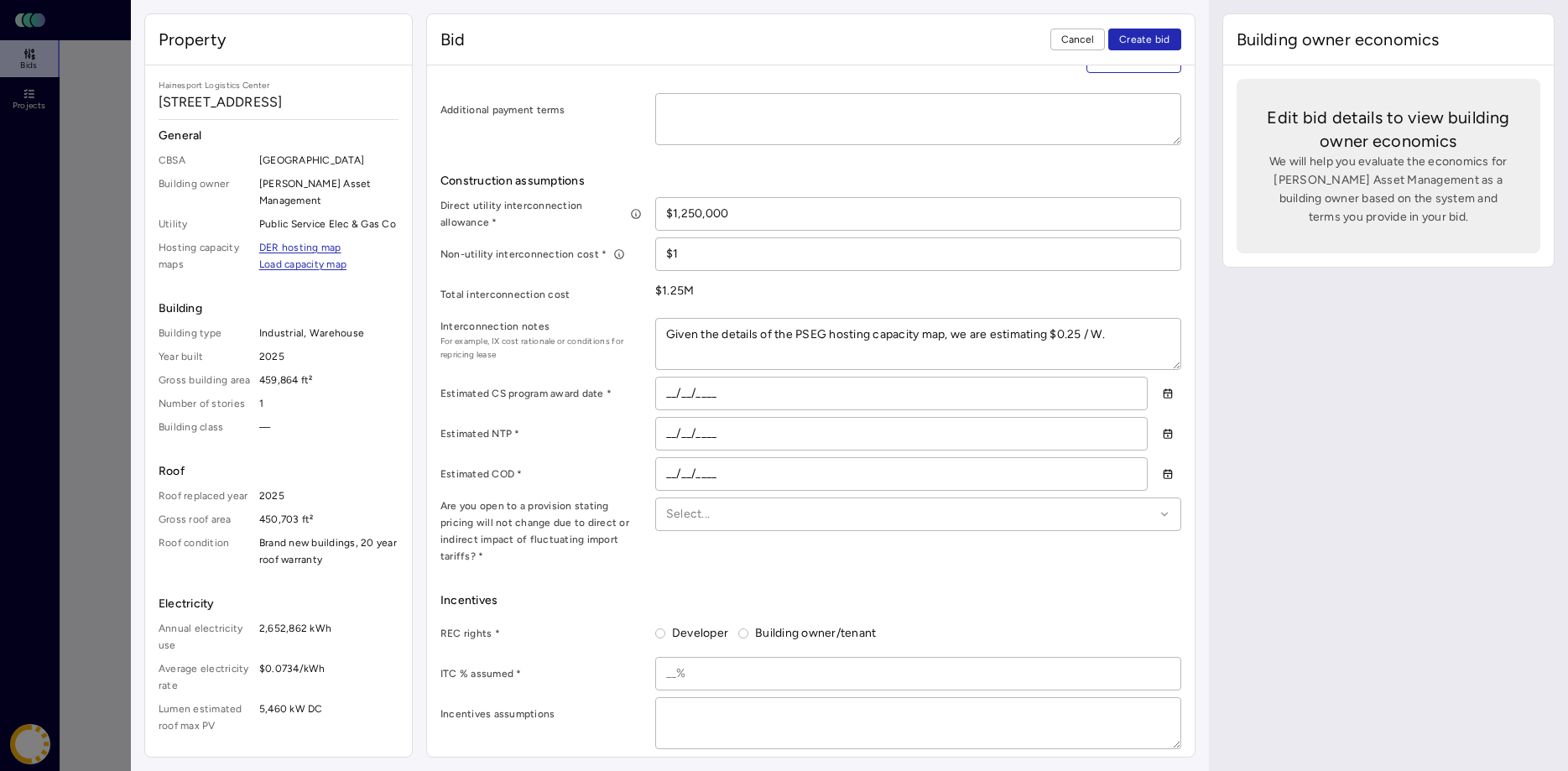
scroll to position [856, 0]
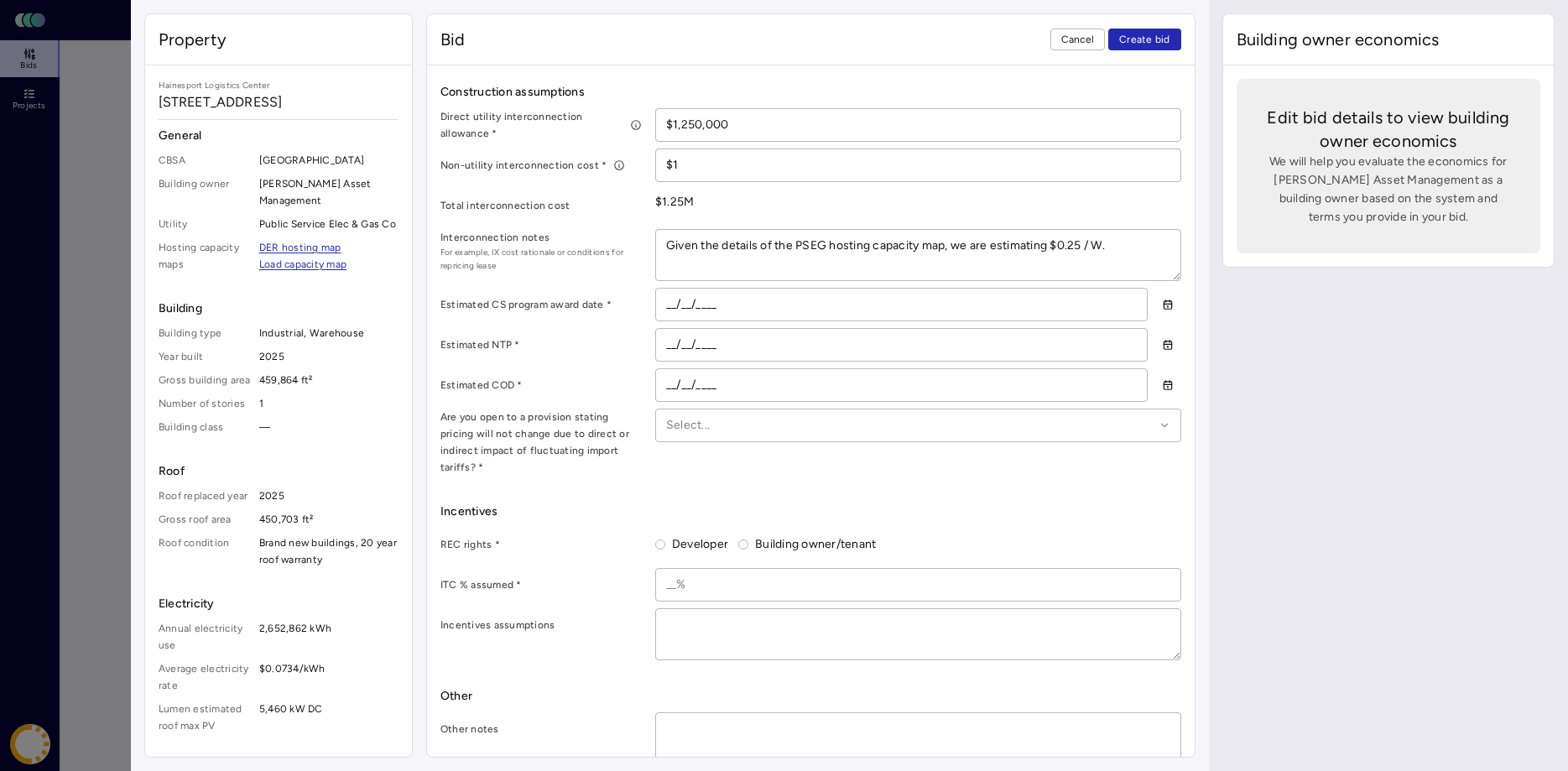
click at [662, 543] on button "Developer" at bounding box center [661, 544] width 10 height 10
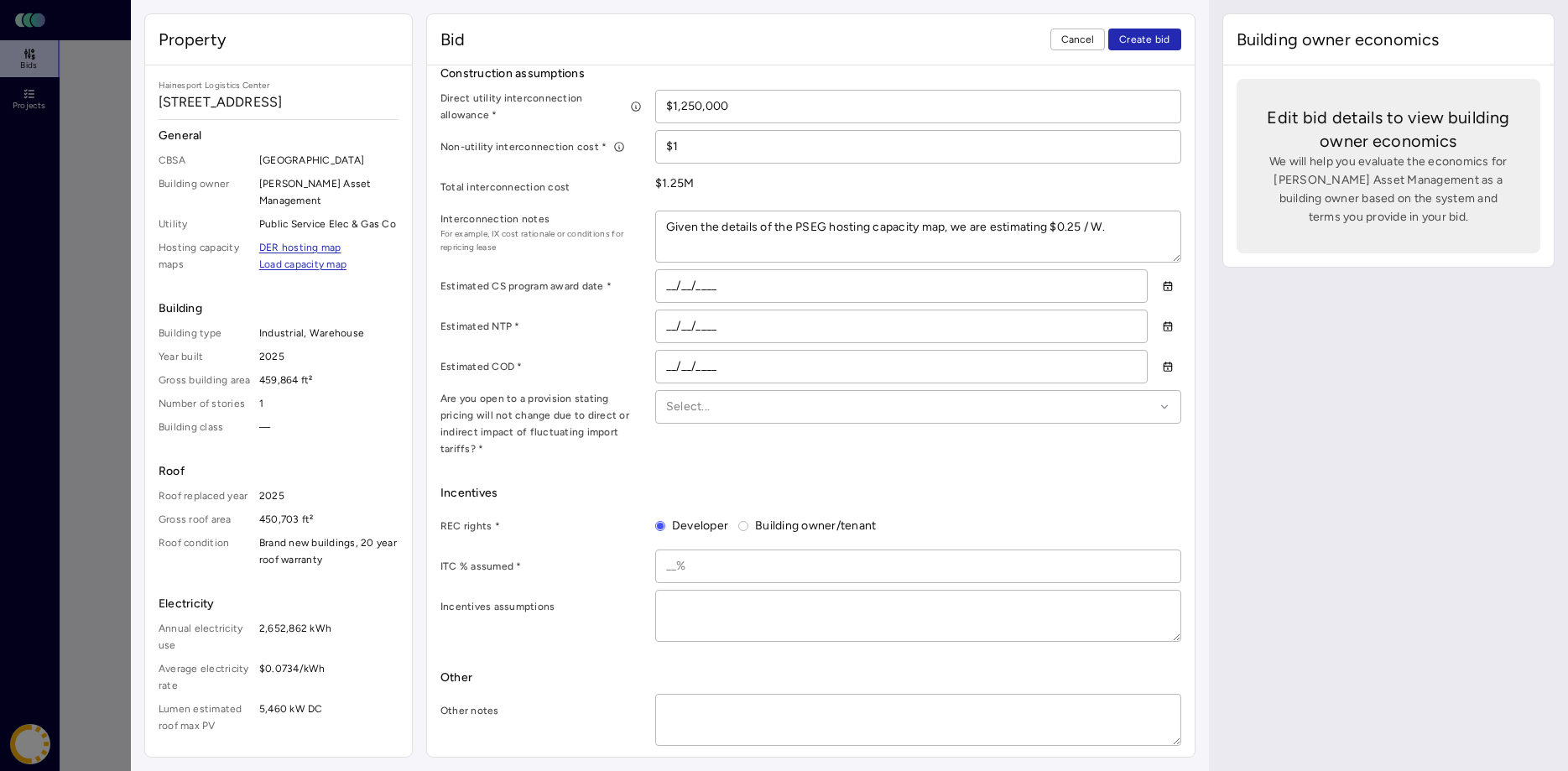
scroll to position [880, 0]
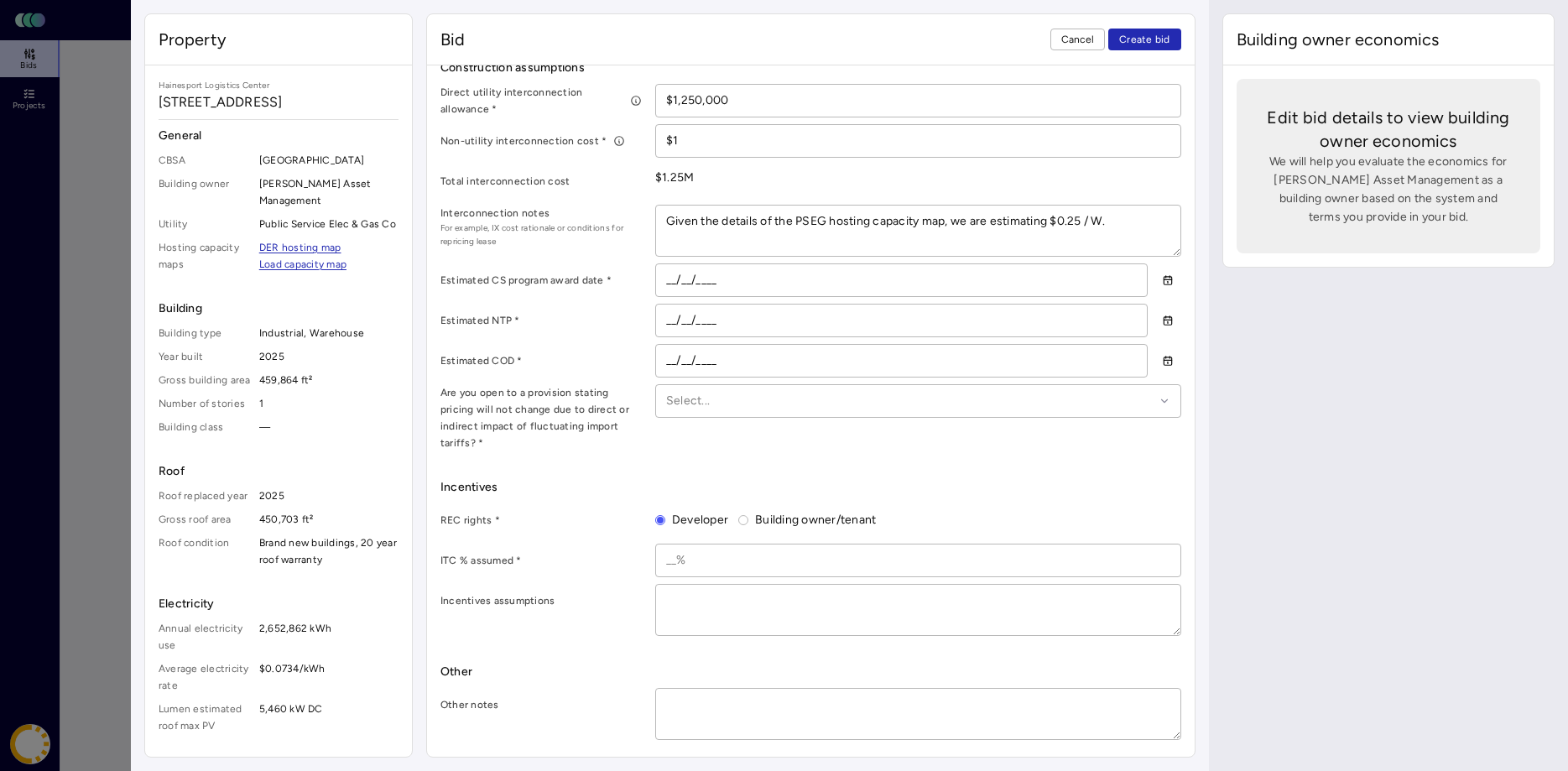
click at [720, 569] on input at bounding box center [917, 560] width 524 height 32
click at [595, 631] on div "Incentives assumptions" at bounding box center [811, 609] width 741 height 52
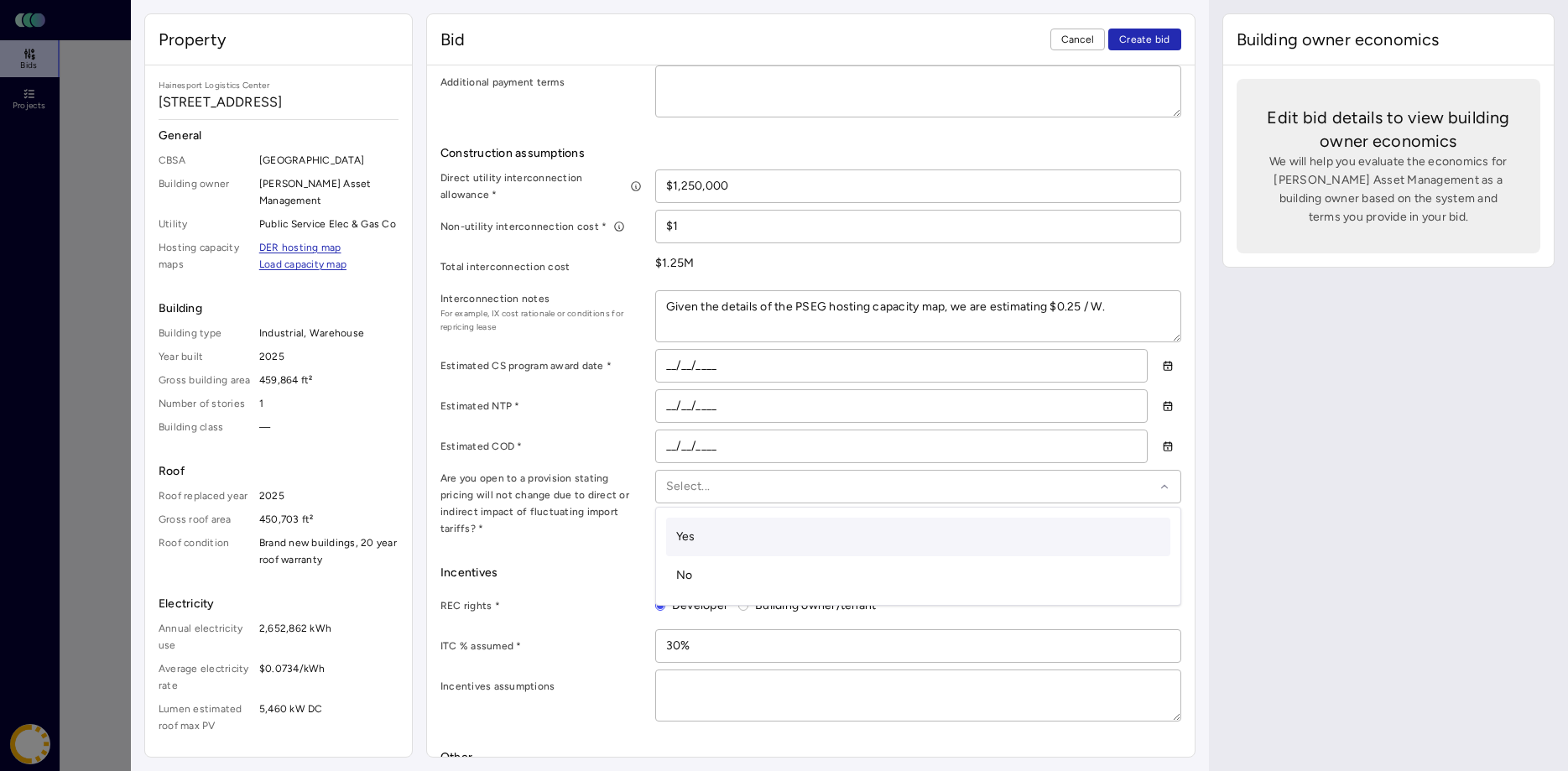
click at [790, 488] on div at bounding box center [910, 486] width 489 height 19
click at [689, 578] on span "No" at bounding box center [684, 575] width 17 height 14
click at [625, 546] on div "Bid terms Contract term * 20 years Year 1 roof rent * $319,705 Annual roof rent…" at bounding box center [811, 287] width 741 height 1075
click at [1076, 45] on span "Cancel" at bounding box center [1078, 39] width 34 height 17
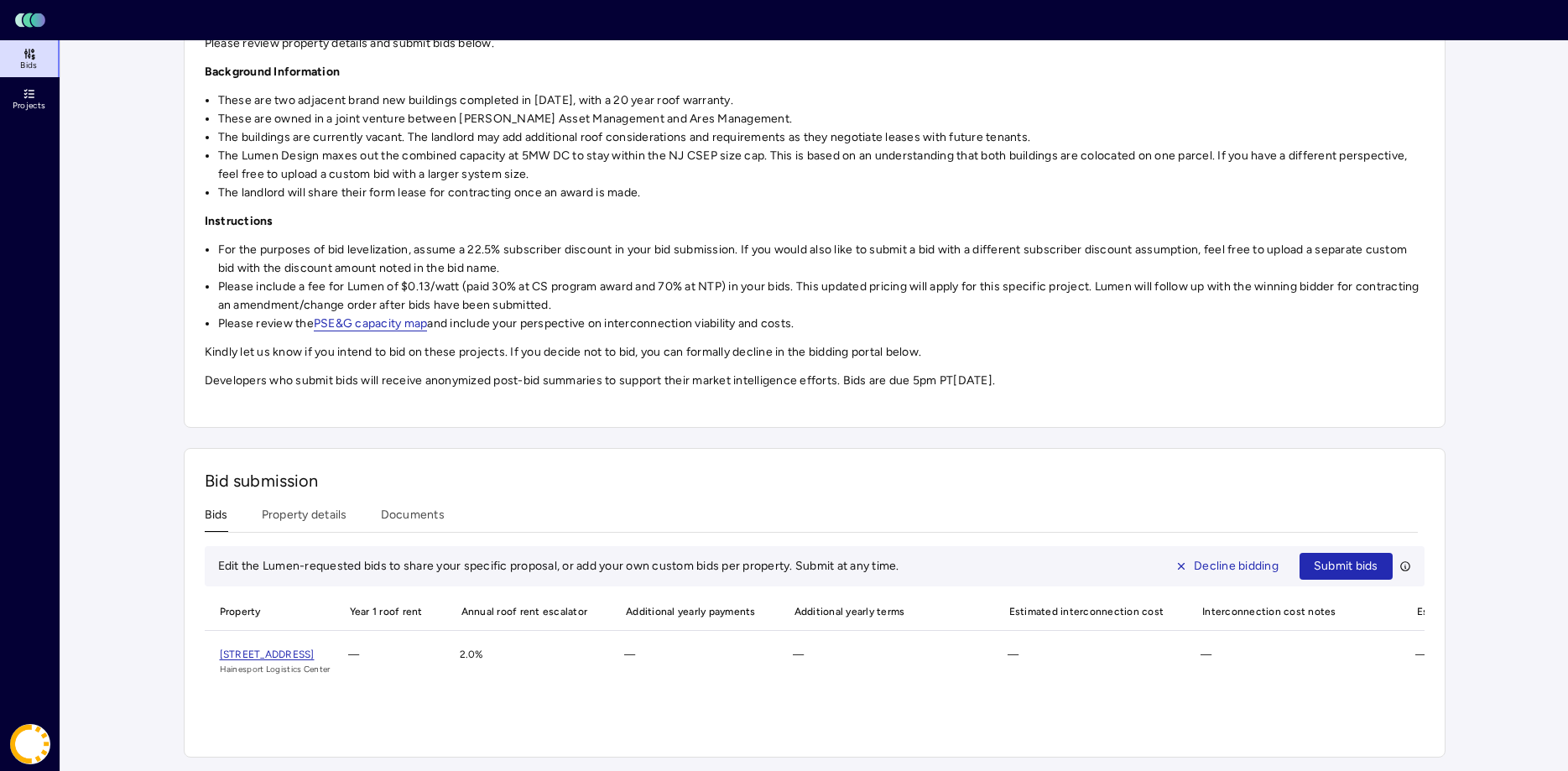
scroll to position [0, 714]
click at [1216, 561] on span "Decline bidding" at bounding box center [1236, 566] width 85 height 19
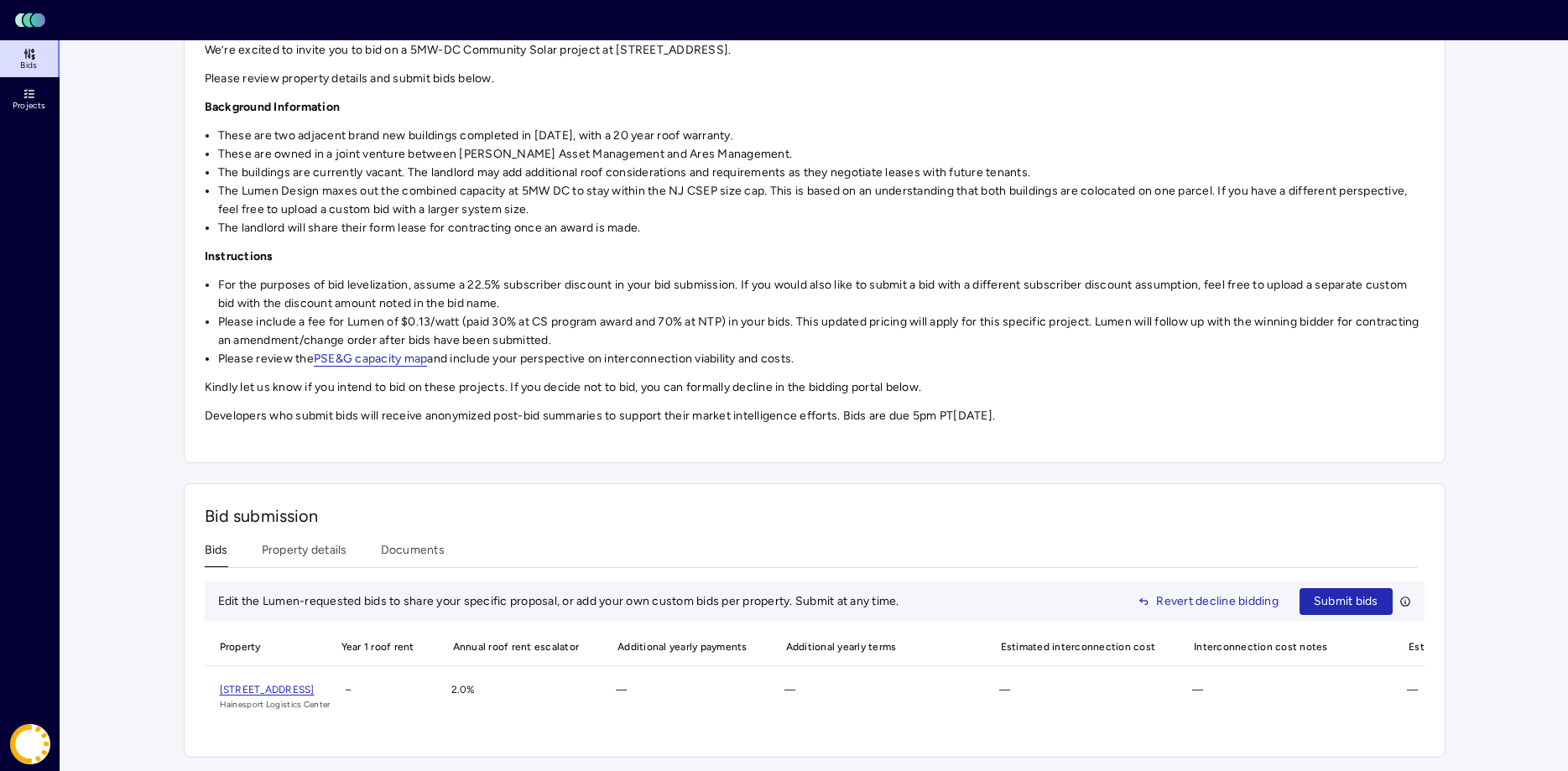
scroll to position [0, 0]
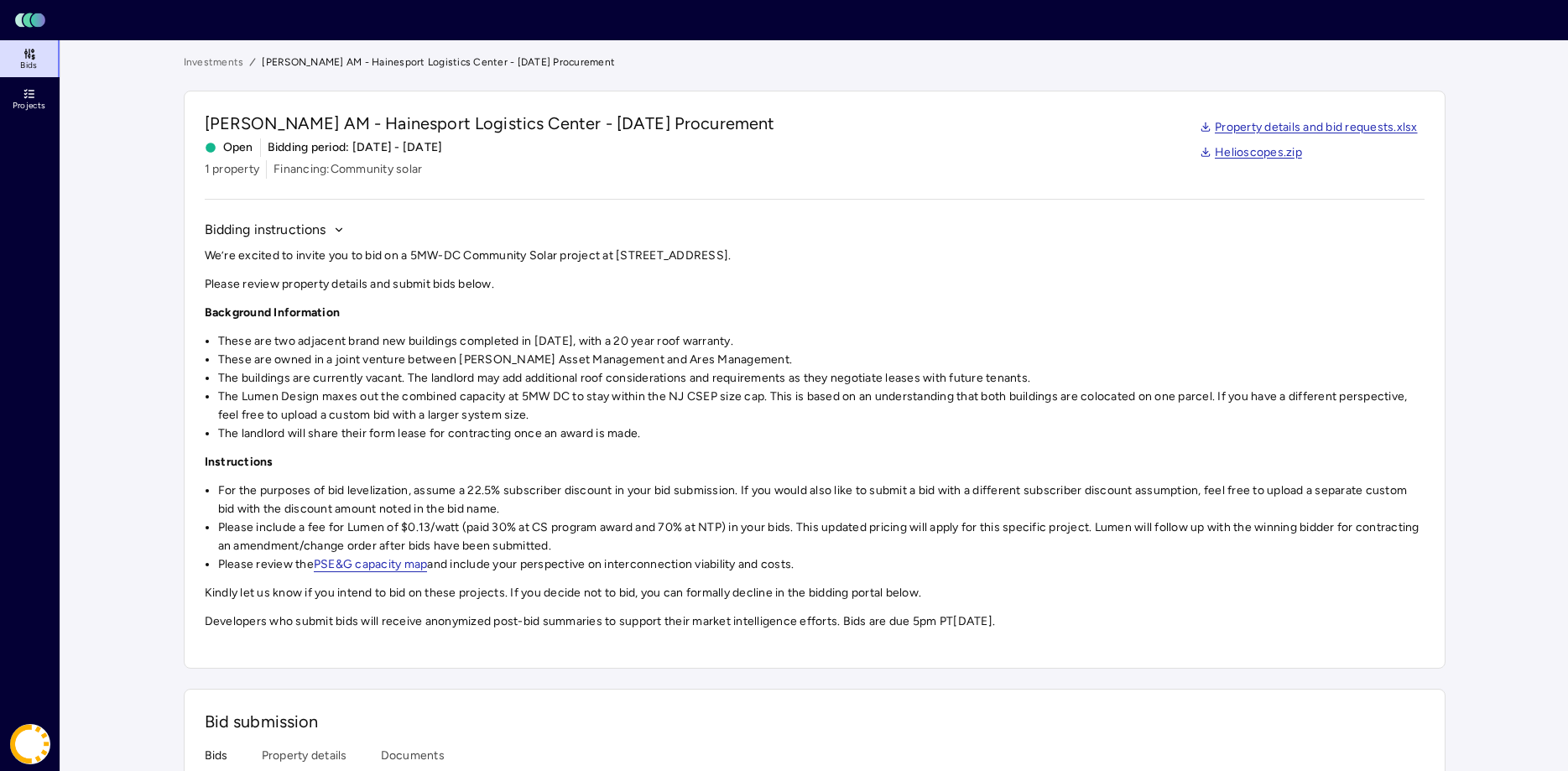
click at [24, 58] on icon at bounding box center [30, 54] width 14 height 14
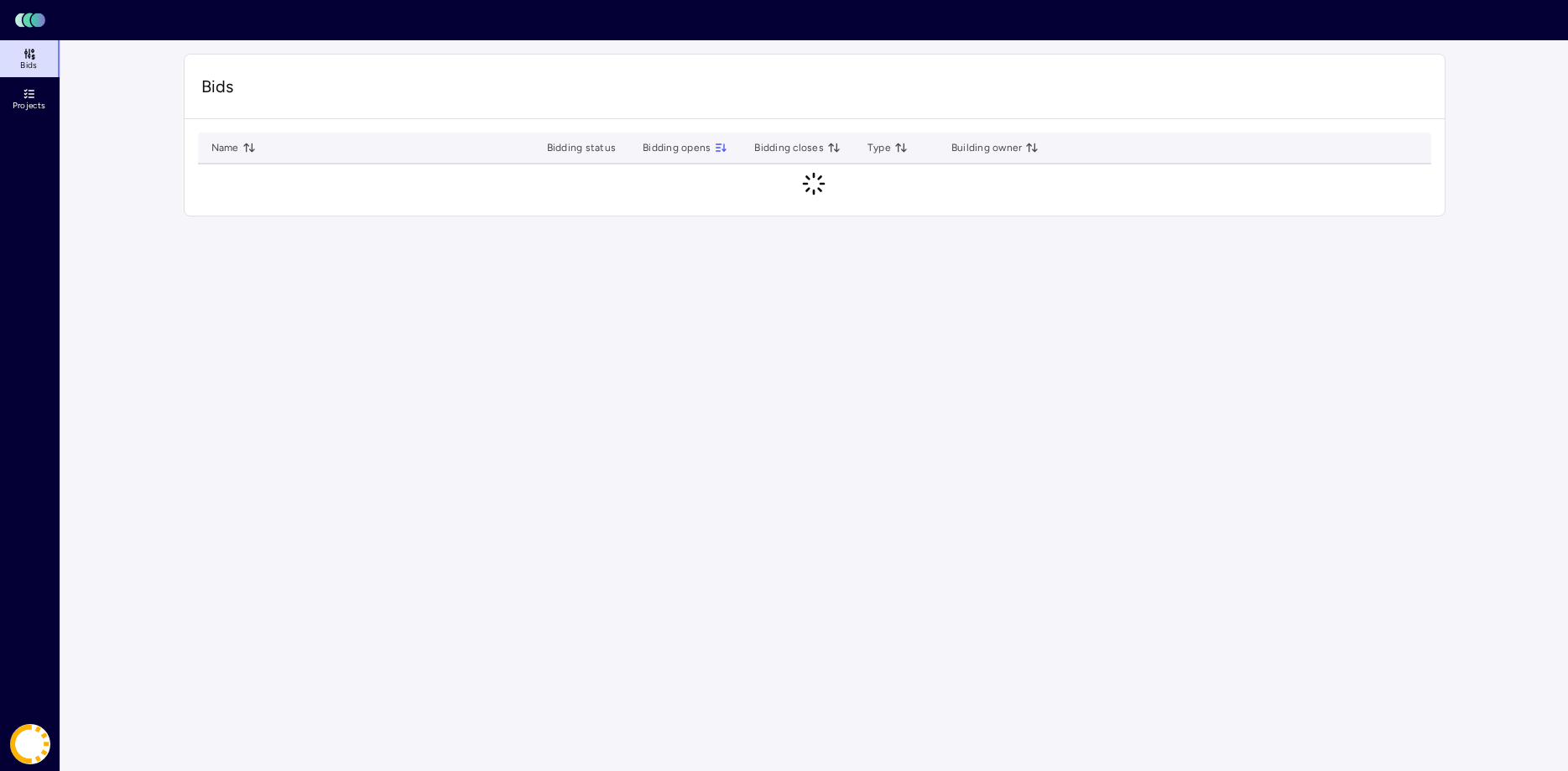
click at [28, 109] on span "Projects" at bounding box center [29, 106] width 33 height 10
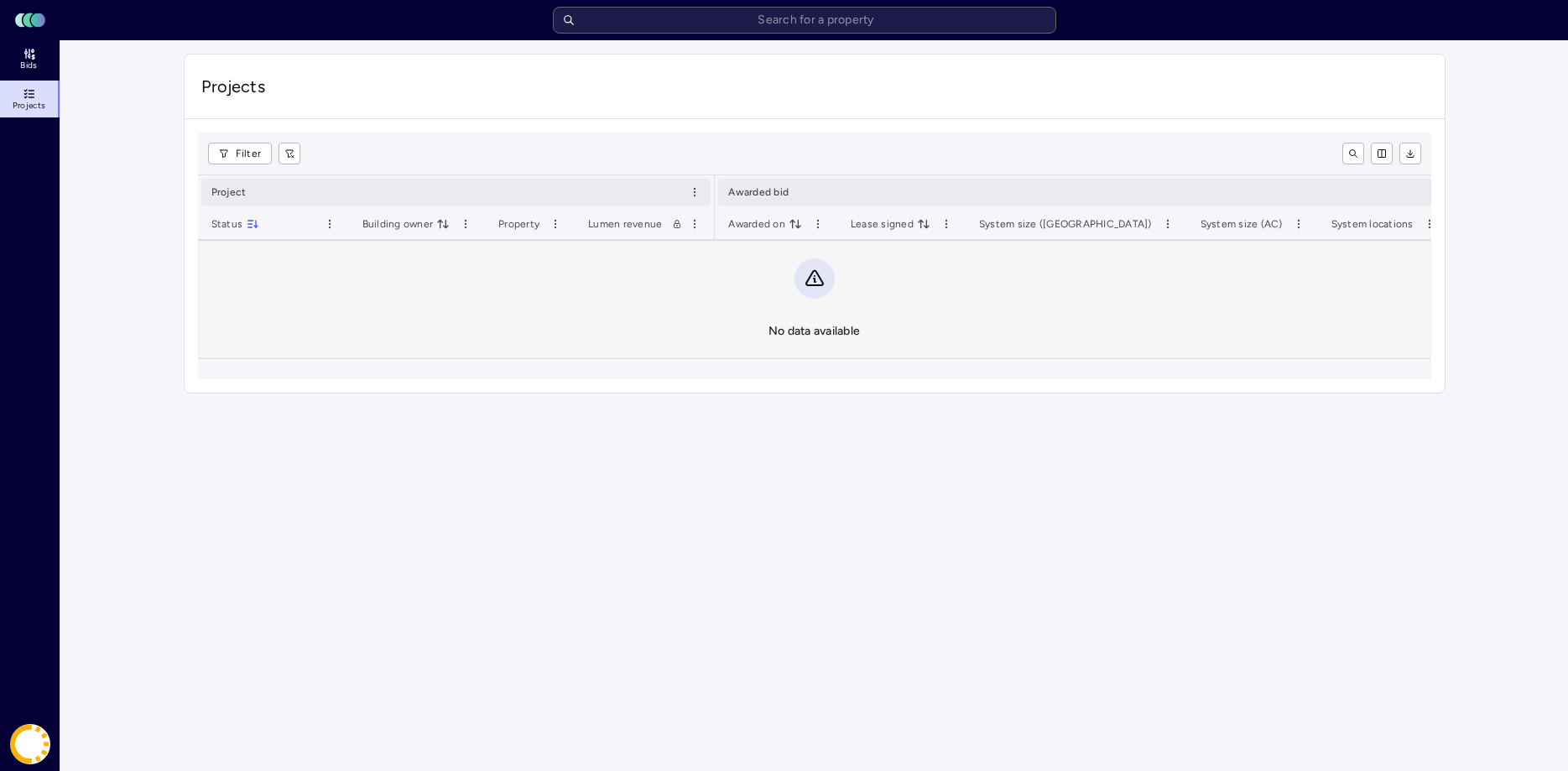
click at [31, 46] on link "Bids" at bounding box center [31, 58] width 61 height 37
